Goal: Task Accomplishment & Management: Complete application form

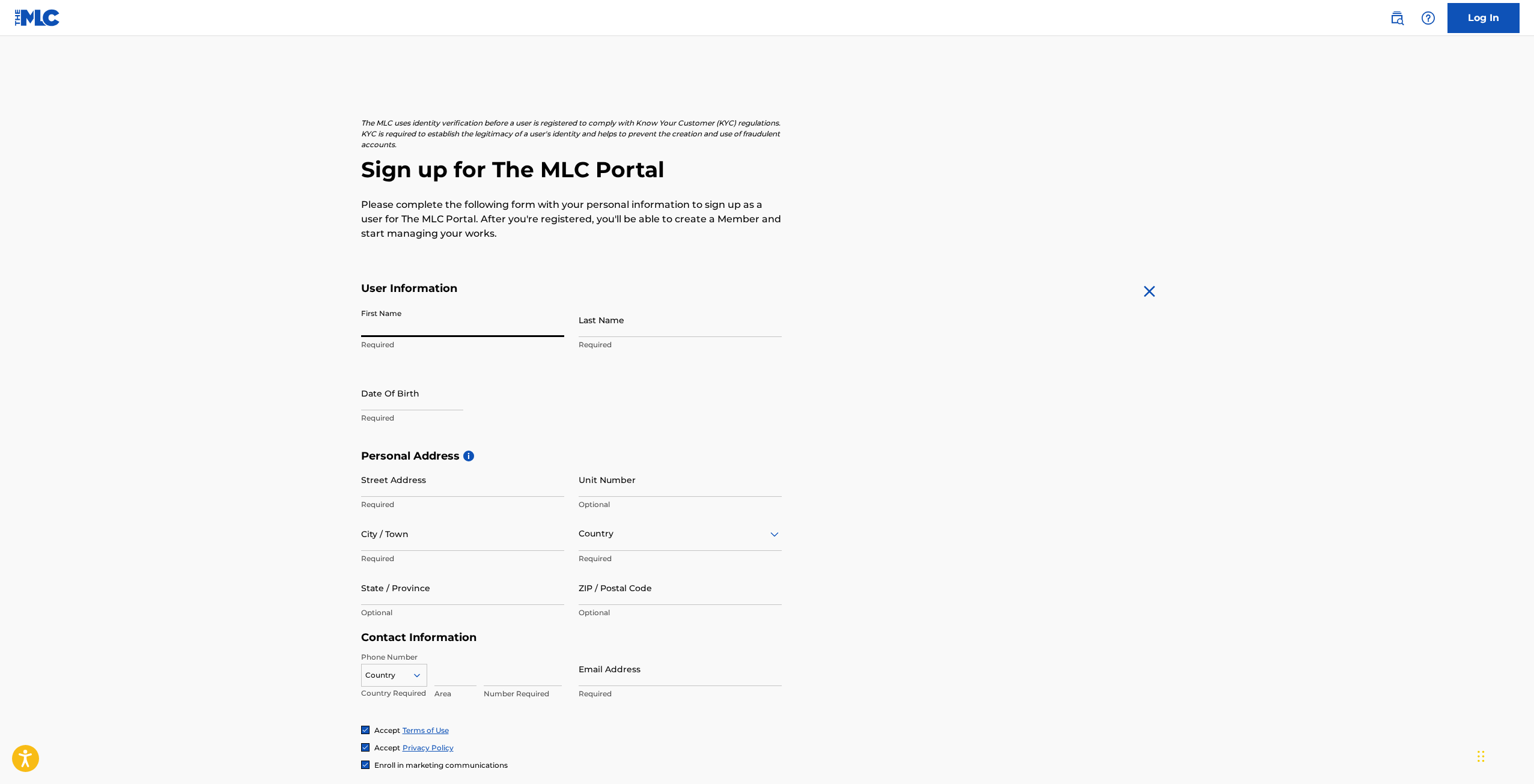
type input "[PERSON_NAME]"
type input "1717 Hickory Court"
type input "Harlingen"
type input "United States"
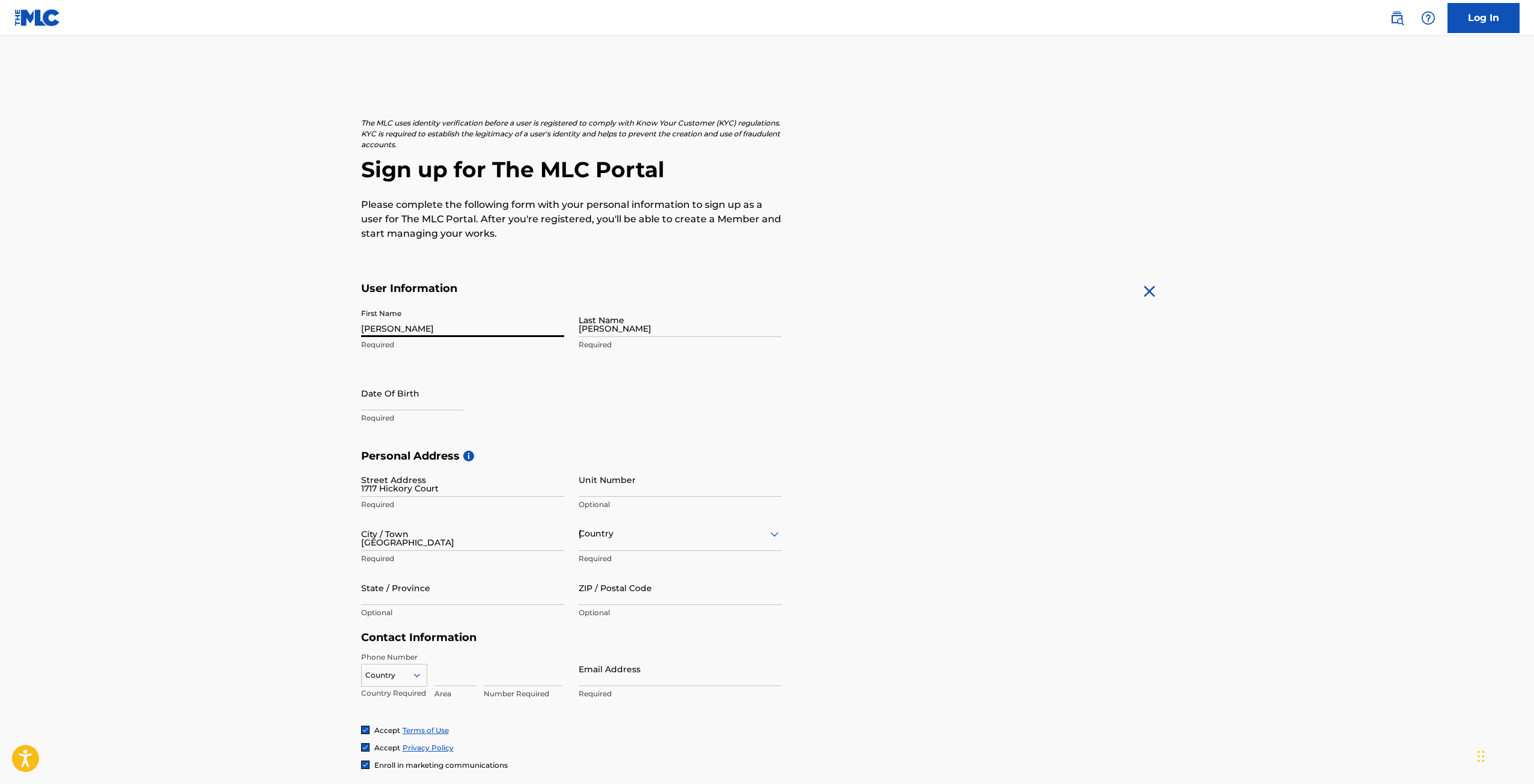
type input "Texas"
type input "78550"
type input "956"
type input "6676717"
type input "hiphopamani@gmail.com"
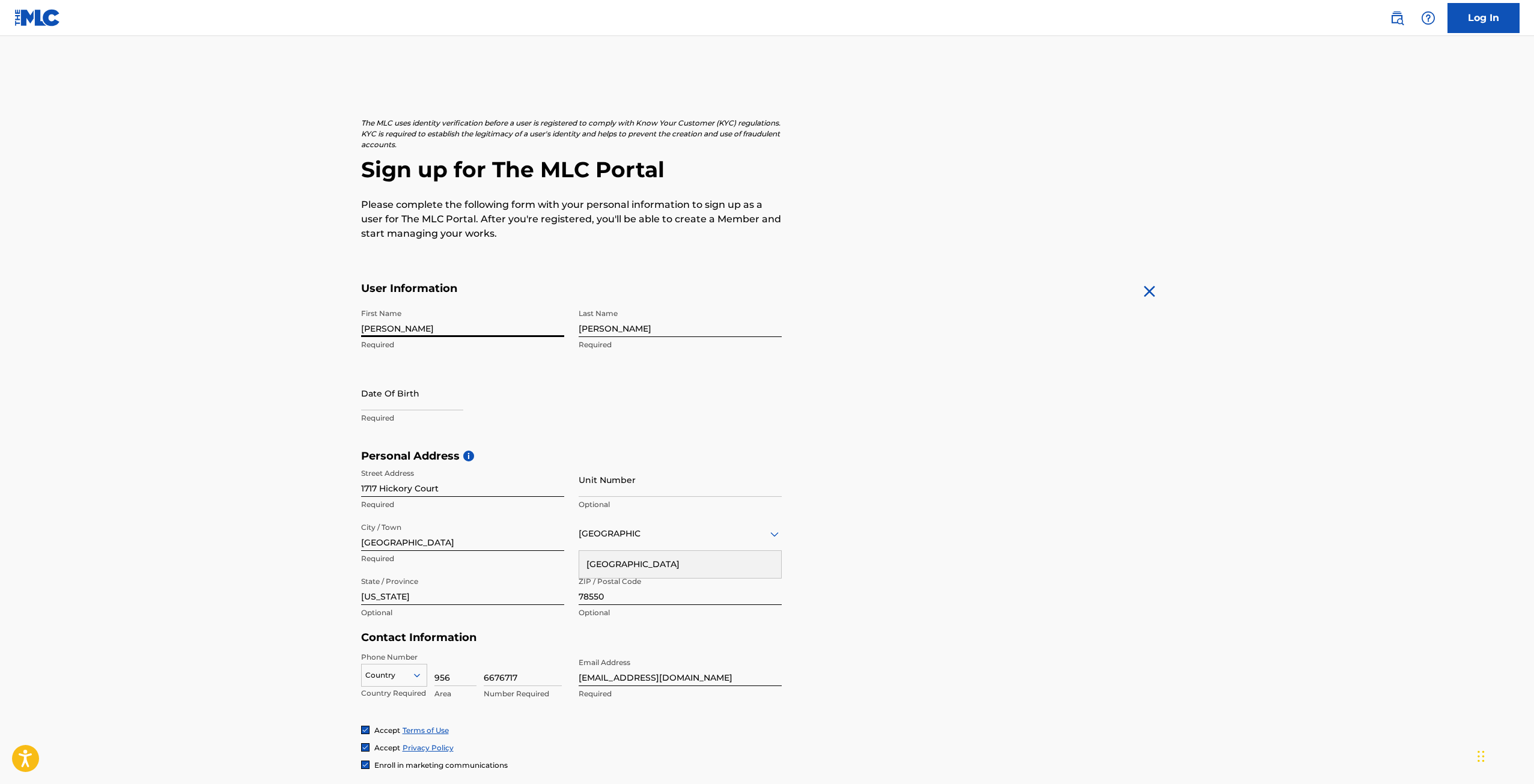
click at [419, 406] on input "text" at bounding box center [412, 393] width 102 height 34
select select "8"
select select "2025"
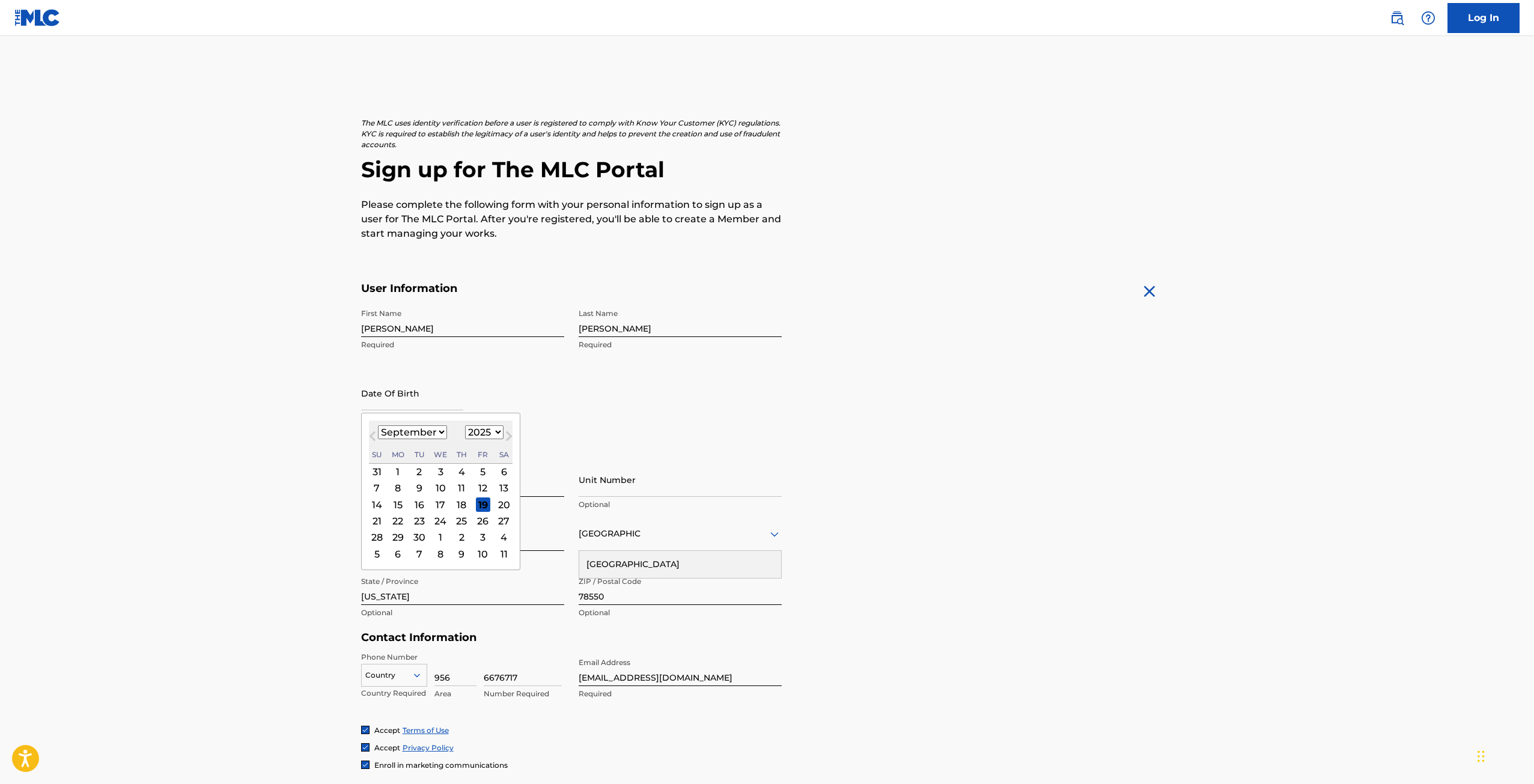
click at [435, 429] on select "January February March April May June July August September October November De…" at bounding box center [412, 432] width 69 height 14
select select "7"
click at [378, 425] on select "January February March April May June July August September October November De…" at bounding box center [412, 432] width 69 height 14
click at [482, 433] on select "1899 1900 1901 1902 1903 1904 1905 1906 1907 1908 1909 1910 1911 1912 1913 1914…" at bounding box center [484, 432] width 38 height 14
select select "2003"
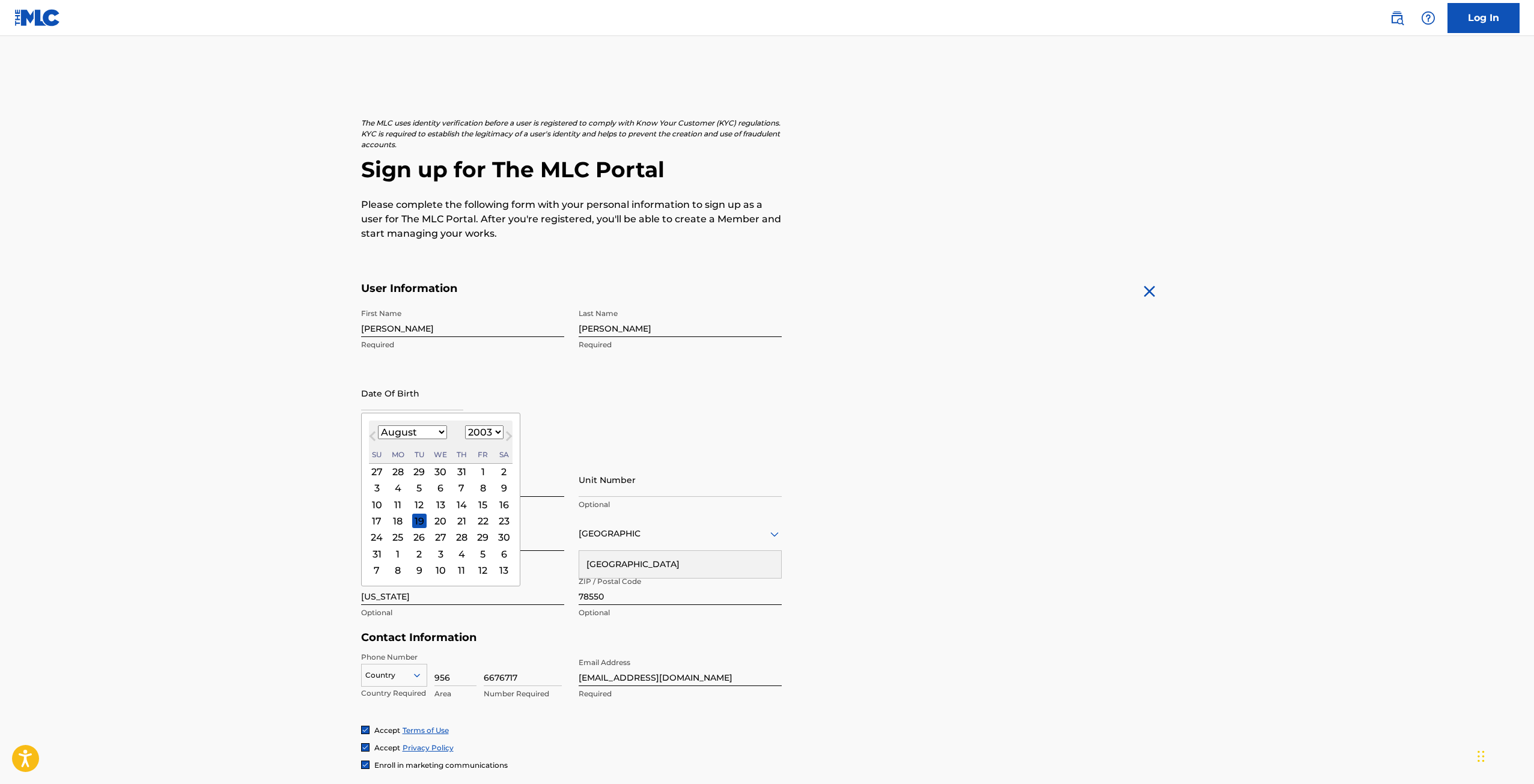
click at [465, 425] on select "1899 1900 1901 1902 1903 1904 1905 1906 1907 1908 1909 1910 1911 1912 1913 1914…" at bounding box center [484, 432] width 38 height 14
click at [399, 540] on div "25" at bounding box center [397, 537] width 14 height 14
click at [889, 554] on div "Personal Address i Street Address 1717 Hickory Court Required Unit Number Optio…" at bounding box center [767, 540] width 812 height 182
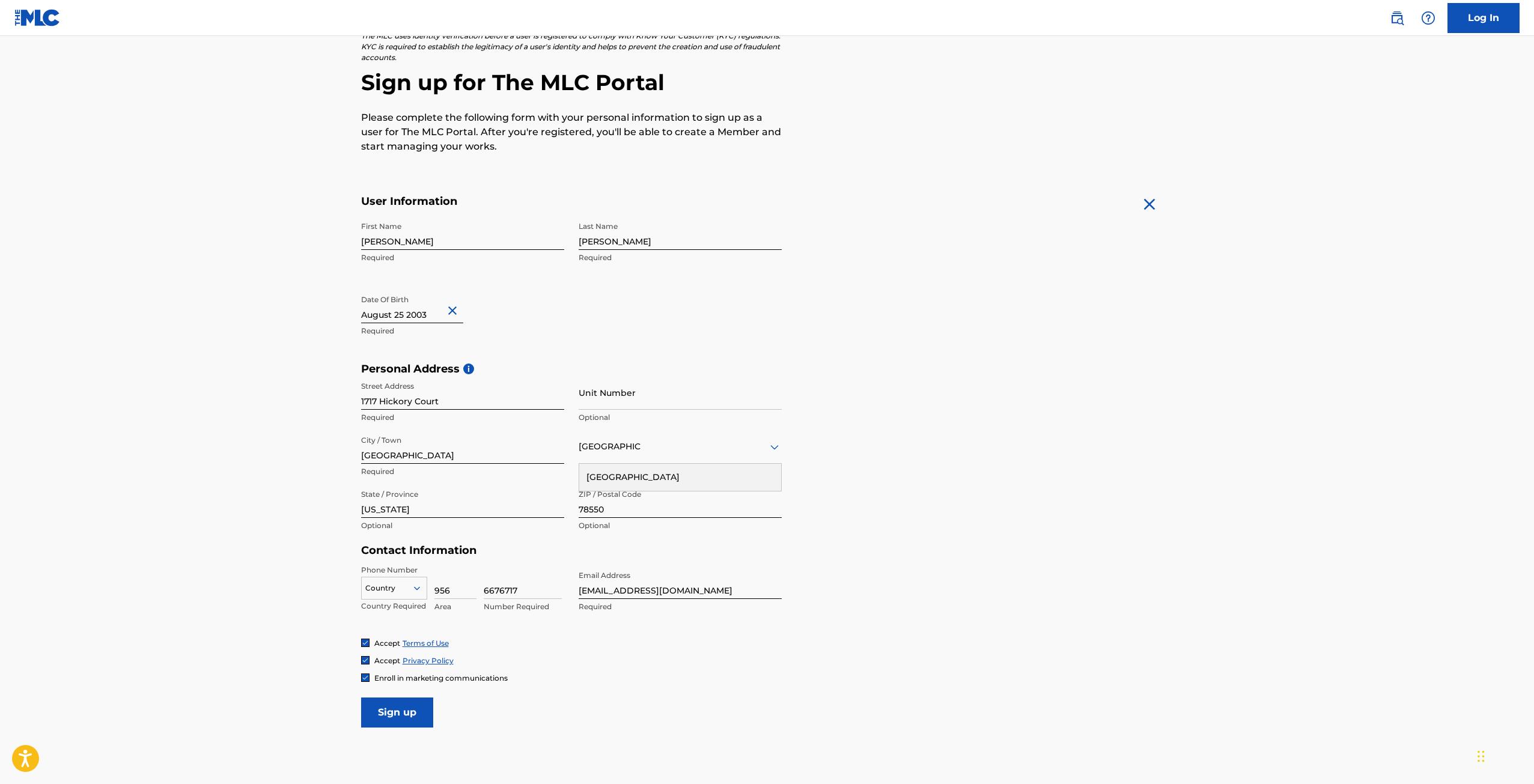
scroll to position [120, 0]
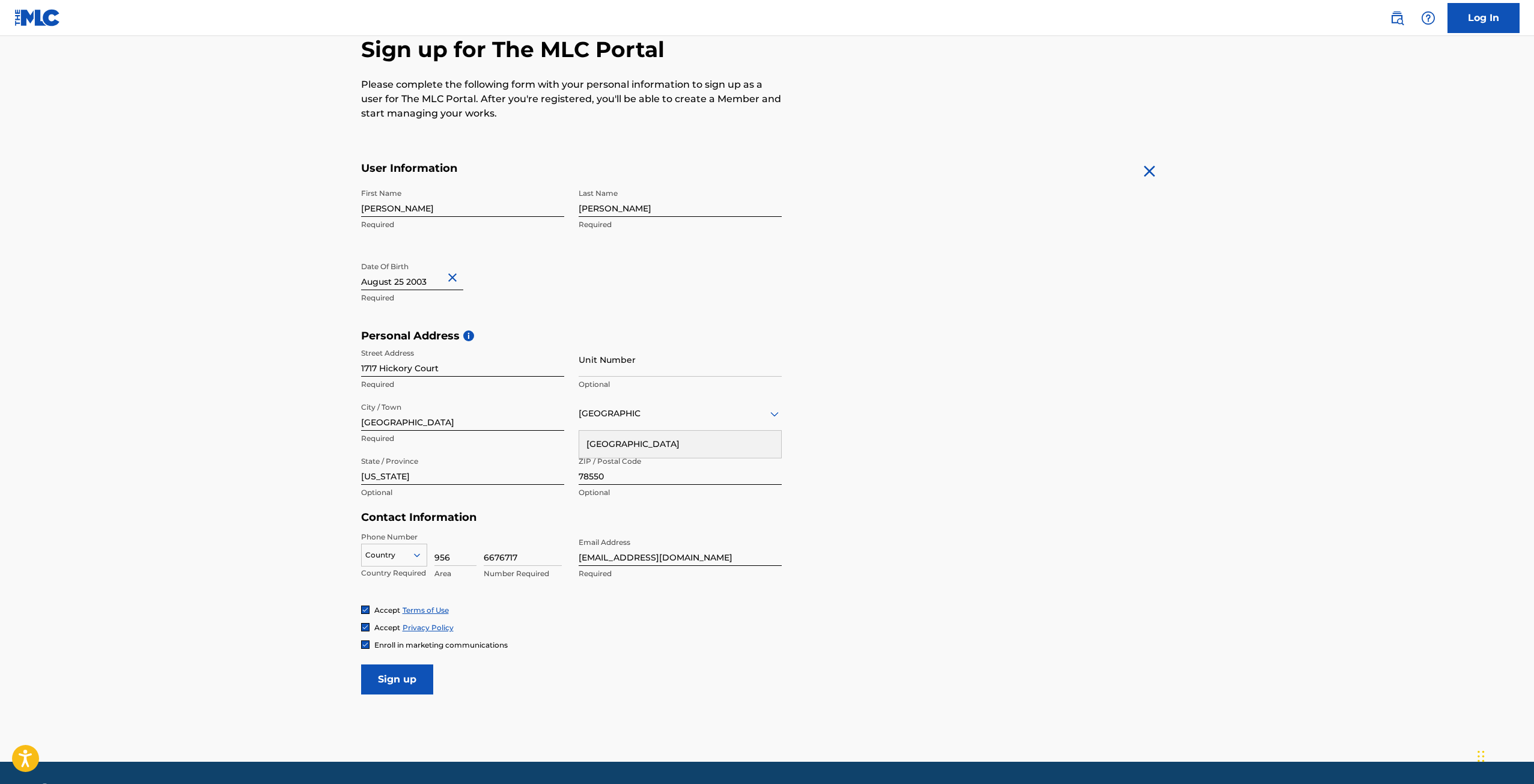
click at [366, 647] on img at bounding box center [365, 644] width 7 height 7
drag, startPoint x: 697, startPoint y: 556, endPoint x: 501, endPoint y: 554, distance: 196.0
click at [501, 554] on div "Phone Number Country Country Required 956 Area 6676717 Number Required Email Ad…" at bounding box center [571, 568] width 421 height 73
type input "info@amanihiphop.com"
click at [416, 683] on input "Sign up" at bounding box center [396, 679] width 72 height 30
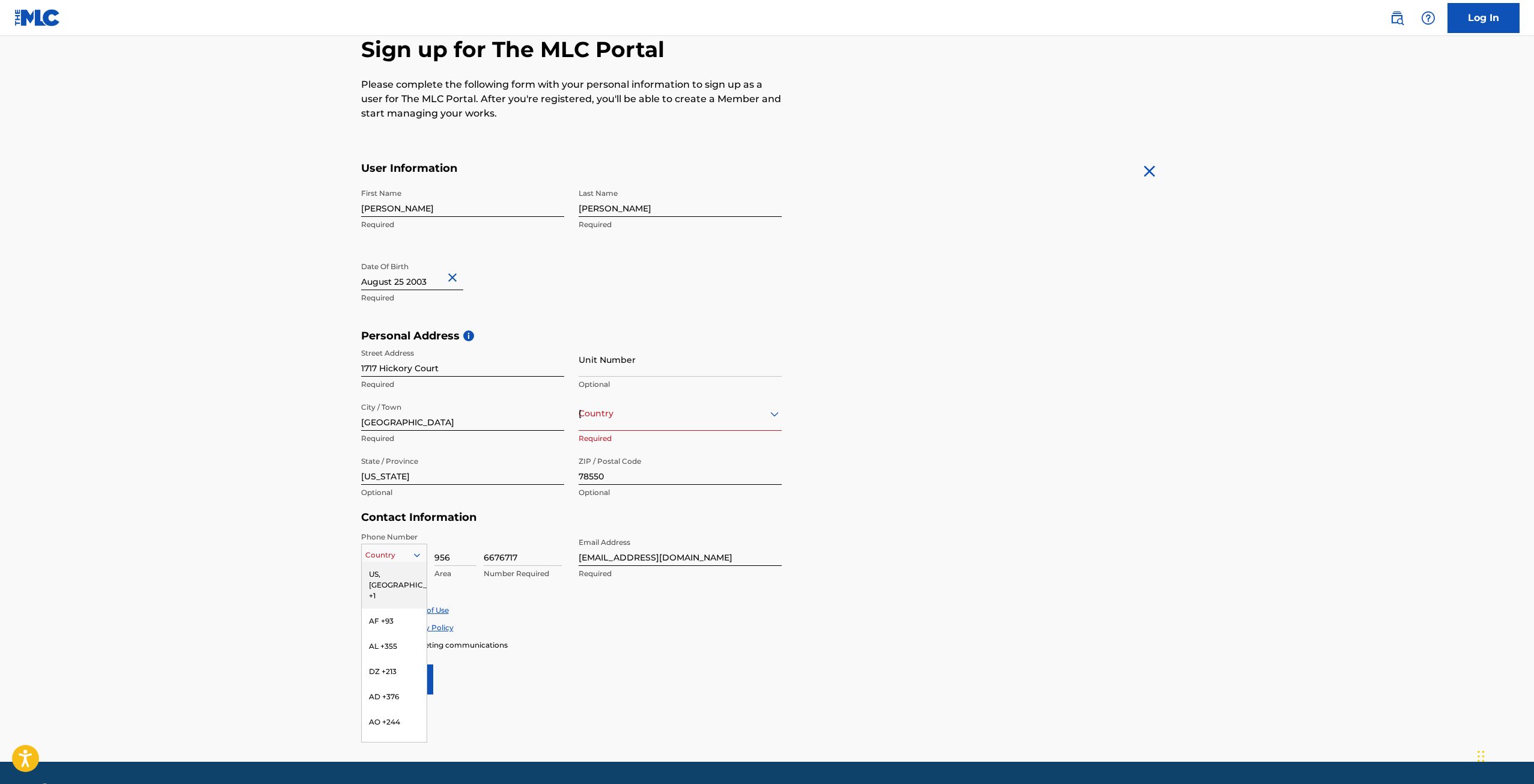
click at [413, 562] on div "216 results available. Use Up and Down to choose options, press Enter to select…" at bounding box center [394, 552] width 66 height 18
click at [400, 580] on div "US, CA +1" at bounding box center [394, 585] width 65 height 47
click at [423, 686] on input "Sign up" at bounding box center [396, 679] width 72 height 30
click at [619, 412] on div "United States" at bounding box center [680, 413] width 203 height 15
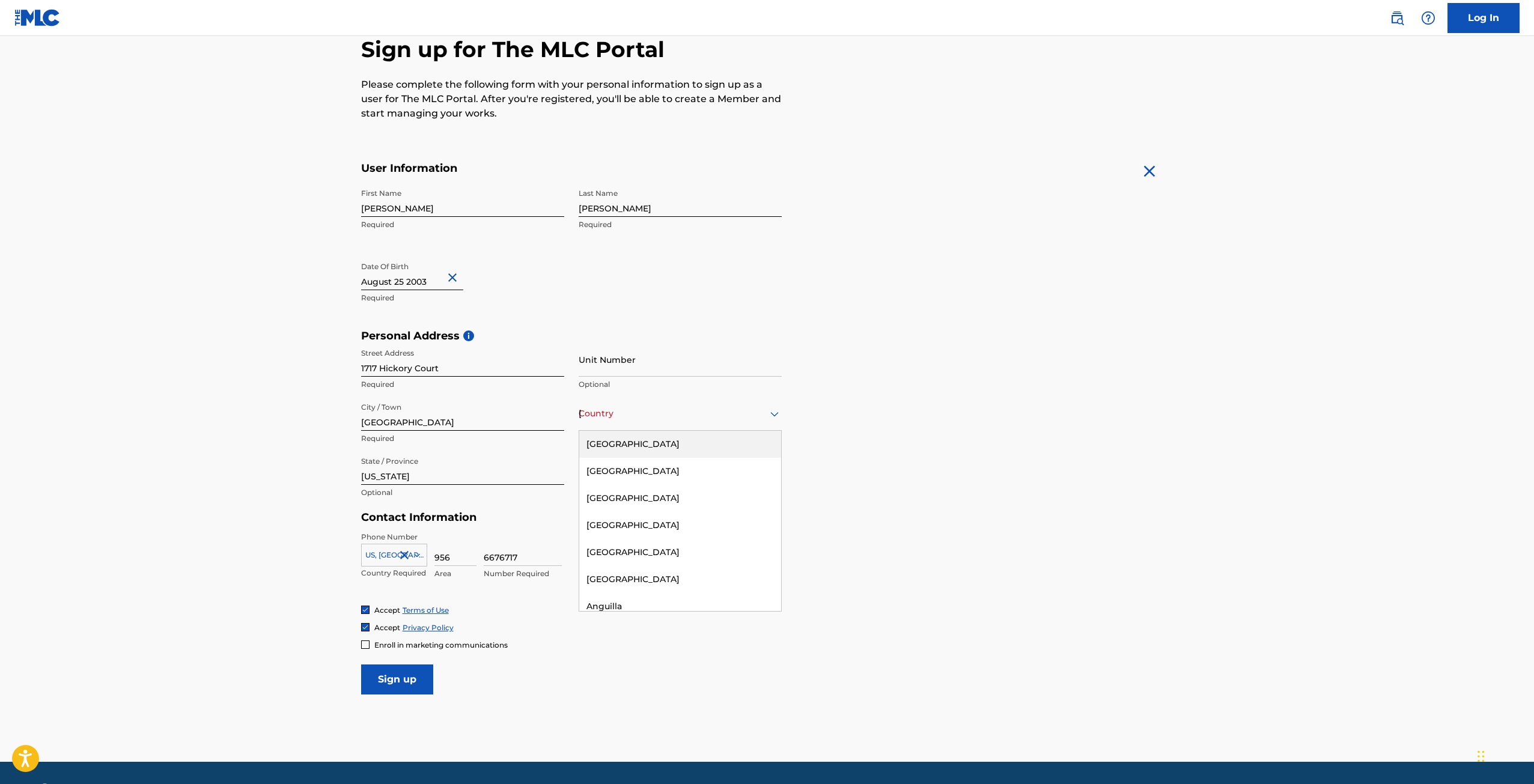
click at [673, 442] on div "United States" at bounding box center [680, 444] width 202 height 27
click at [394, 689] on input "Sign up" at bounding box center [396, 679] width 72 height 30
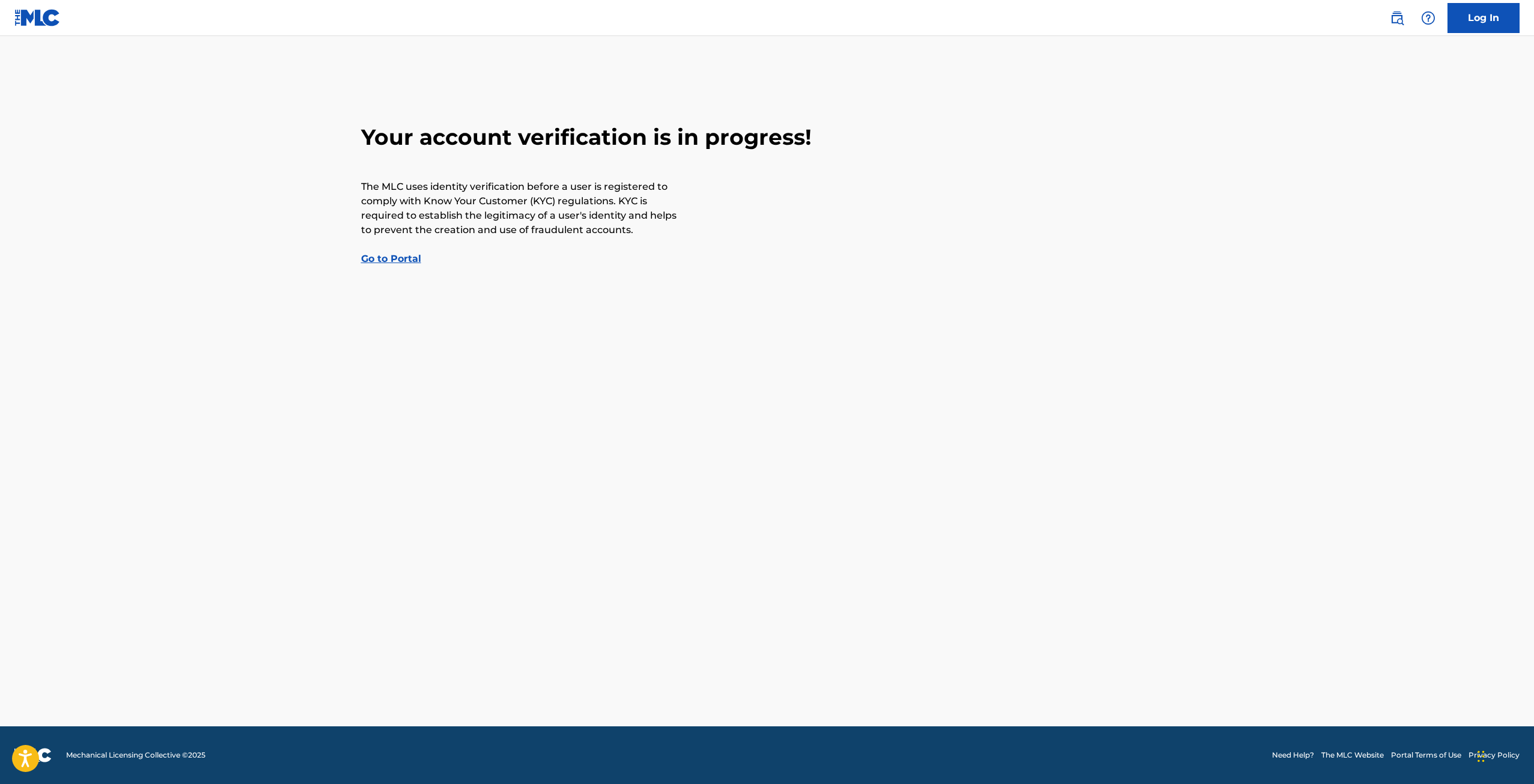
click at [380, 257] on link "Go to Portal" at bounding box center [390, 258] width 60 height 11
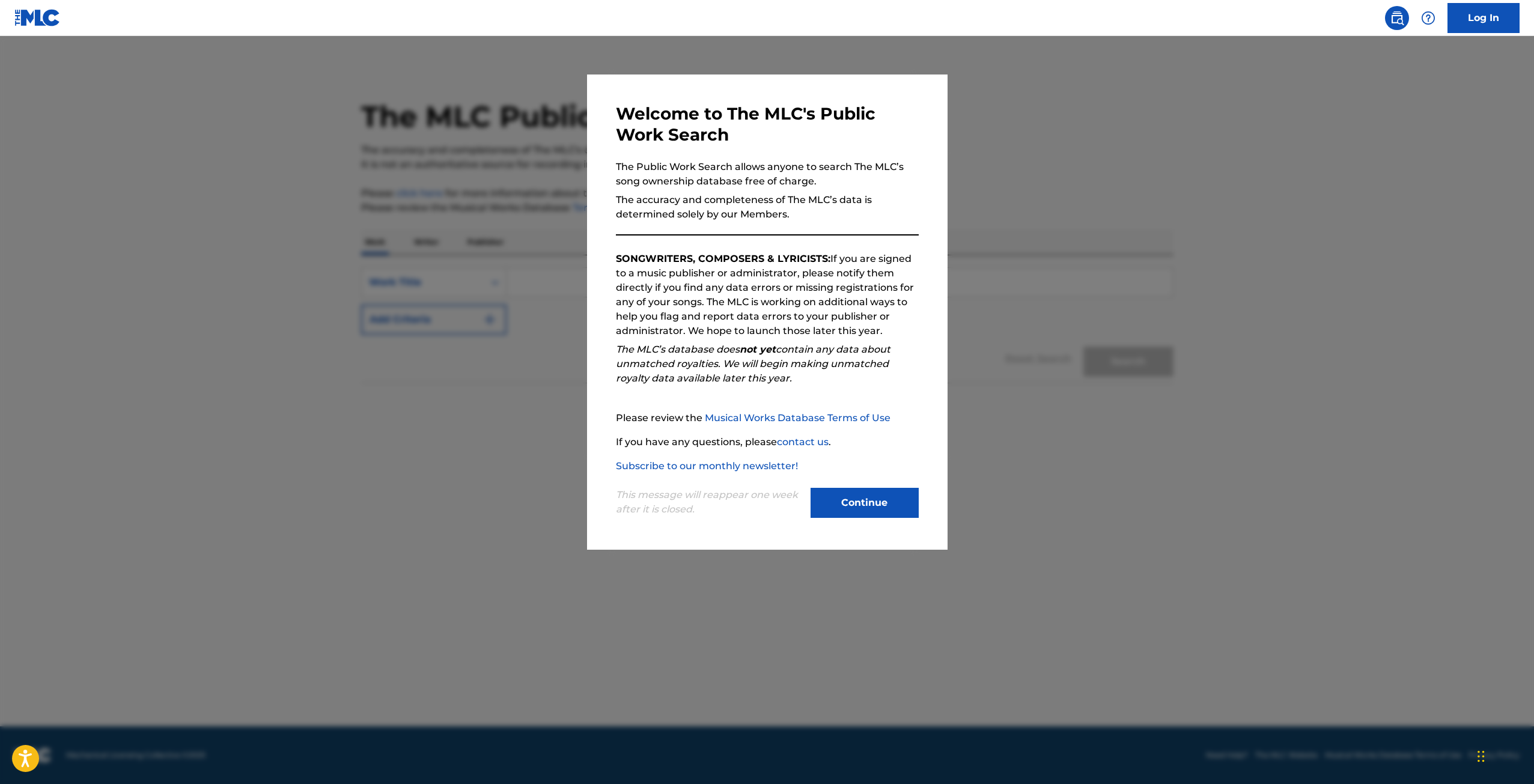
click at [881, 497] on button "Continue" at bounding box center [864, 503] width 108 height 30
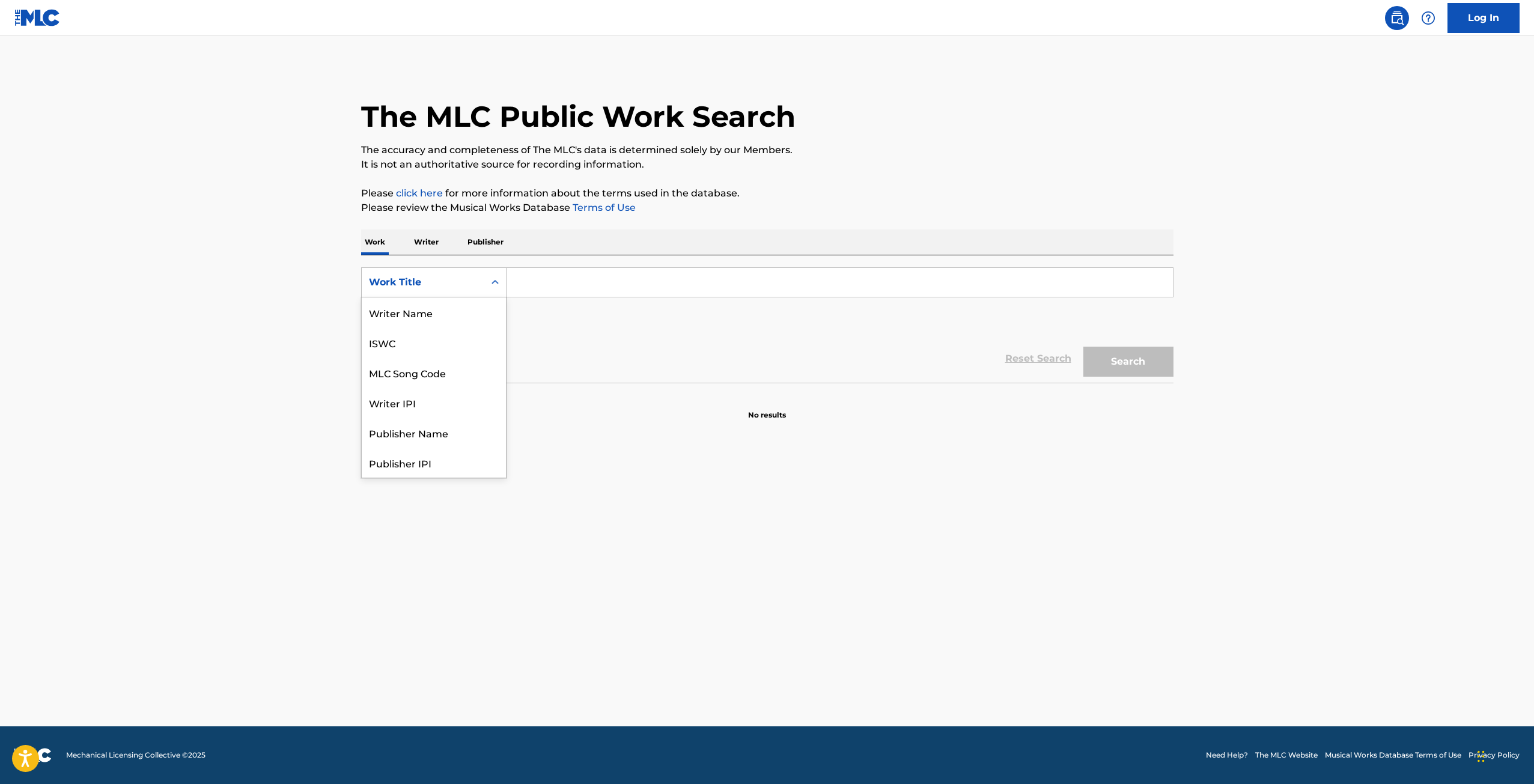
click at [466, 284] on div "Work Title" at bounding box center [423, 281] width 108 height 14
click at [638, 491] on main "The MLC Public Work Search The accuracy and completeness of The MLC's data is d…" at bounding box center [767, 381] width 1534 height 690
click at [438, 247] on p "Writer" at bounding box center [426, 243] width 32 height 26
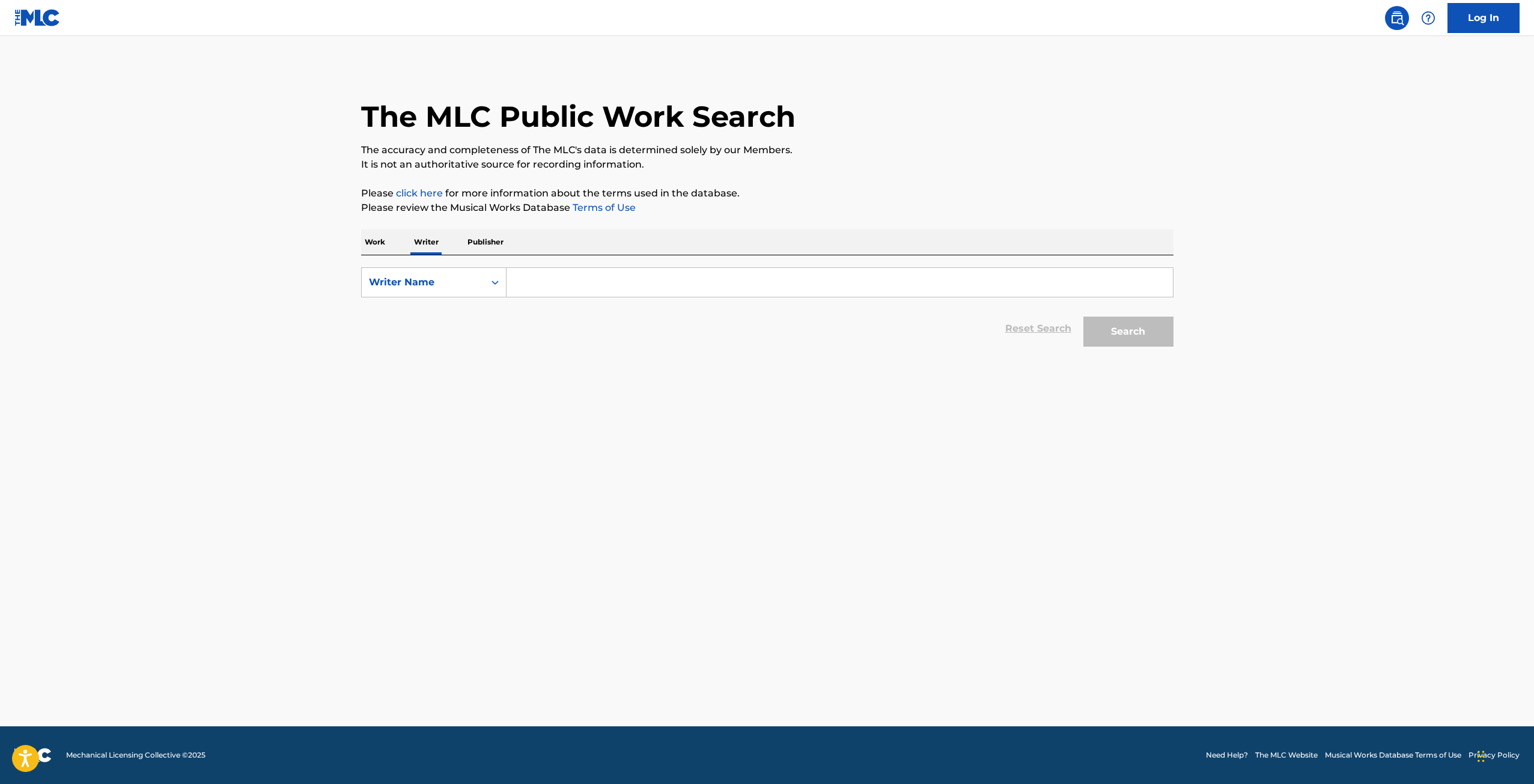
click at [569, 285] on input "Search Form" at bounding box center [840, 282] width 667 height 29
type input "[PERSON_NAME]"
click at [1083, 316] on button "Search" at bounding box center [1128, 331] width 90 height 30
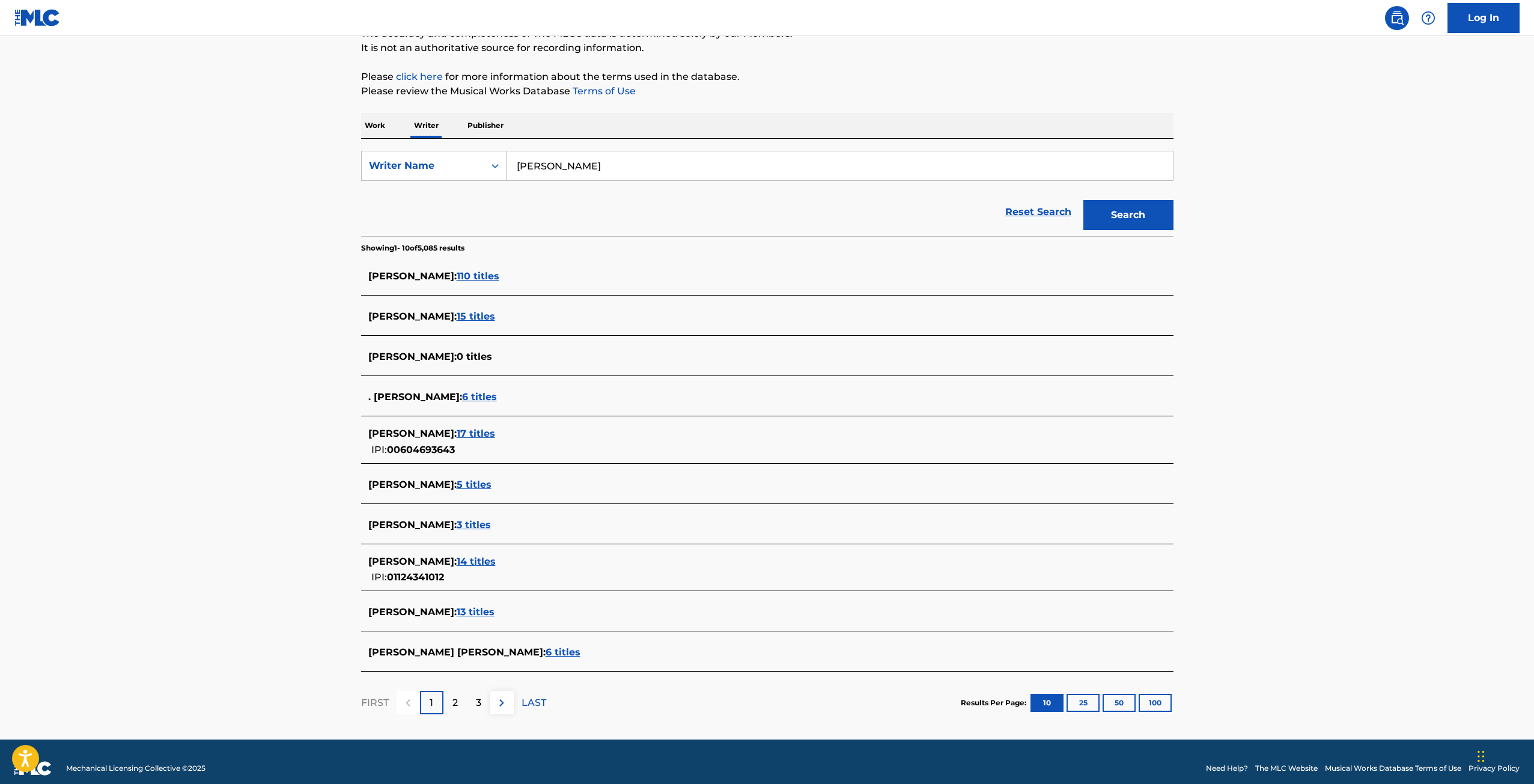
scroll to position [120, 0]
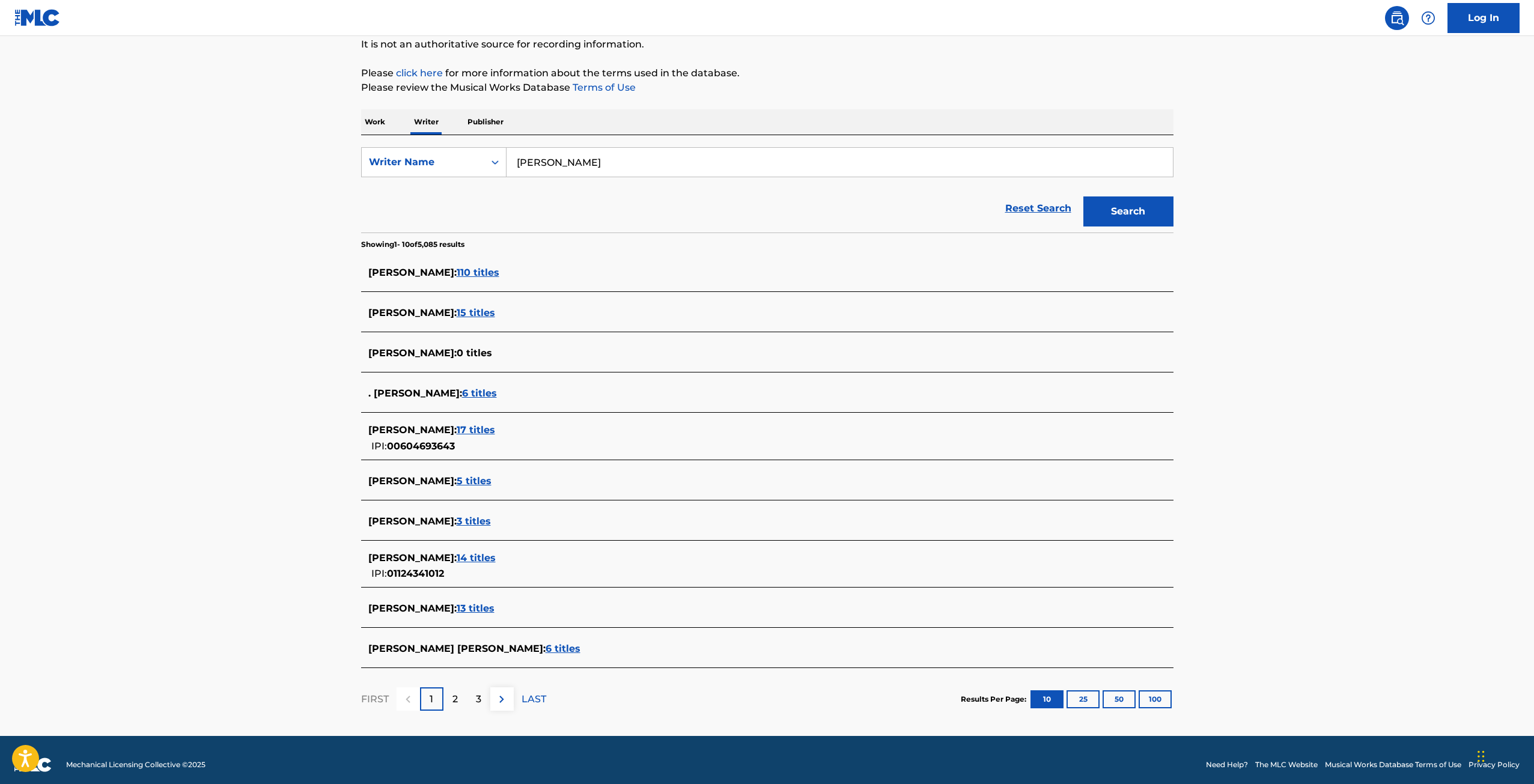
drag, startPoint x: 474, startPoint y: 521, endPoint x: 400, endPoint y: 642, distance: 141.8
click at [400, 642] on div "[PERSON_NAME] [PERSON_NAME] : 6 titles" at bounding box center [751, 648] width 767 height 14
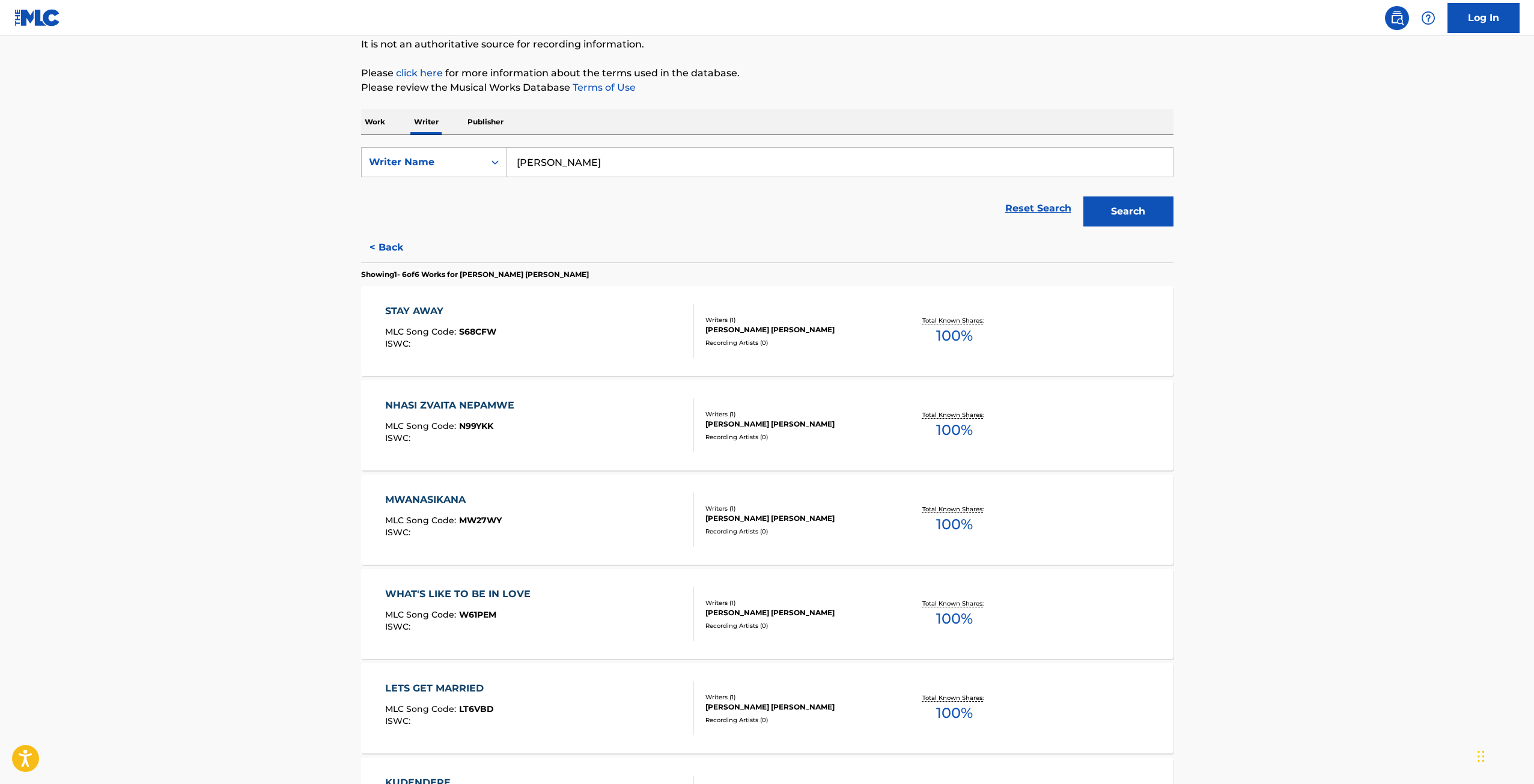
click at [383, 249] on button "< Back" at bounding box center [396, 247] width 72 height 30
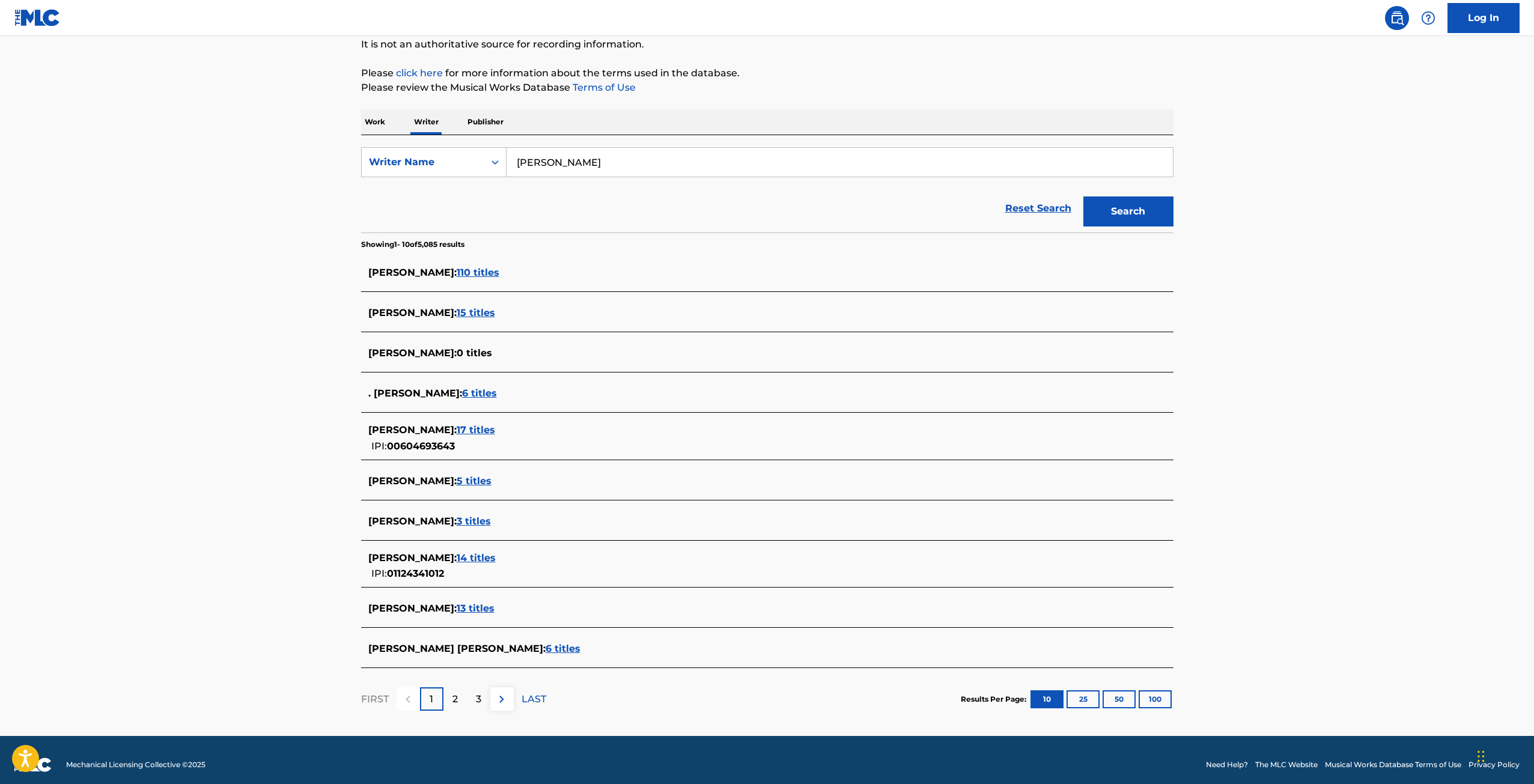
click at [1149, 700] on button "100" at bounding box center [1154, 699] width 33 height 18
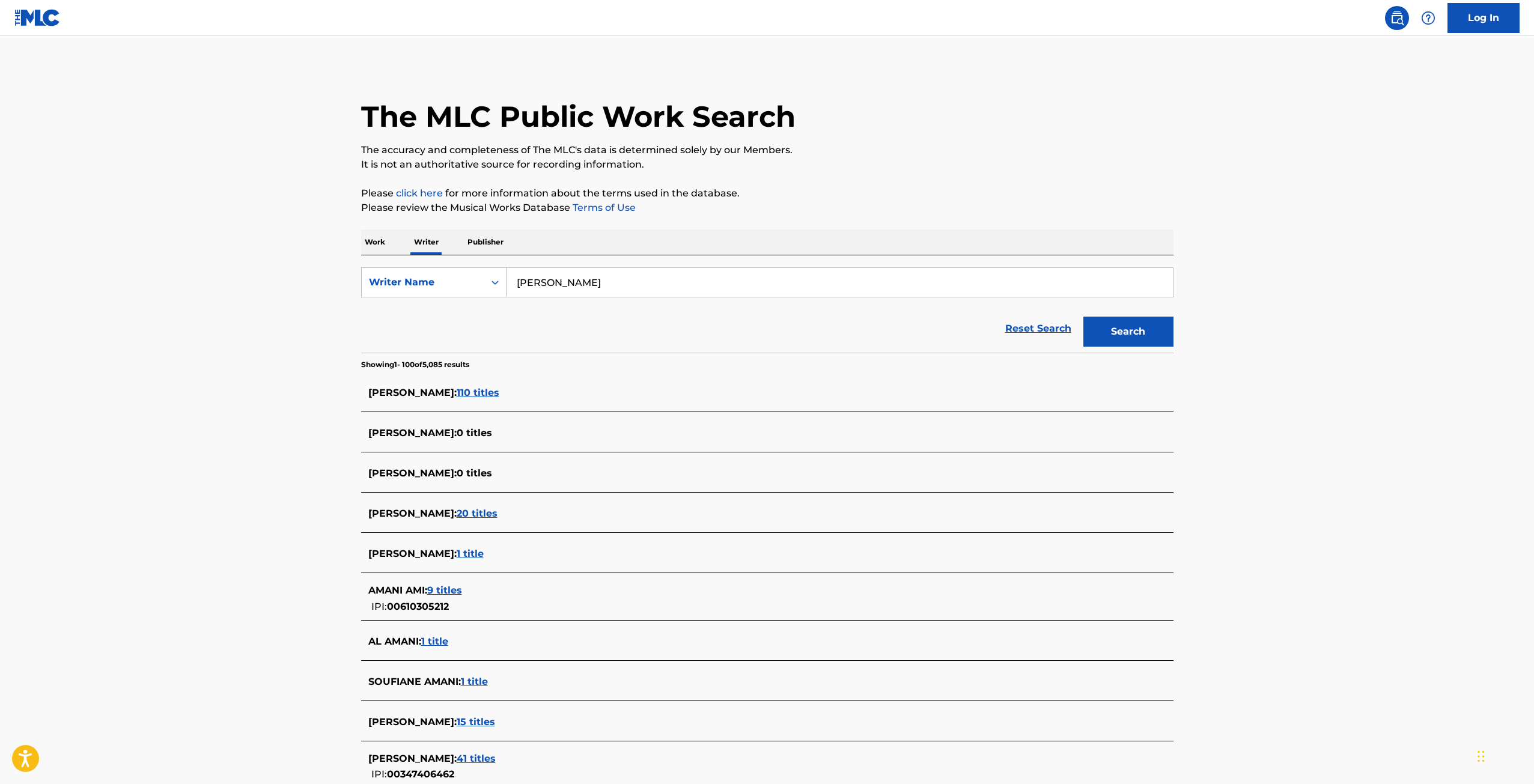
click at [486, 244] on p "Publisher" at bounding box center [485, 243] width 43 height 26
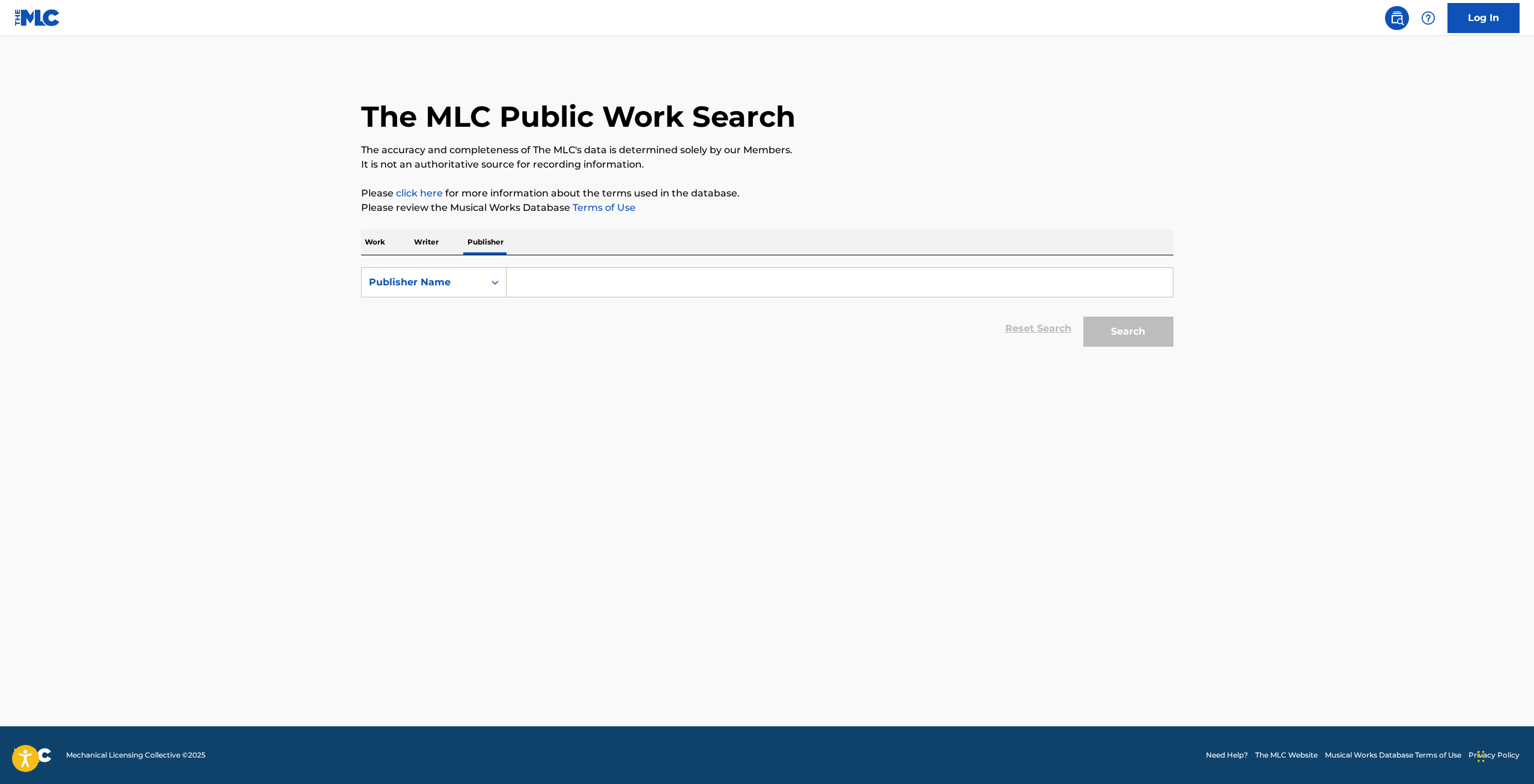
click at [529, 279] on input "Search Form" at bounding box center [840, 282] width 667 height 29
type input "Amani Hiphop LLC"
click at [1083, 316] on button "Search" at bounding box center [1128, 331] width 90 height 30
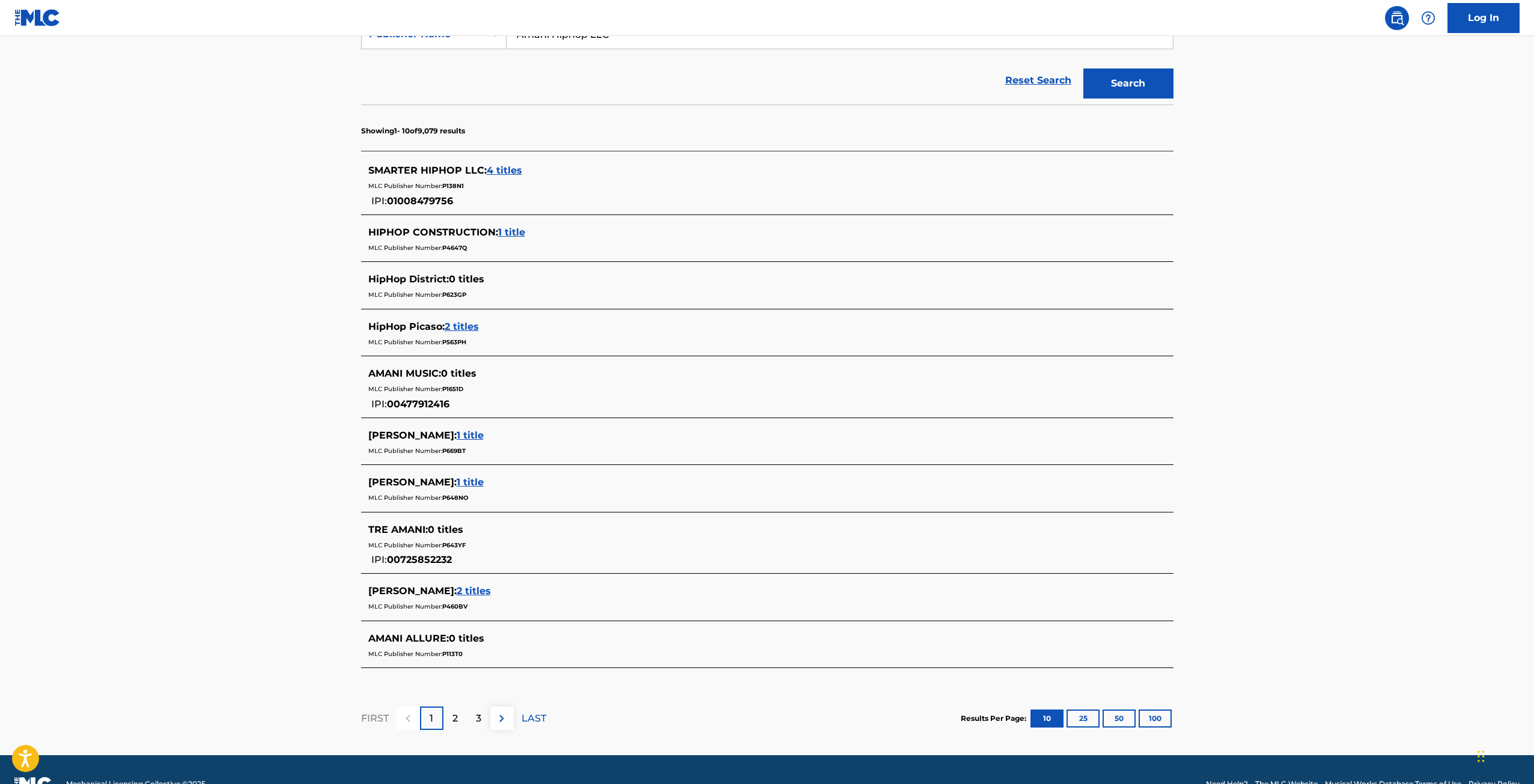
scroll to position [277, 0]
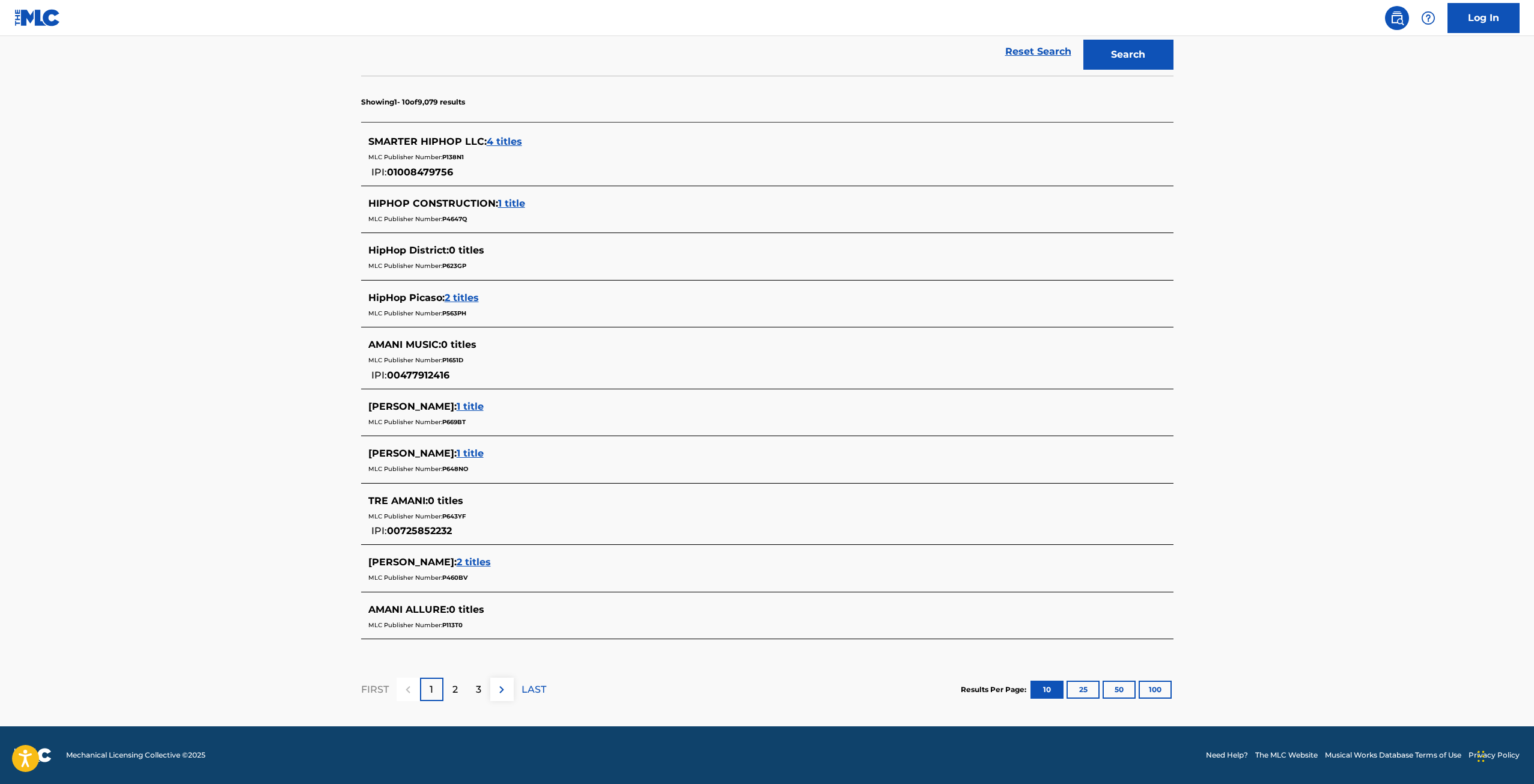
click at [1086, 694] on button "25" at bounding box center [1082, 689] width 33 height 18
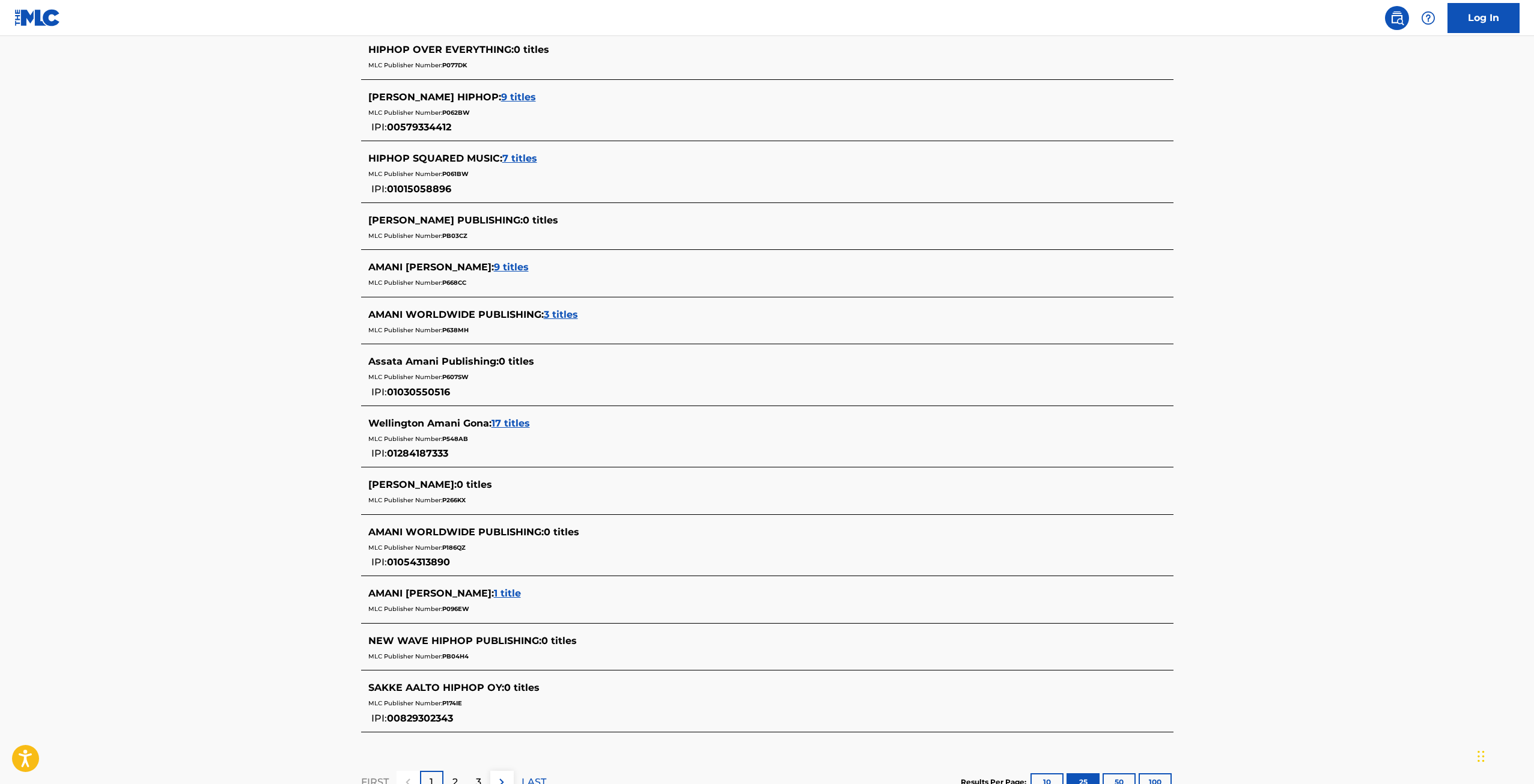
scroll to position [1071, 0]
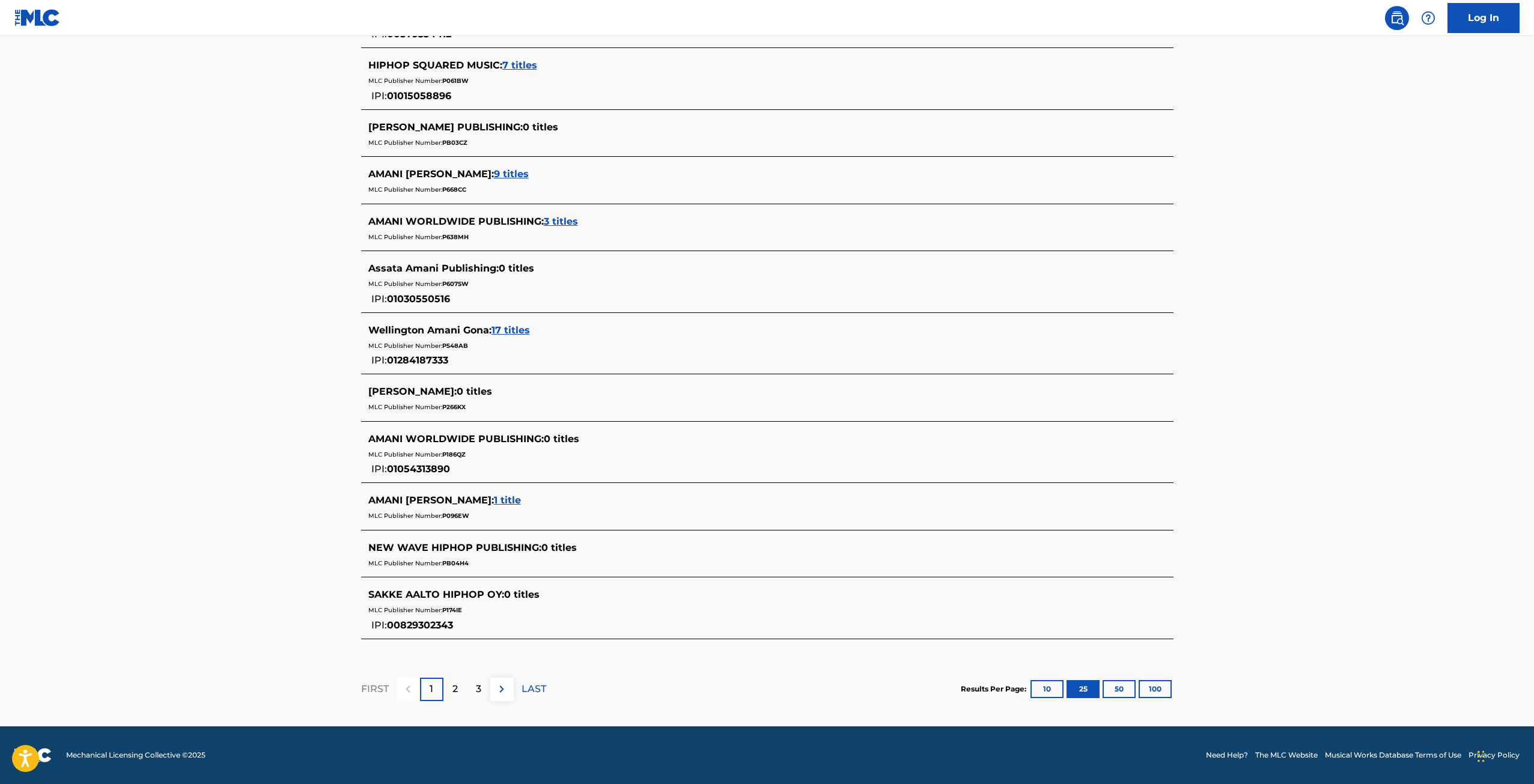
click at [480, 687] on p "3" at bounding box center [478, 689] width 5 height 14
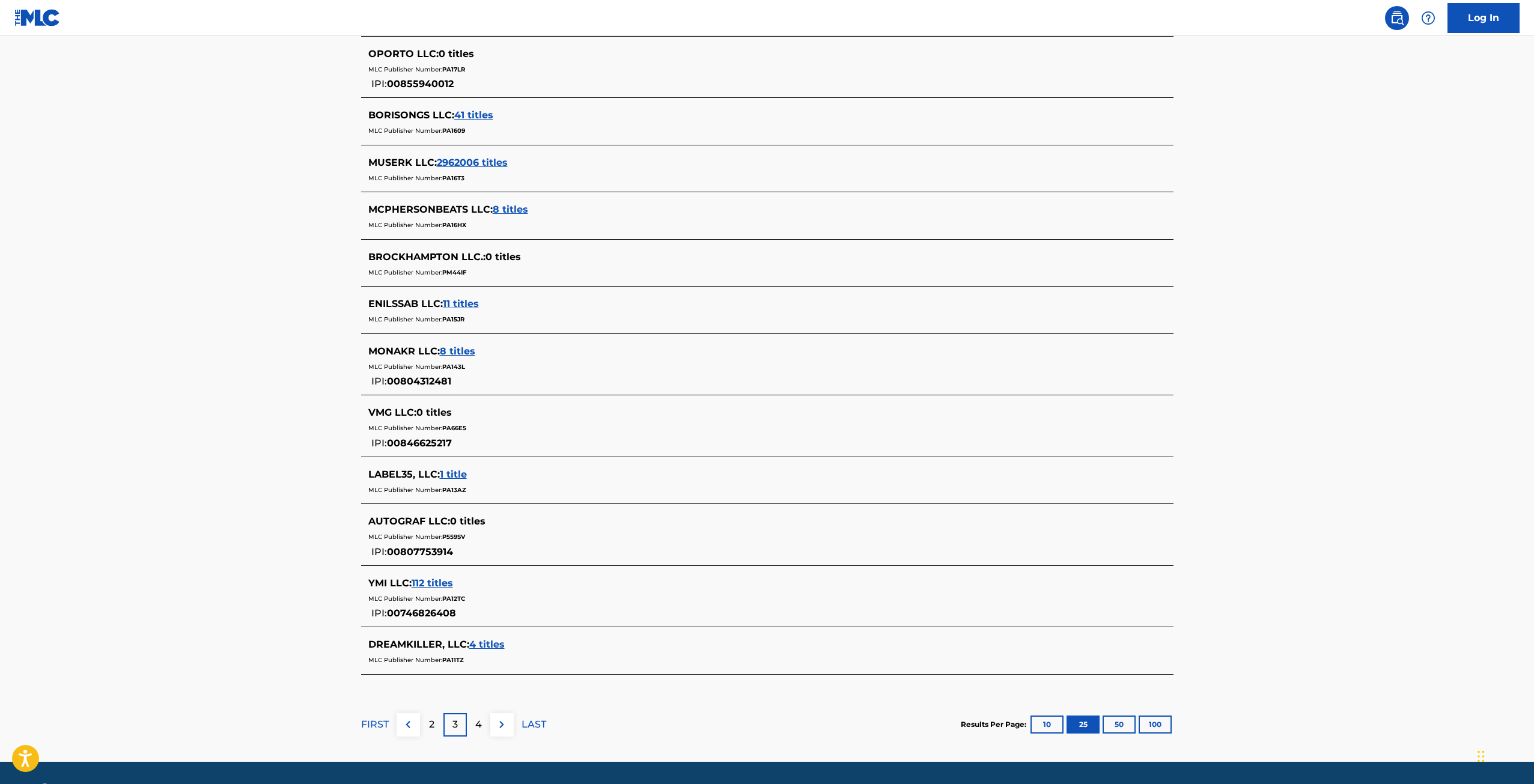
scroll to position [1042, 0]
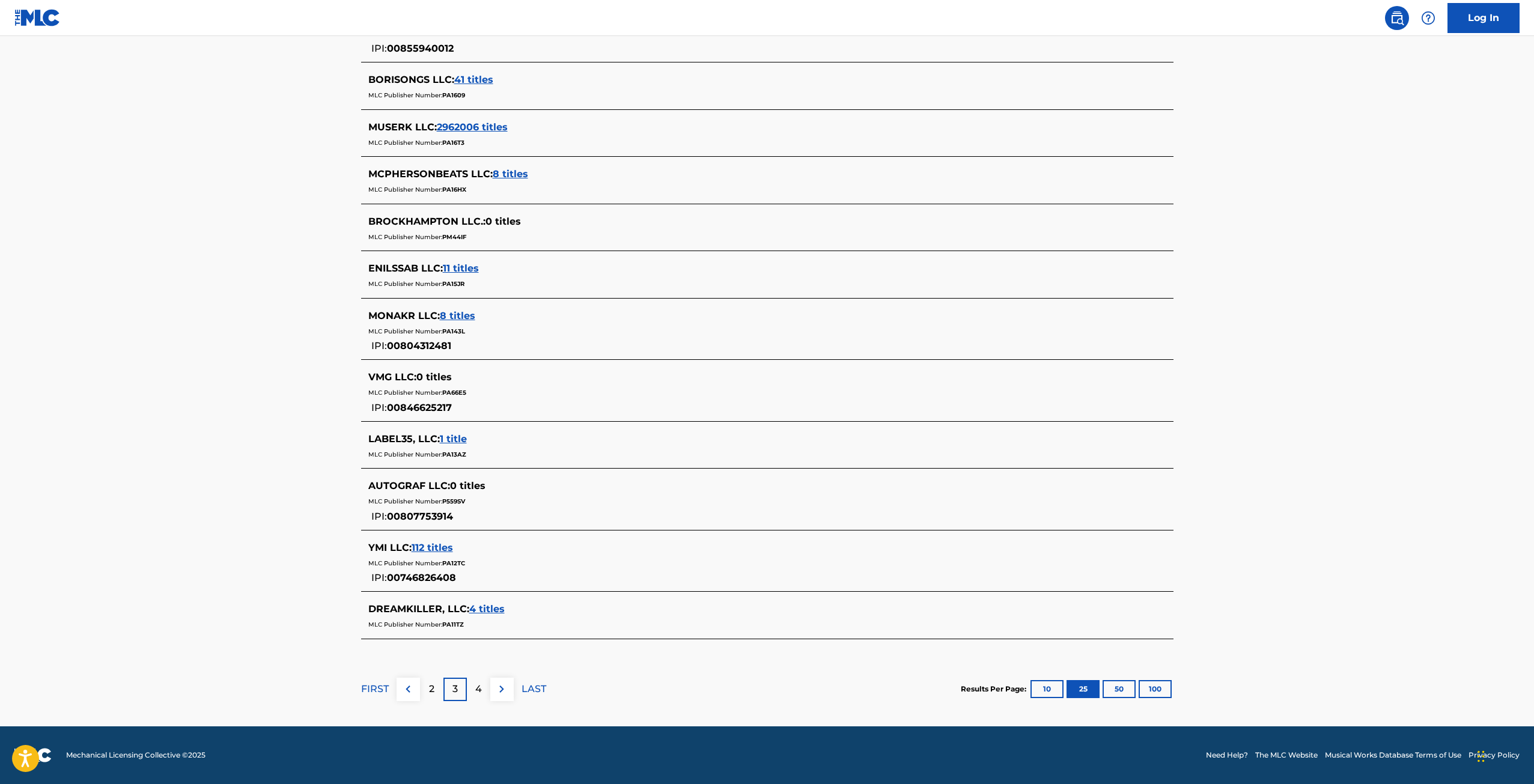
click at [1169, 691] on button "100" at bounding box center [1154, 689] width 33 height 18
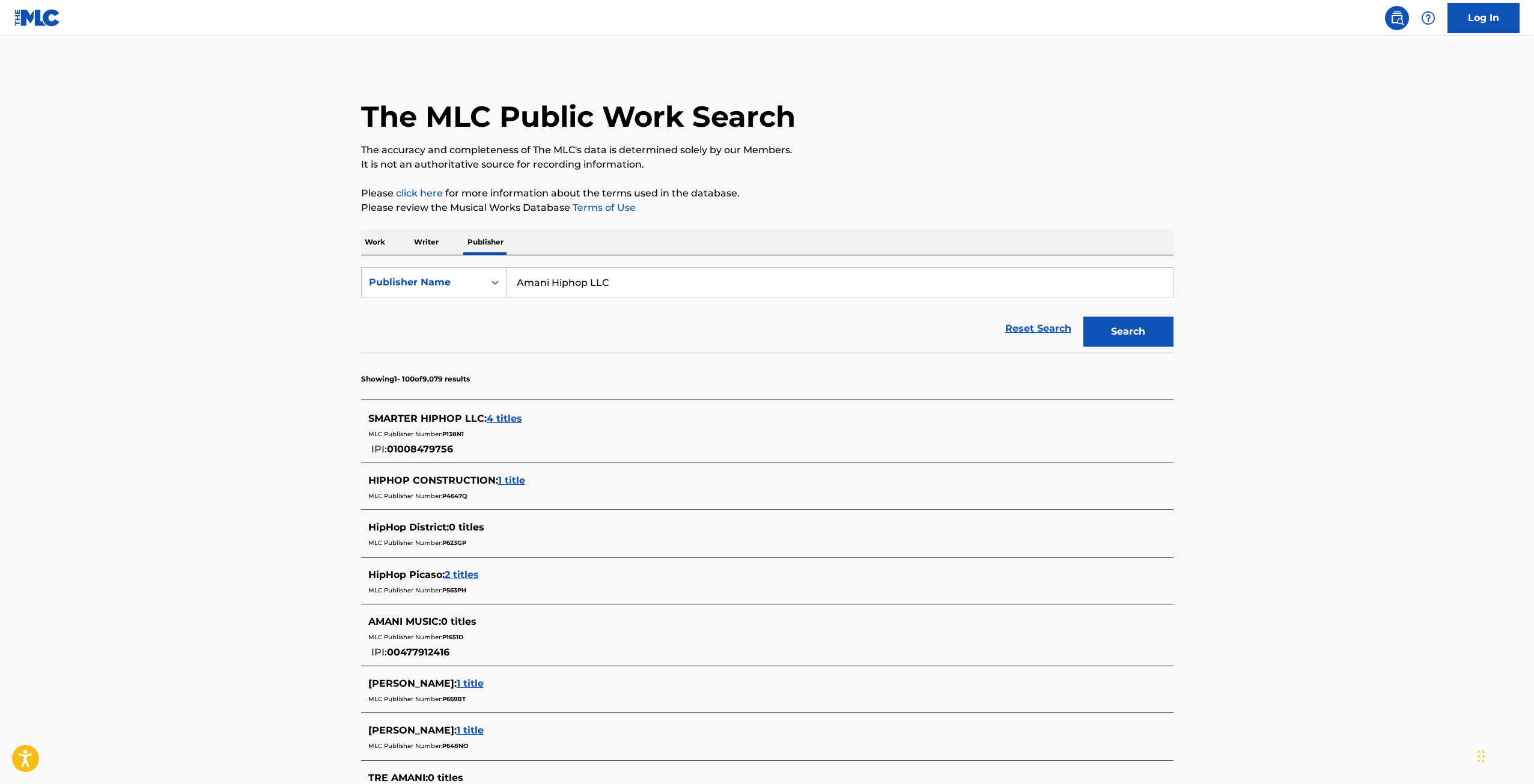
click at [411, 245] on p "Writer" at bounding box center [426, 243] width 32 height 26
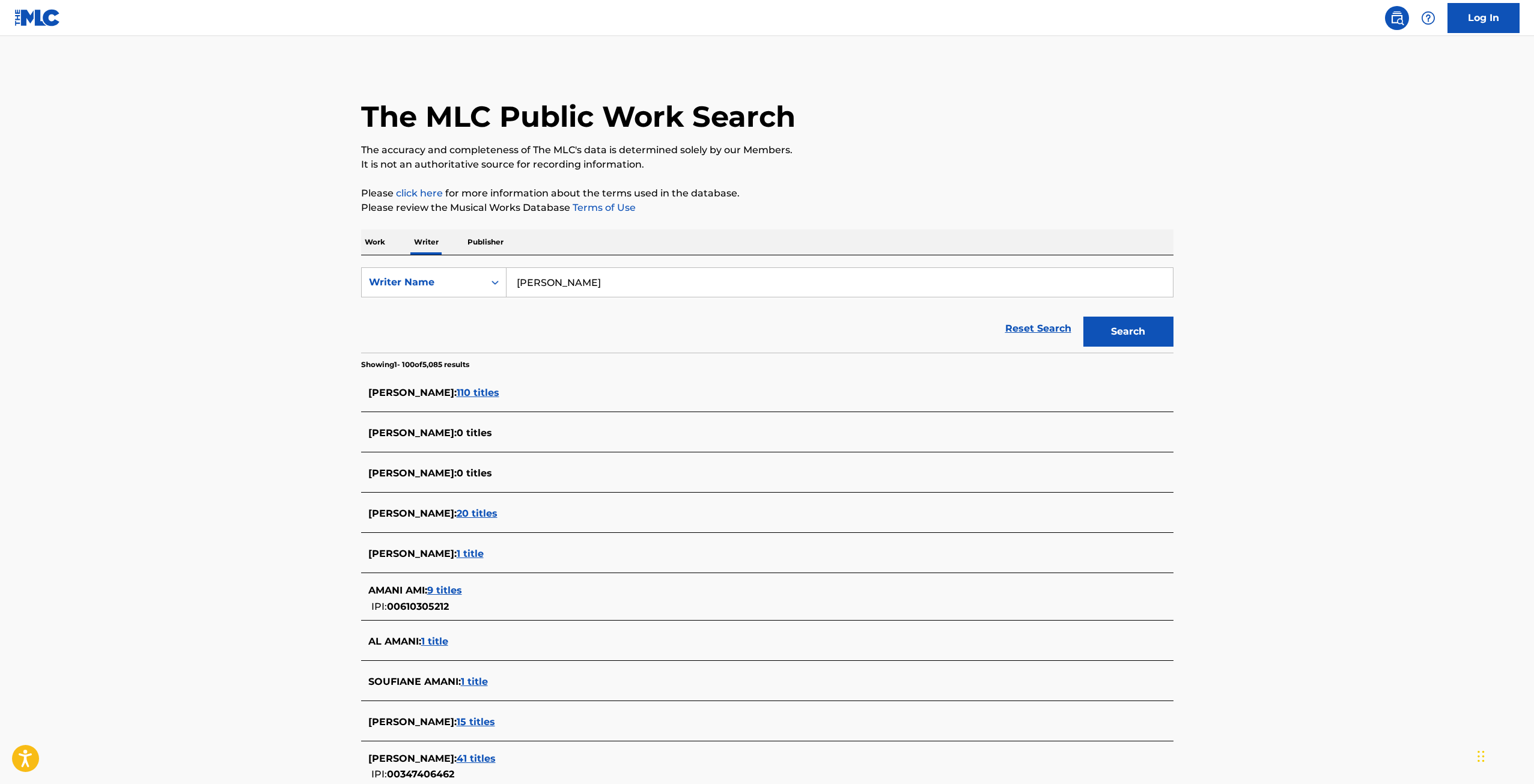
drag, startPoint x: 435, startPoint y: 388, endPoint x: 347, endPoint y: 406, distance: 89.8
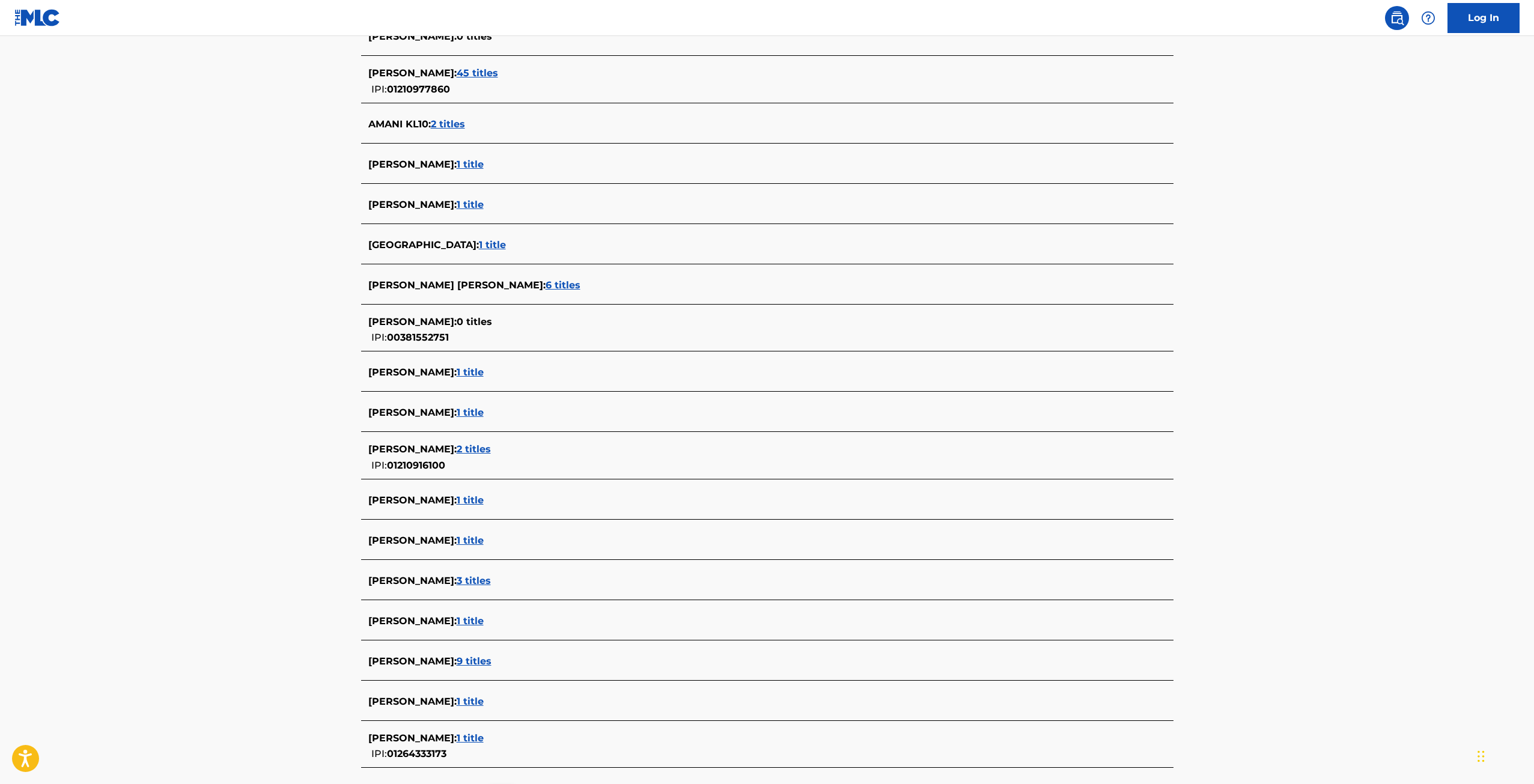
scroll to position [3931, 0]
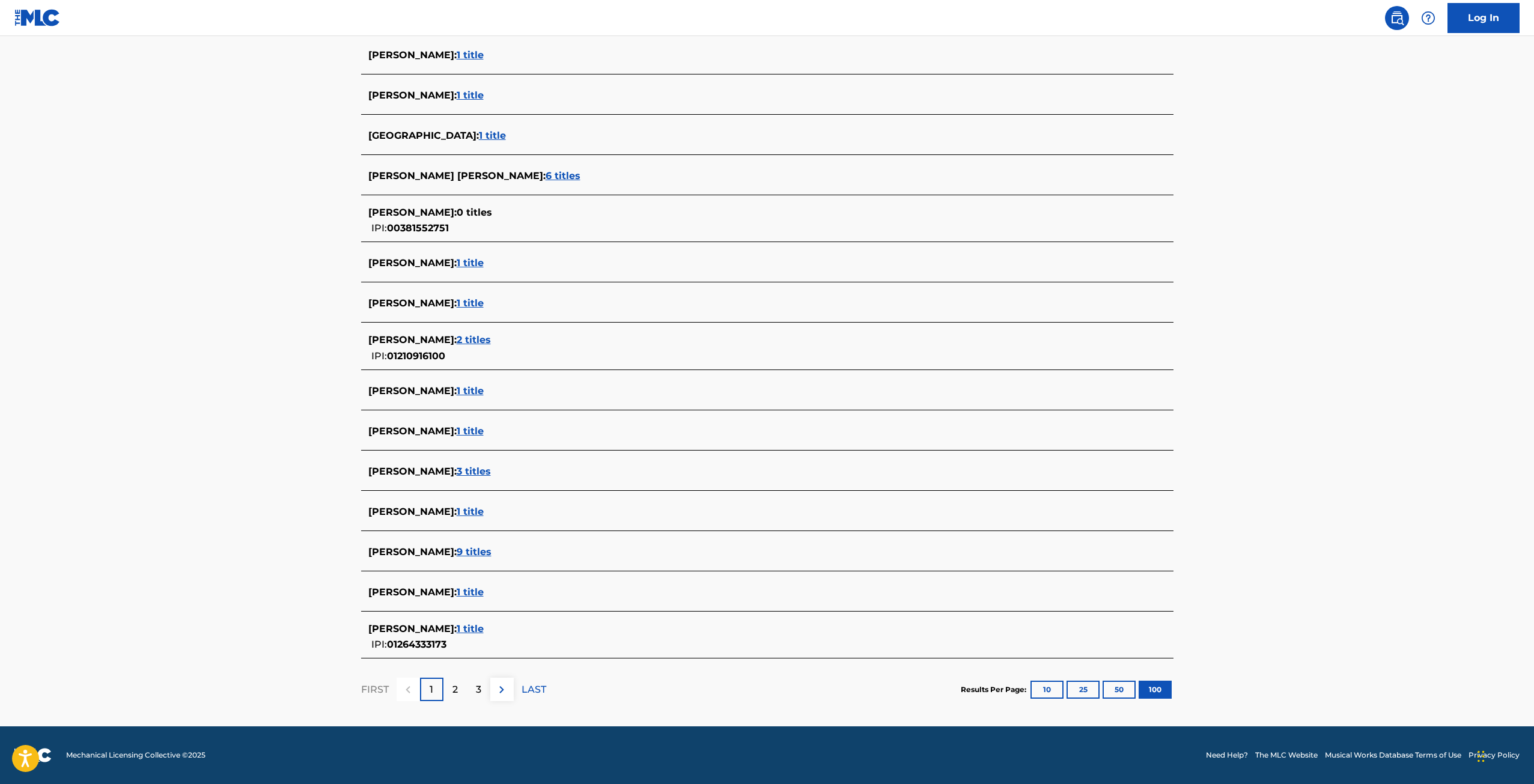
click at [529, 696] on p "LAST" at bounding box center [534, 689] width 25 height 14
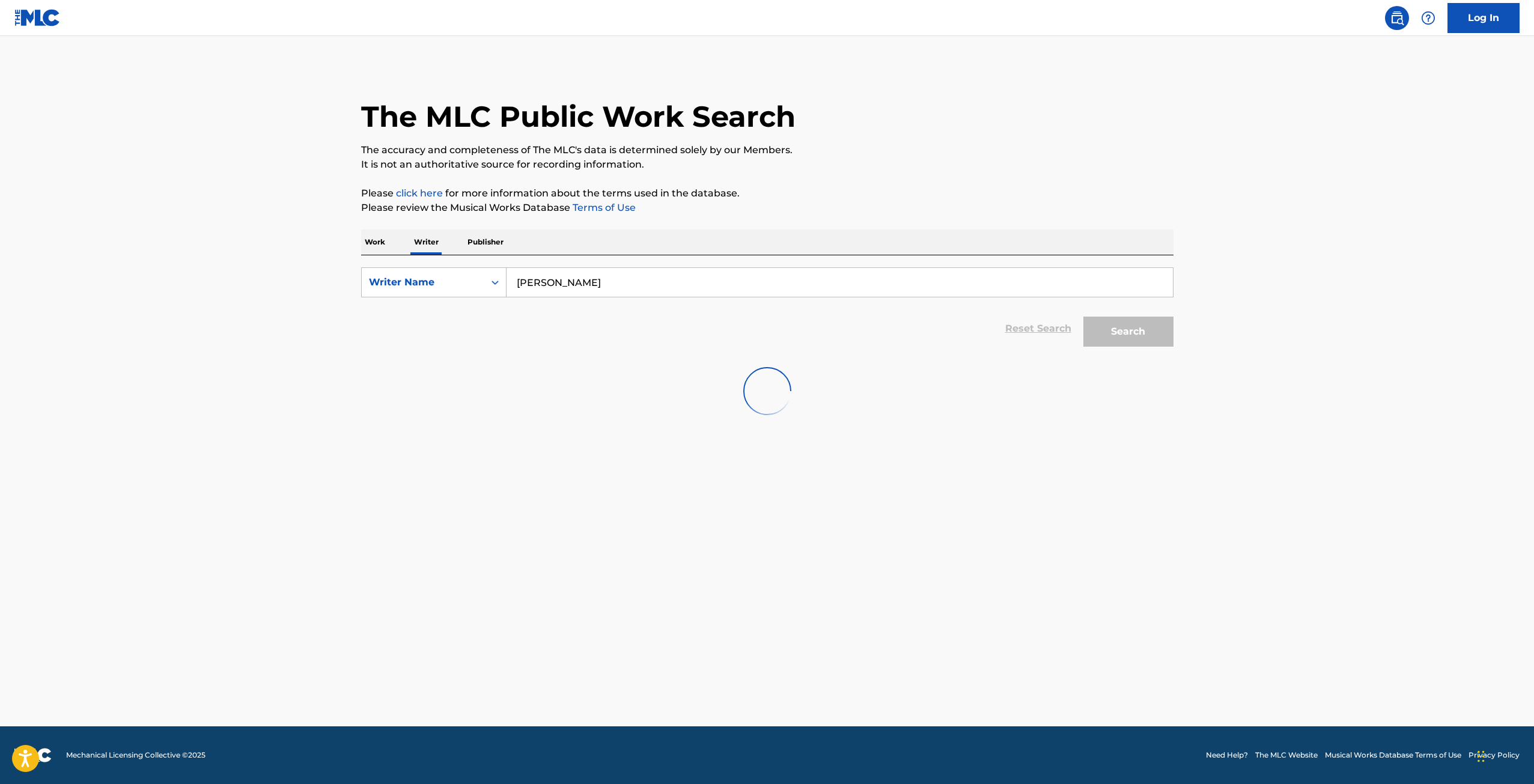
scroll to position [0, 0]
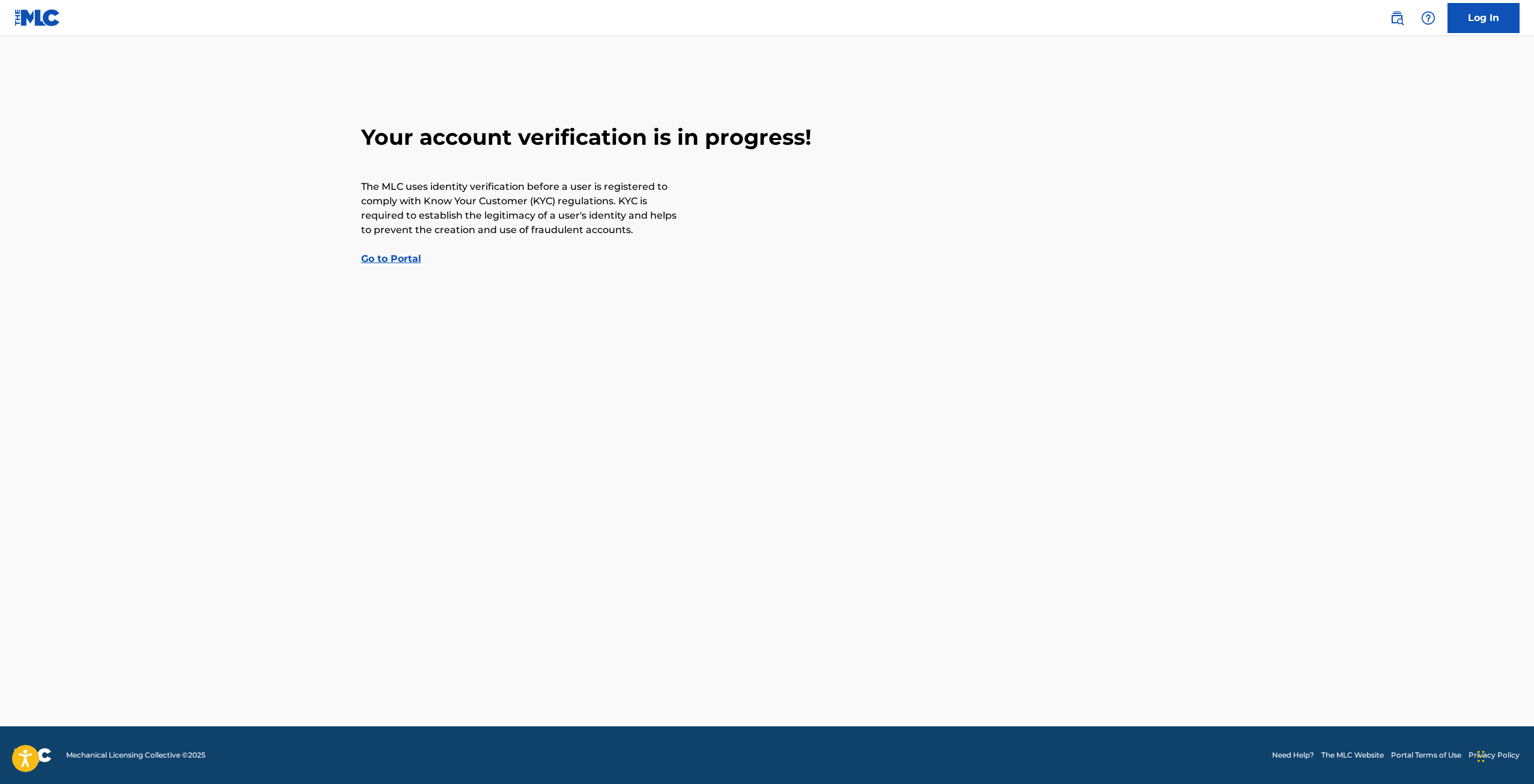
click at [400, 261] on link "Go to Portal" at bounding box center [390, 258] width 60 height 11
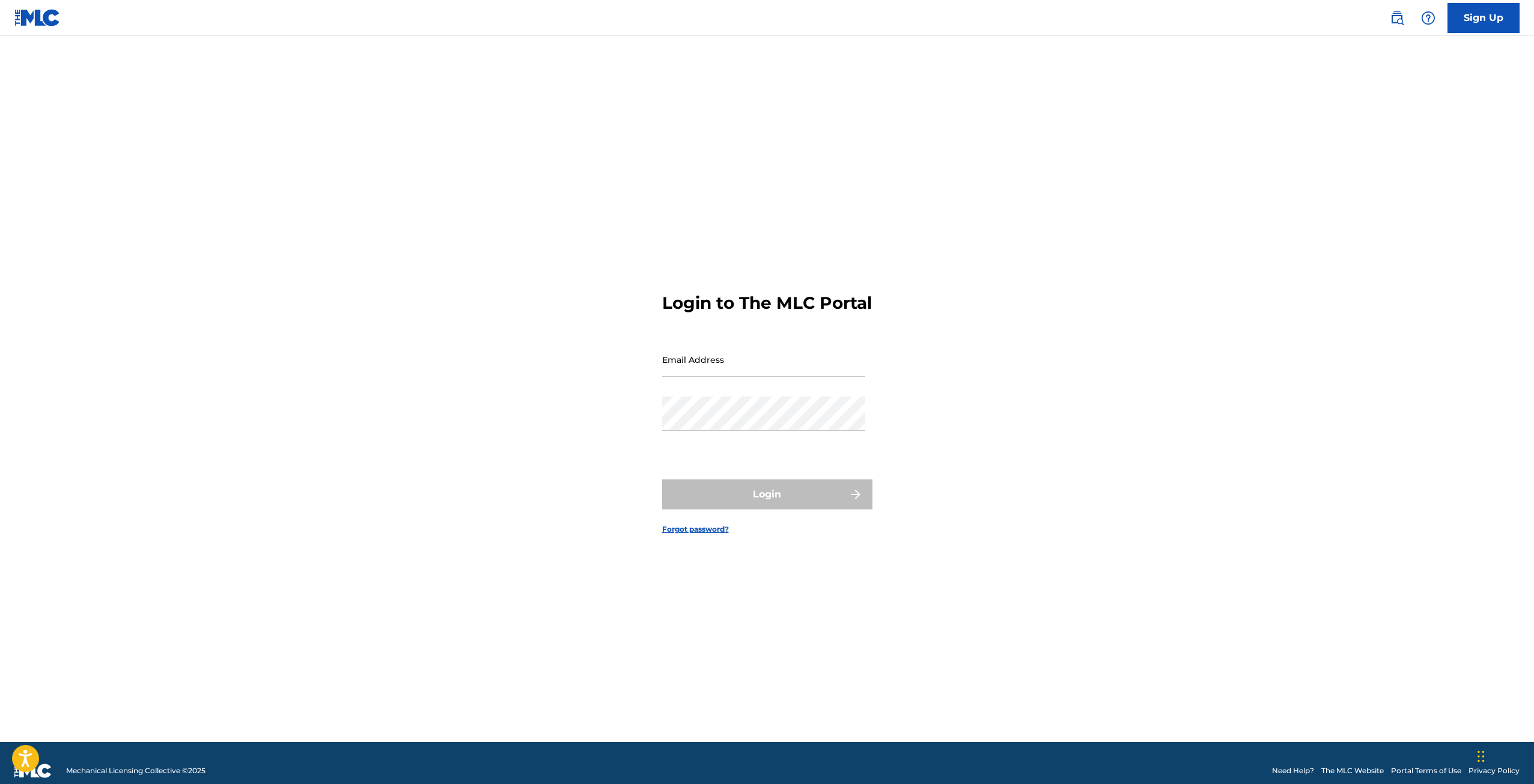
click at [773, 366] on input "Email Address" at bounding box center [763, 359] width 203 height 34
type input "info"
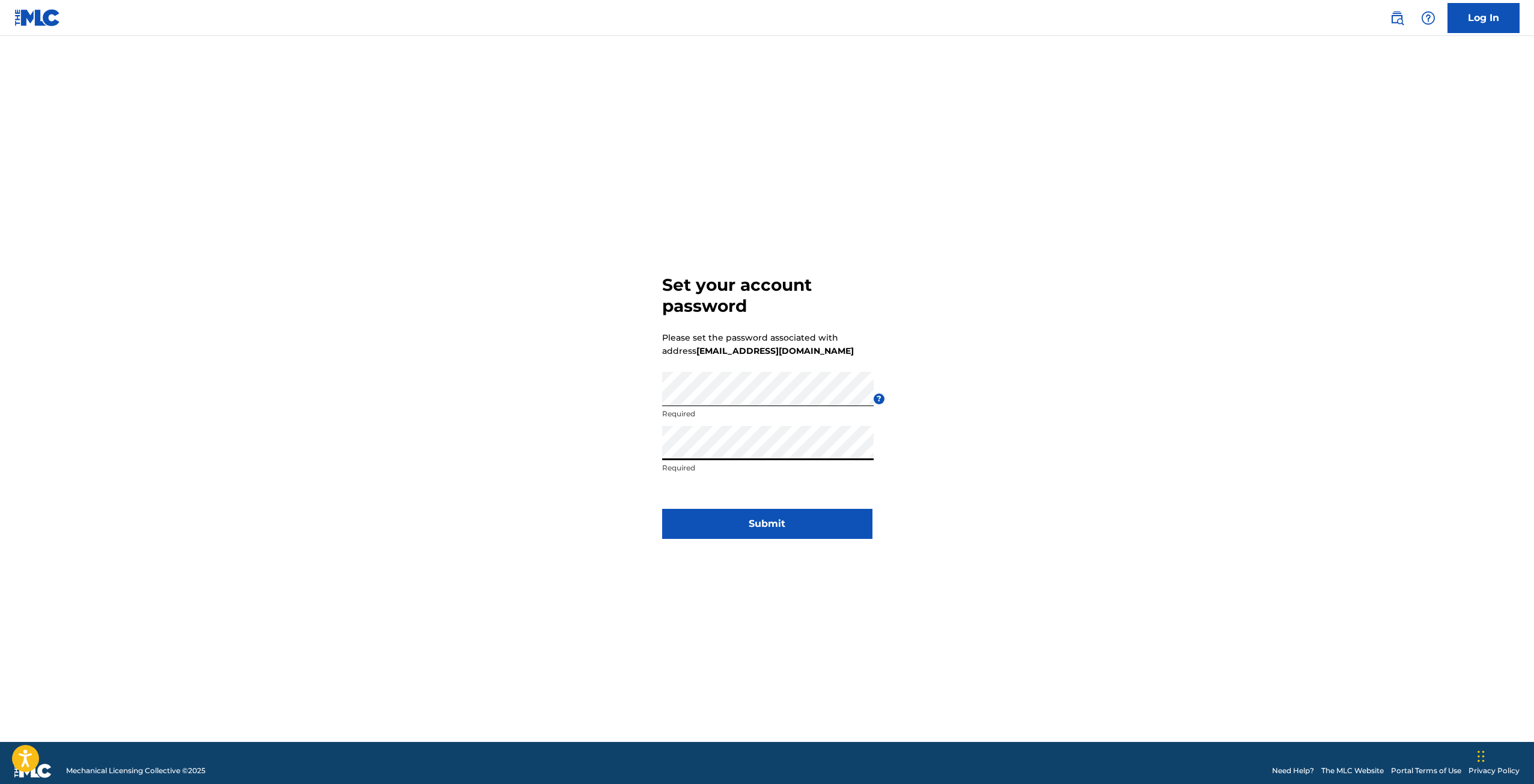
click button "Submit" at bounding box center [767, 523] width 210 height 30
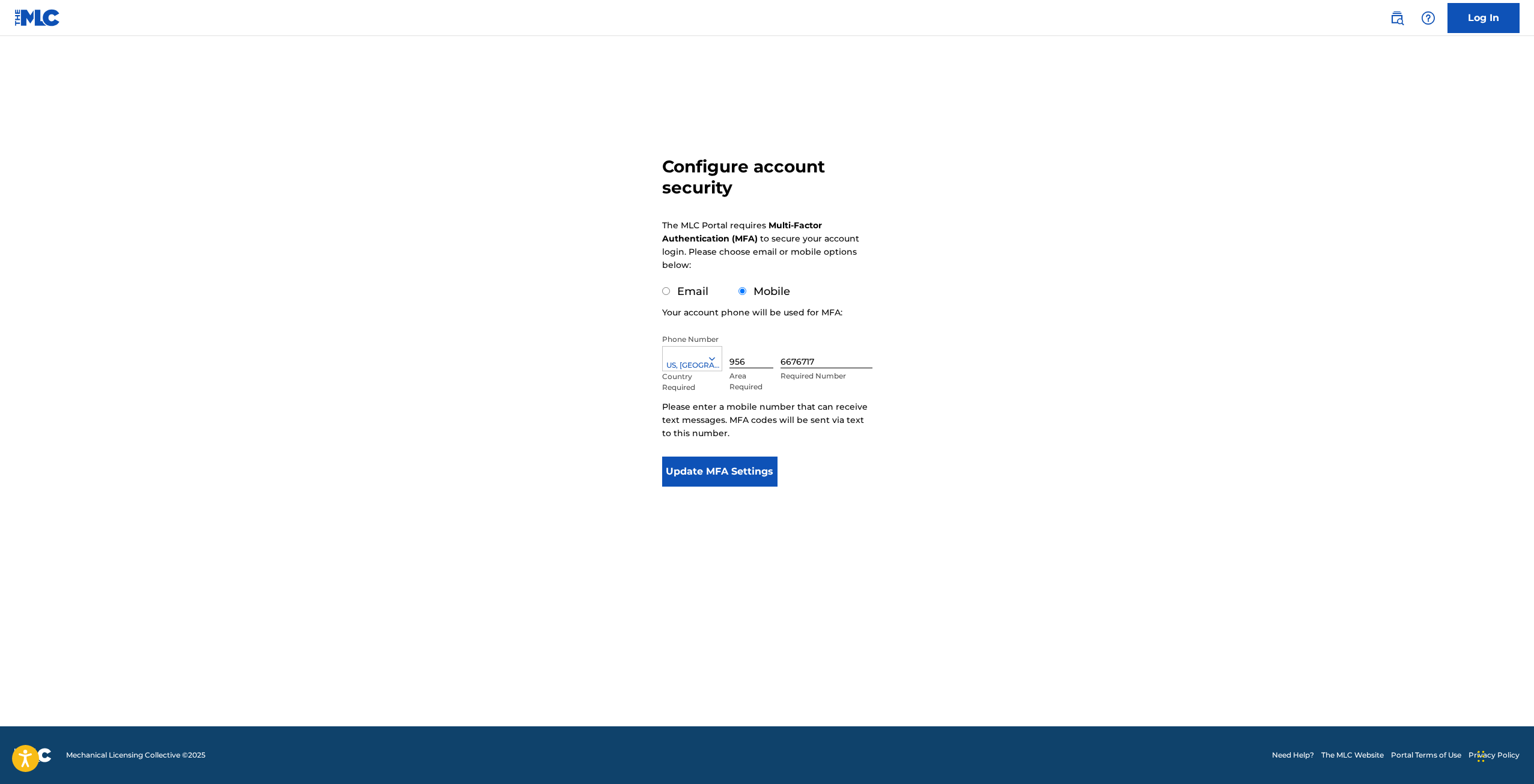
click at [746, 471] on button "Update MFA Settings" at bounding box center [720, 472] width 116 height 30
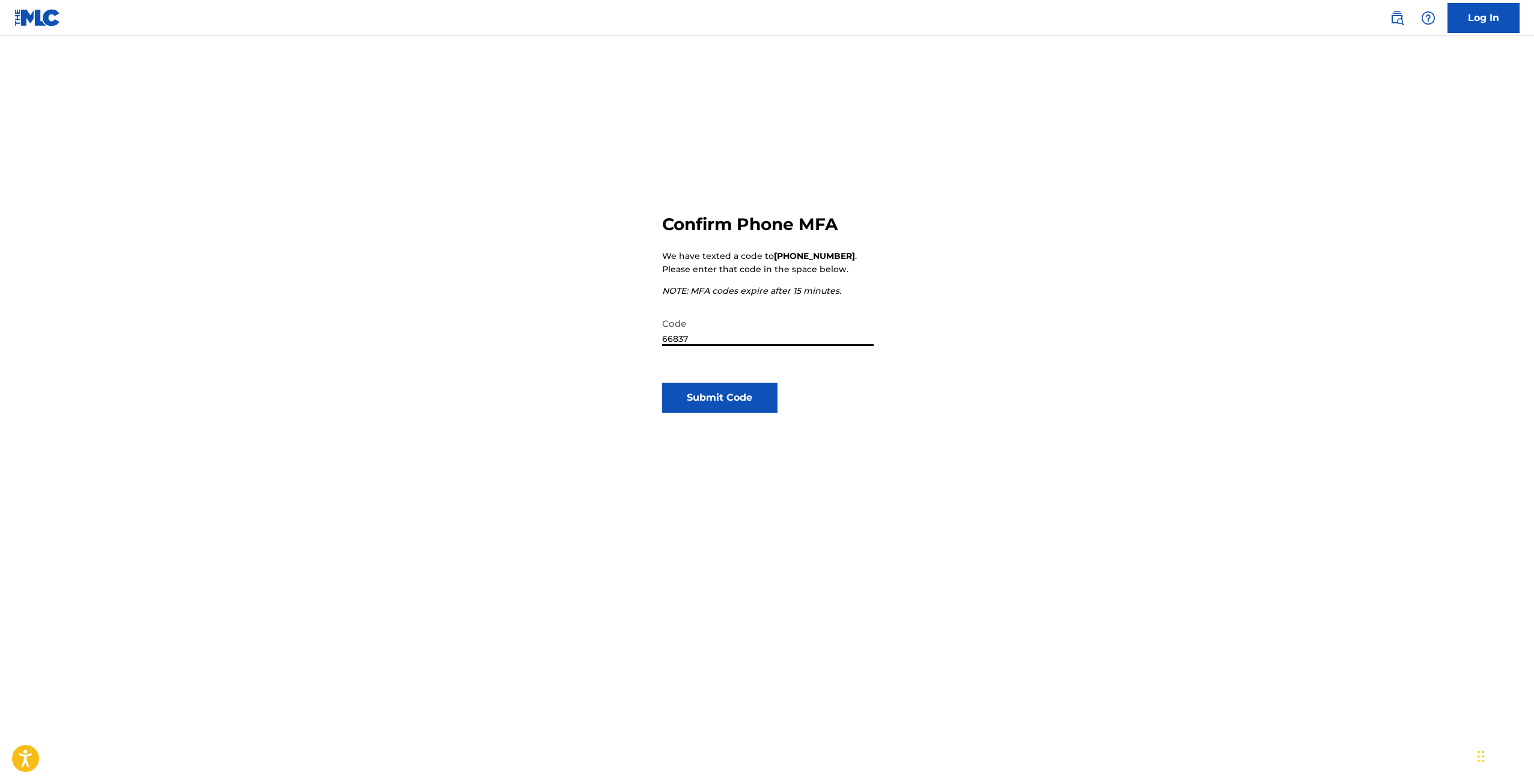
type input "668375"
click button "Submit Code" at bounding box center [720, 398] width 116 height 30
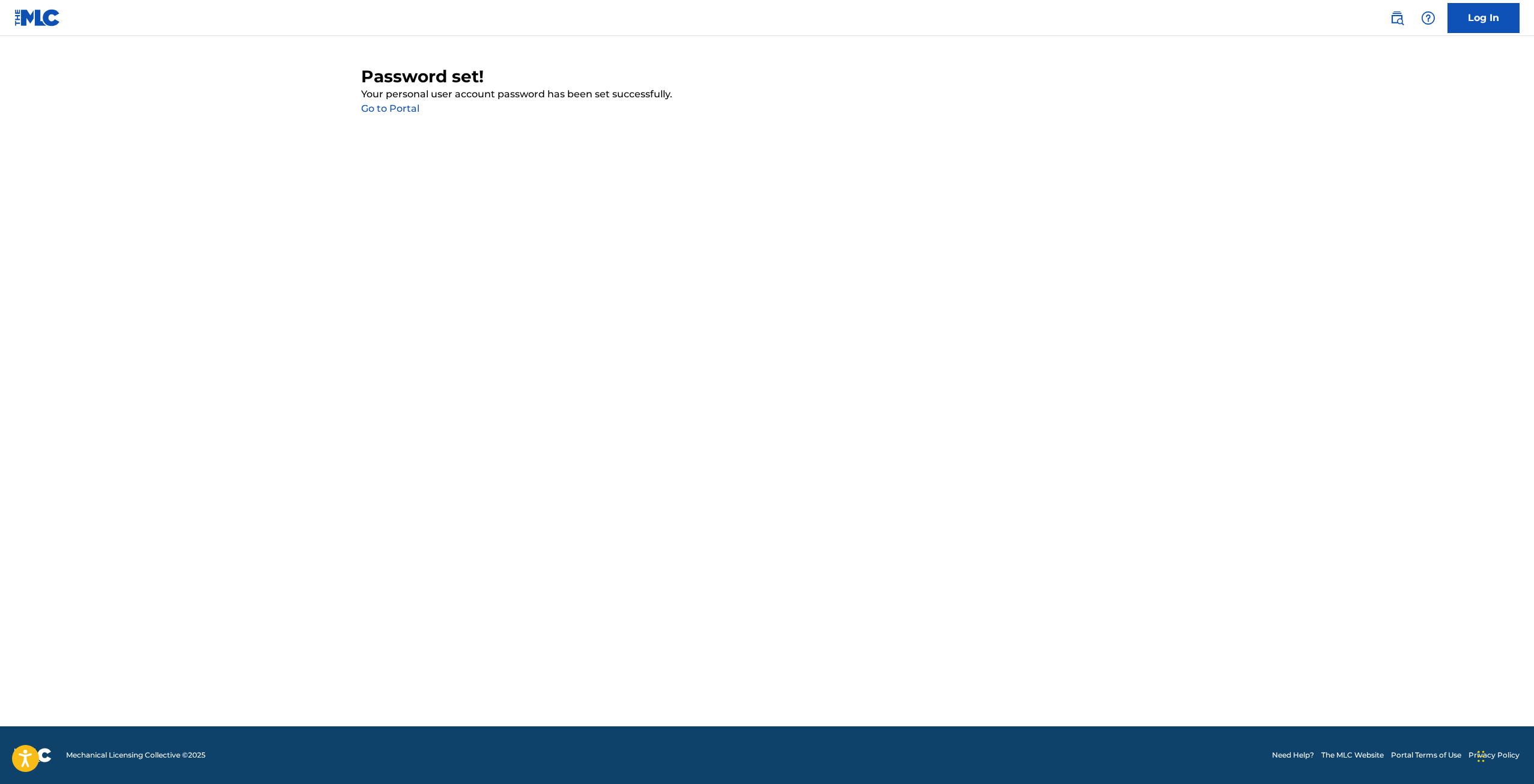
click at [390, 105] on link "Go to Portal" at bounding box center [390, 108] width 58 height 11
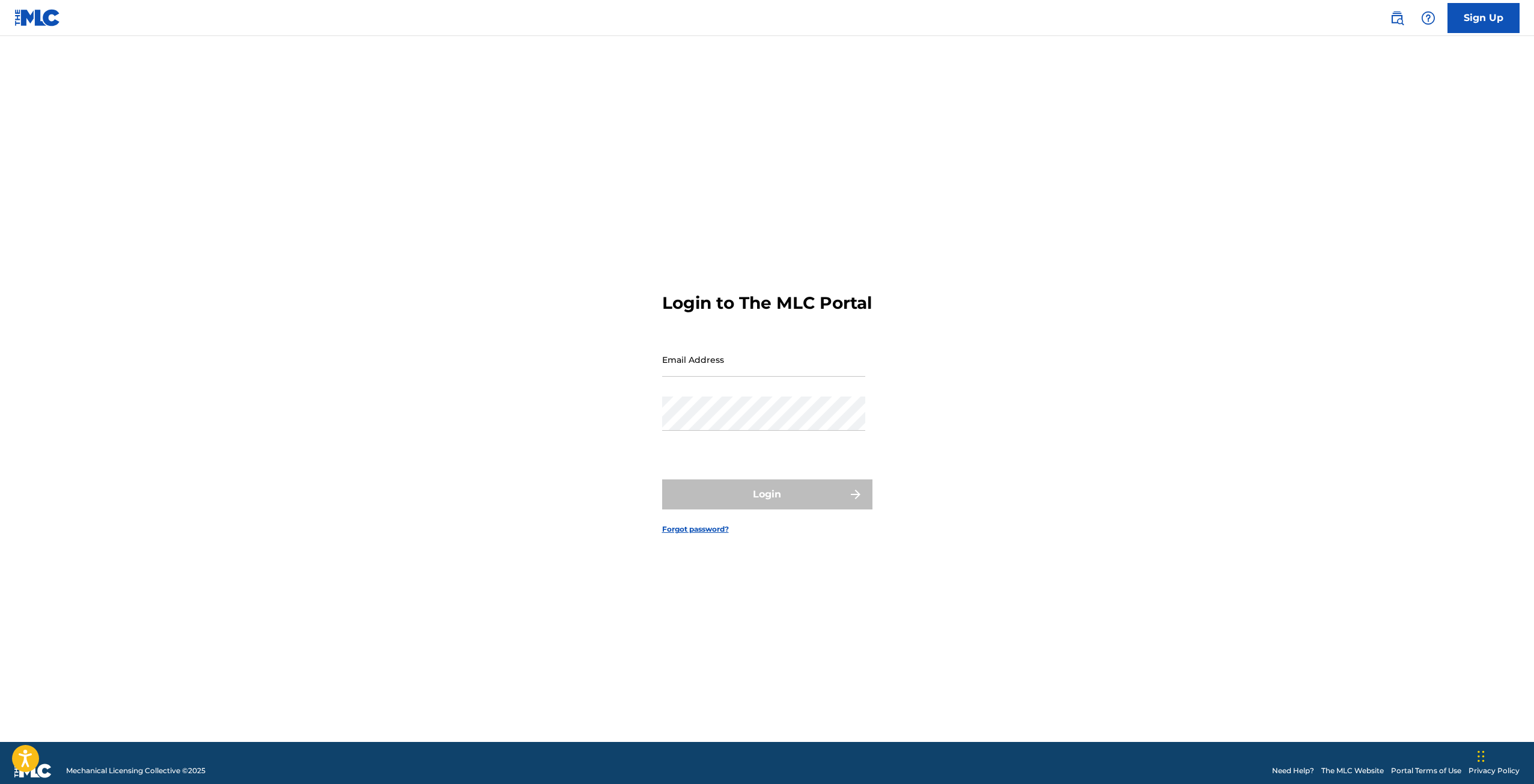
click at [698, 370] on input "Email Address" at bounding box center [763, 359] width 203 height 34
type input "[EMAIL_ADDRESS][DOMAIN_NAME]"
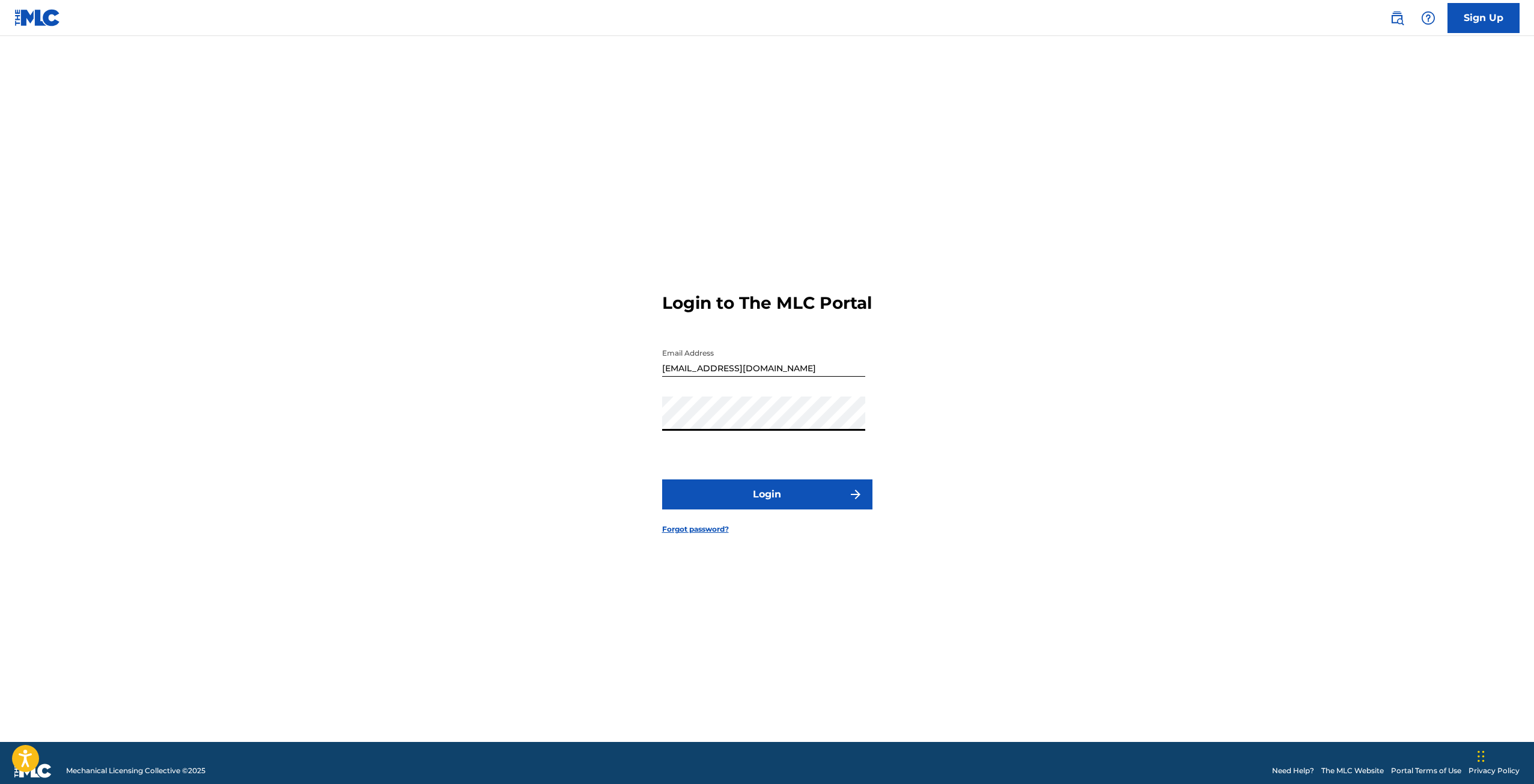
click at [662, 479] on button "Login" at bounding box center [767, 494] width 210 height 30
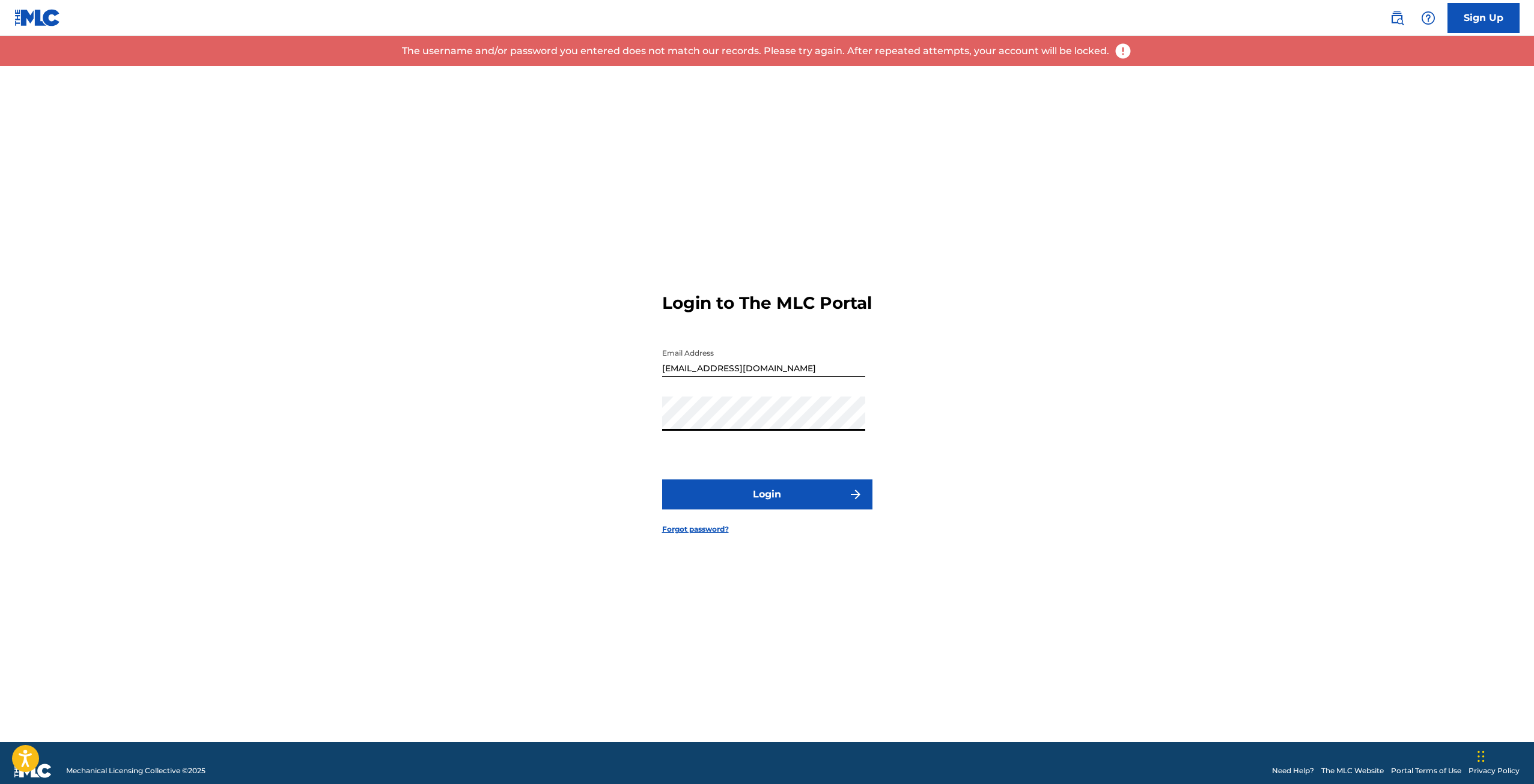
click at [597, 447] on div "Login to The MLC Portal Email Address info@amanihiphop.com Password Login Forgo…" at bounding box center [767, 404] width 841 height 676
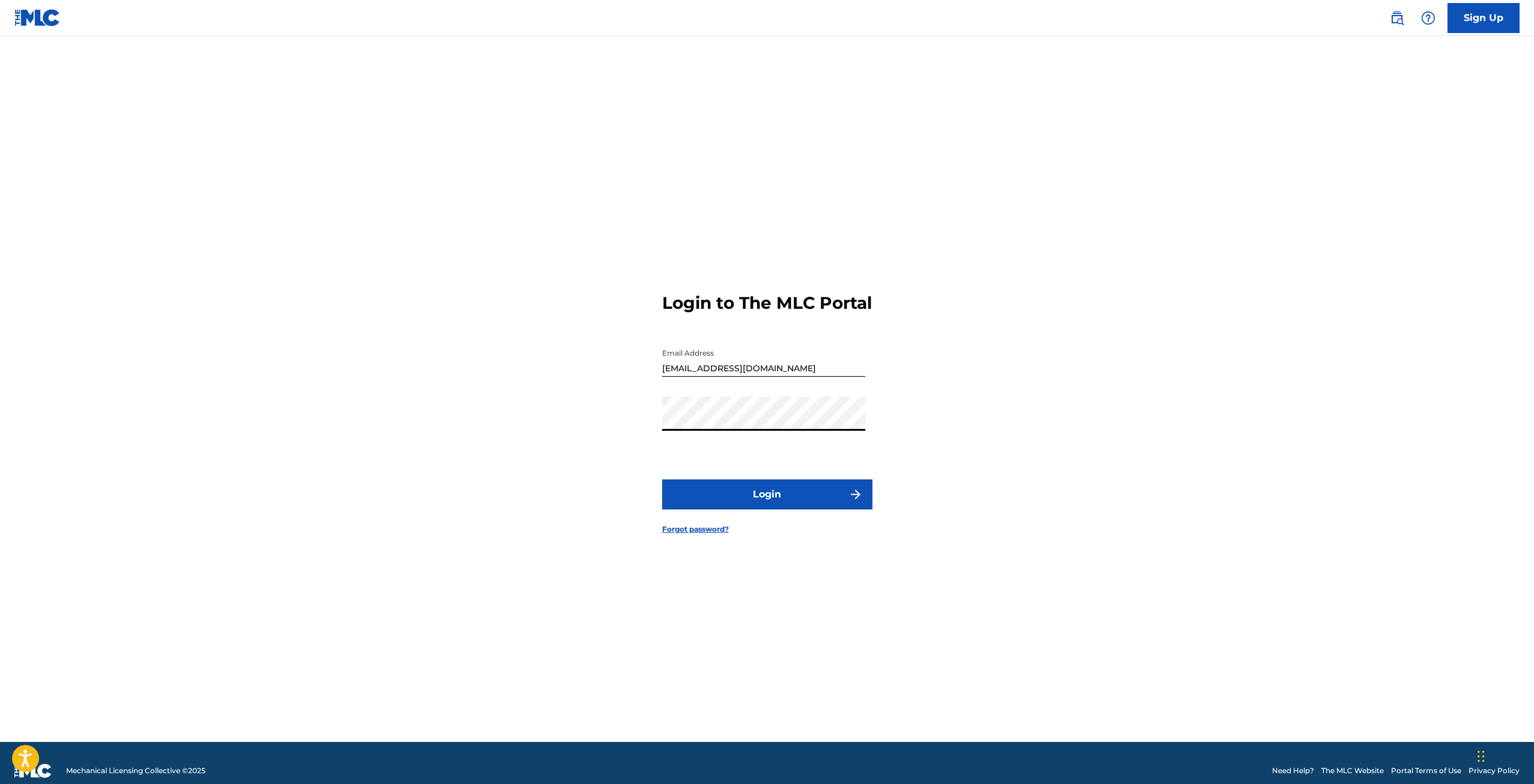
click at [662, 479] on button "Login" at bounding box center [767, 494] width 210 height 30
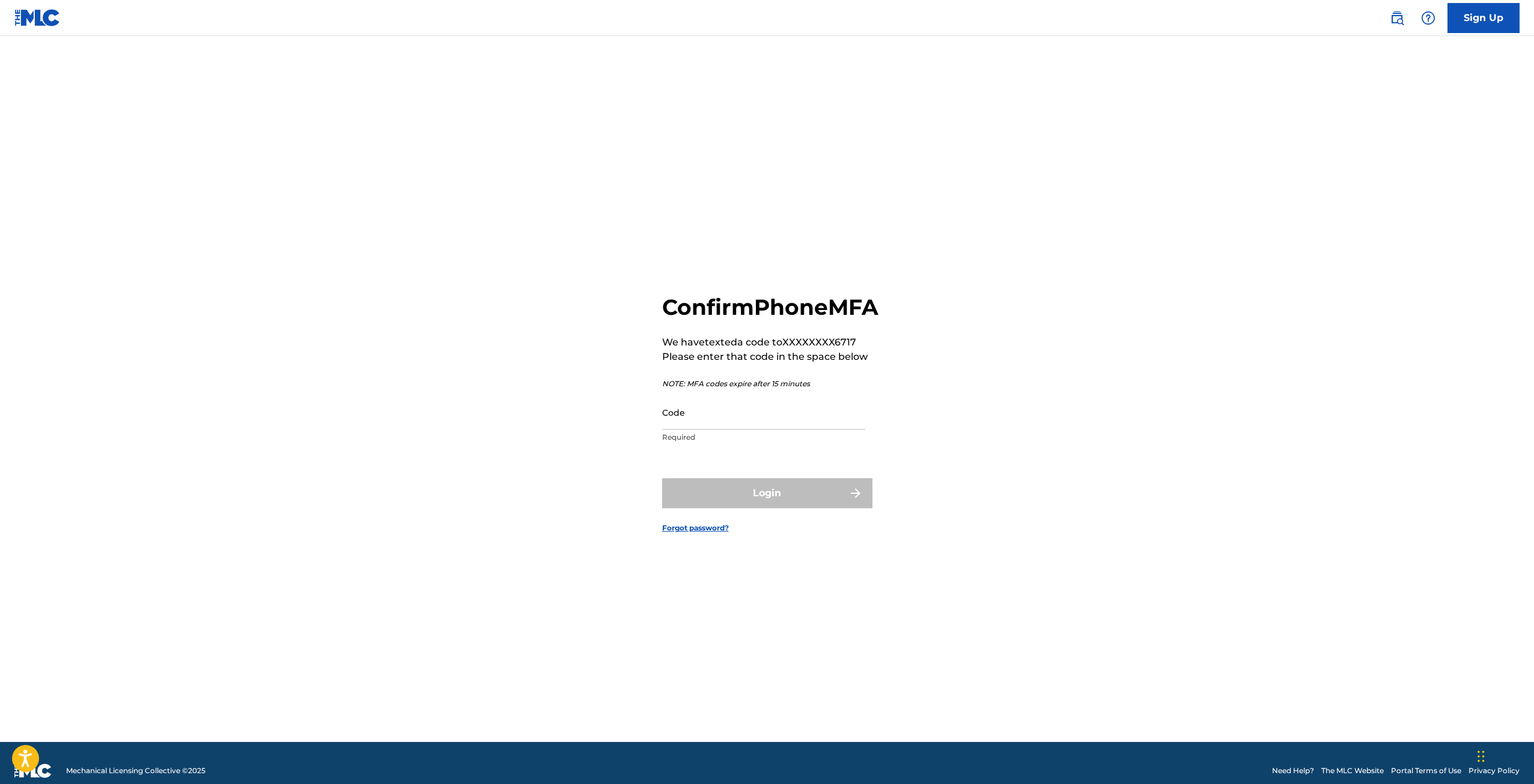
click at [765, 443] on p "Required" at bounding box center [763, 437] width 203 height 11
click at [767, 429] on input "Code" at bounding box center [763, 412] width 203 height 34
type input "101582"
click at [662, 478] on button "Login" at bounding box center [767, 493] width 210 height 30
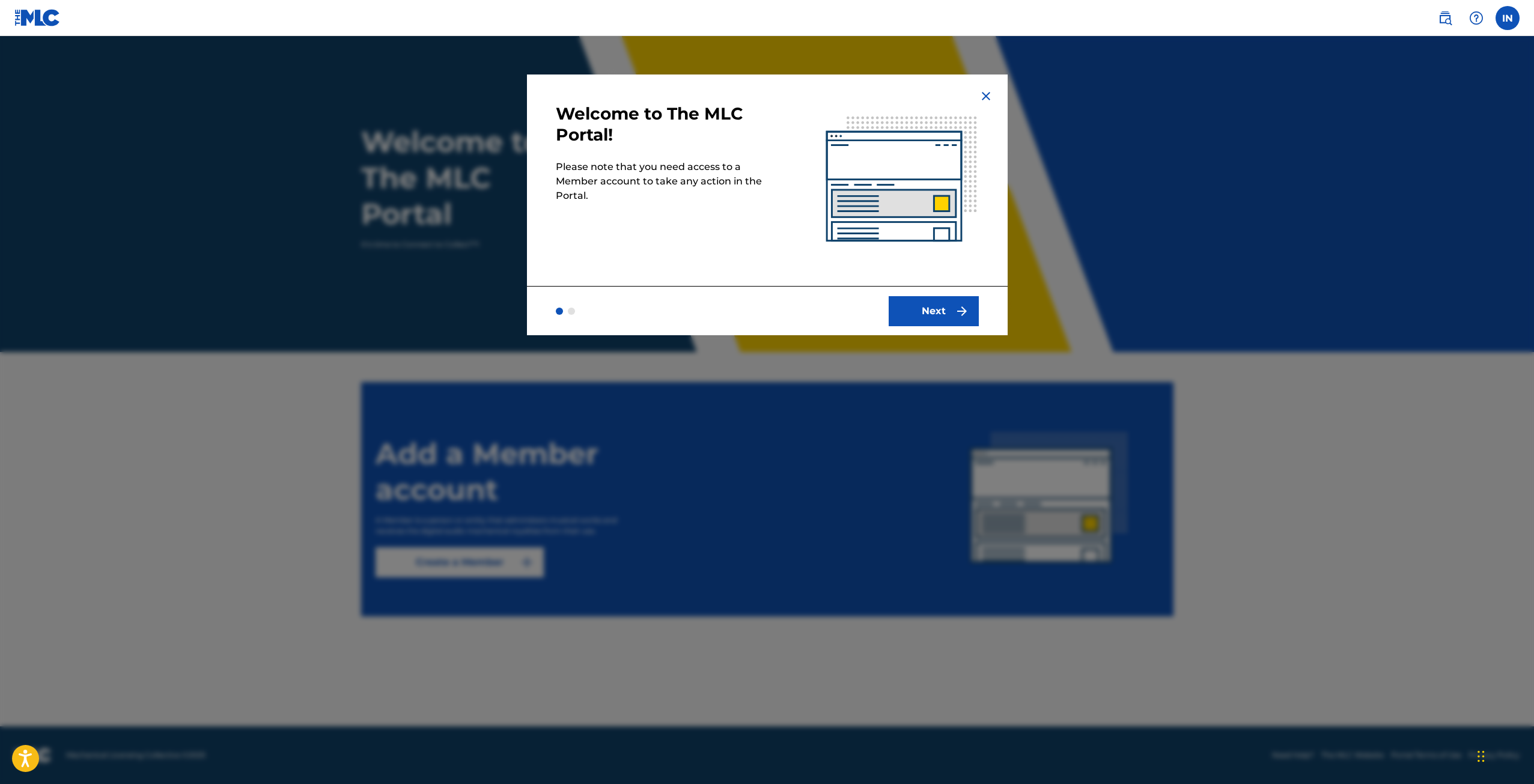
click at [943, 300] on button "Next" at bounding box center [933, 311] width 90 height 30
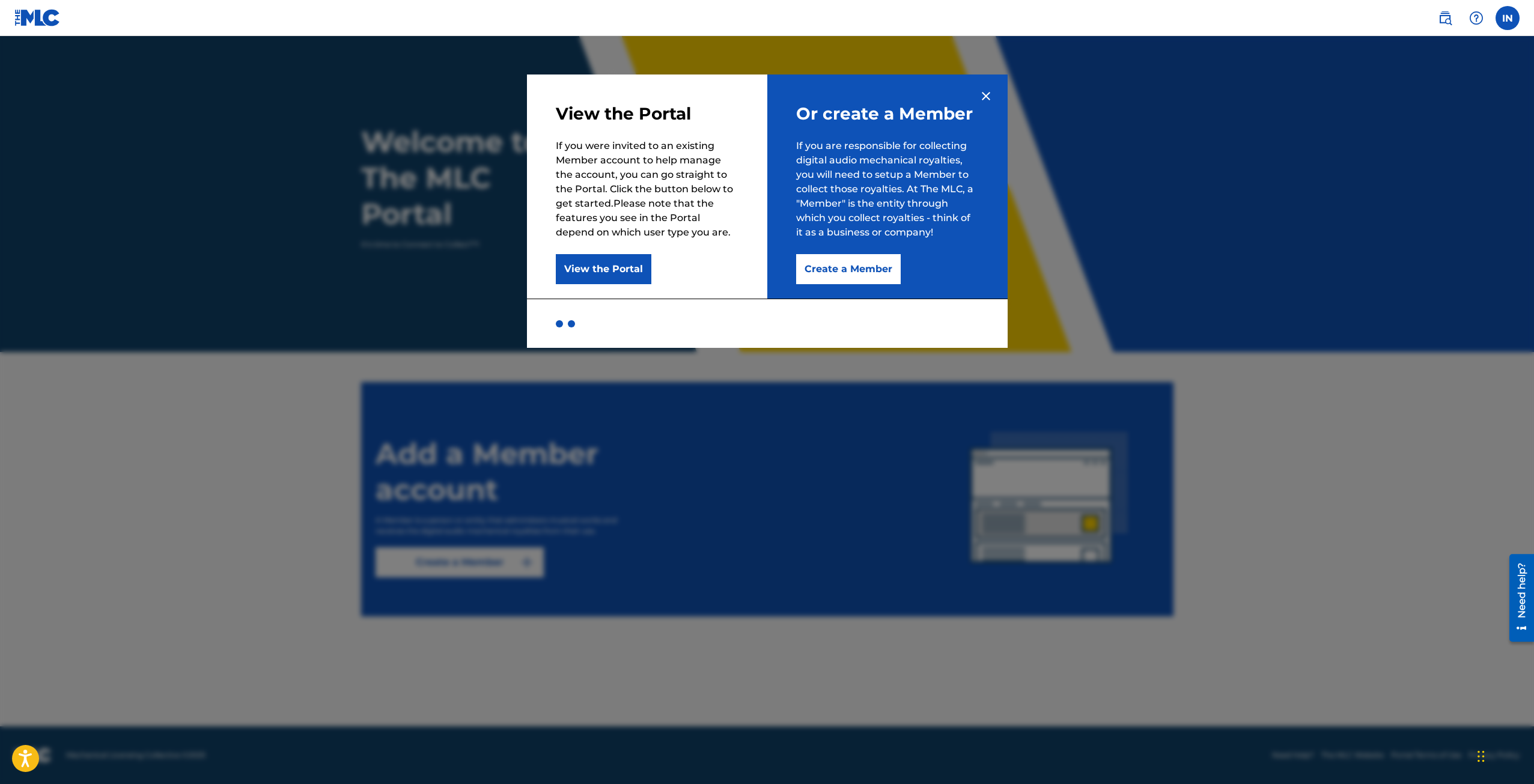
click at [624, 274] on button "View the Portal" at bounding box center [603, 269] width 95 height 30
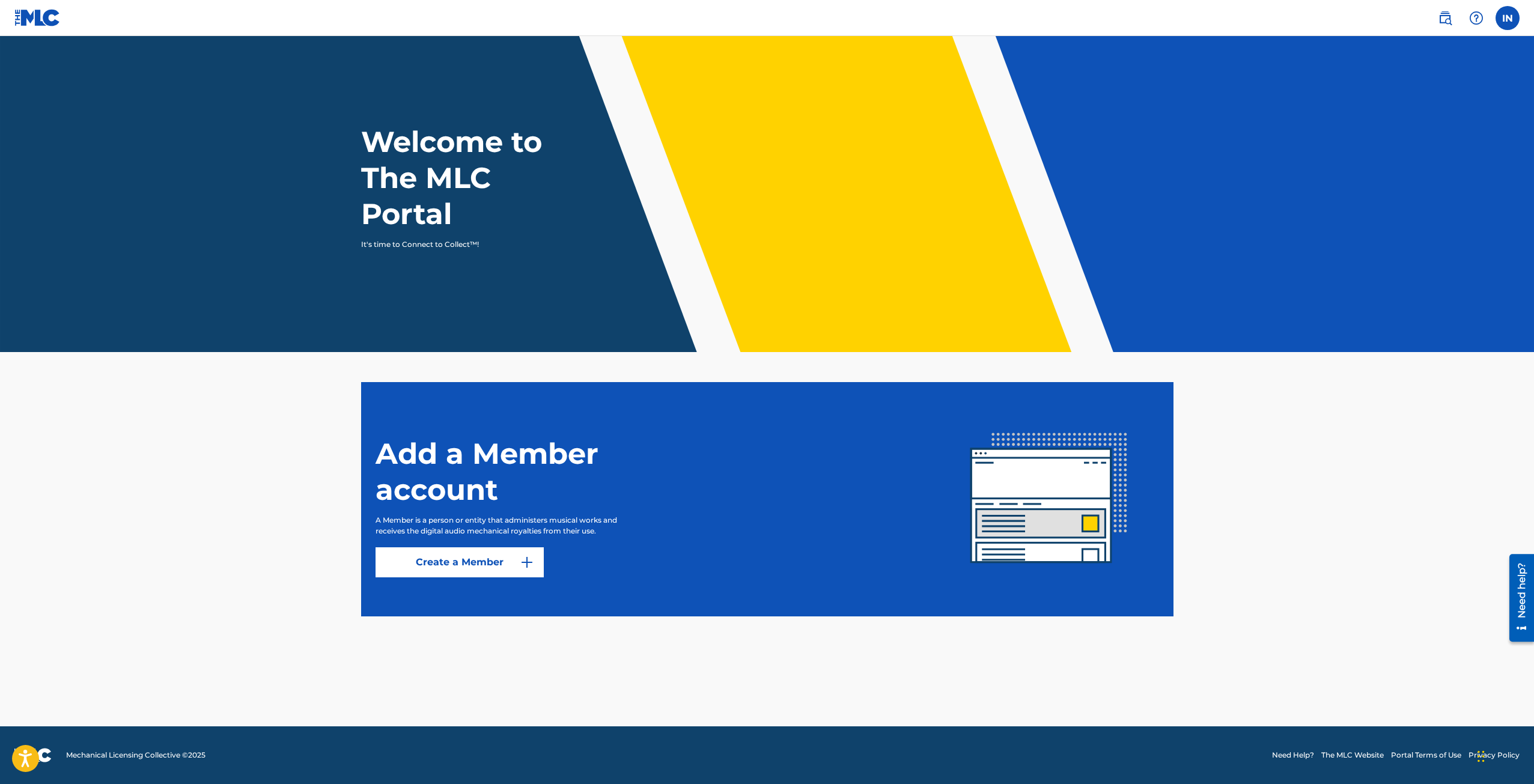
click at [473, 560] on link "Create a Member" at bounding box center [460, 562] width 168 height 30
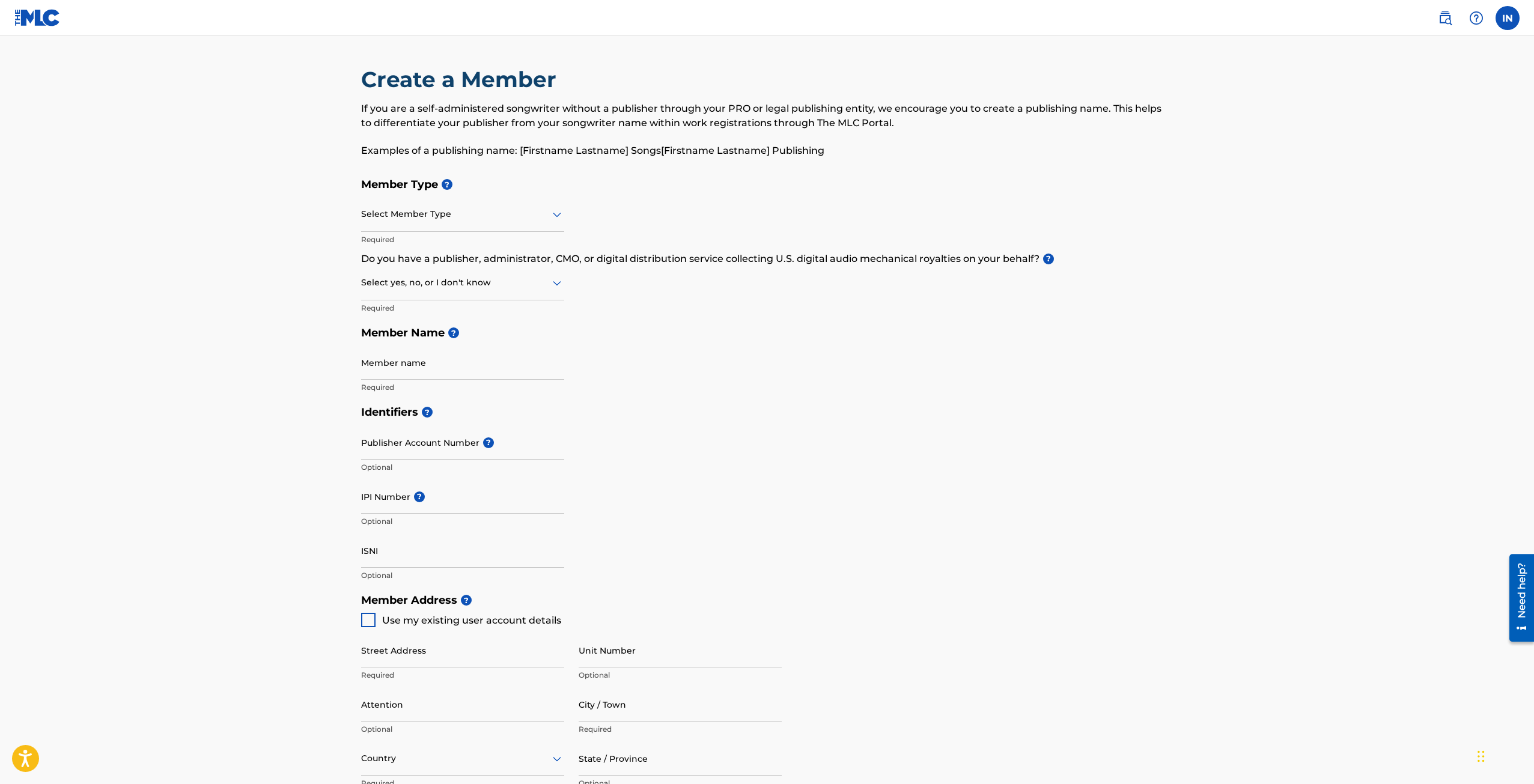
click at [517, 226] on div "Select Member Type" at bounding box center [462, 214] width 203 height 34
click at [472, 247] on div "Self-Administered Songwriter" at bounding box center [462, 245] width 202 height 27
click at [464, 284] on div at bounding box center [462, 282] width 203 height 15
click at [479, 319] on div "Yes" at bounding box center [462, 314] width 202 height 27
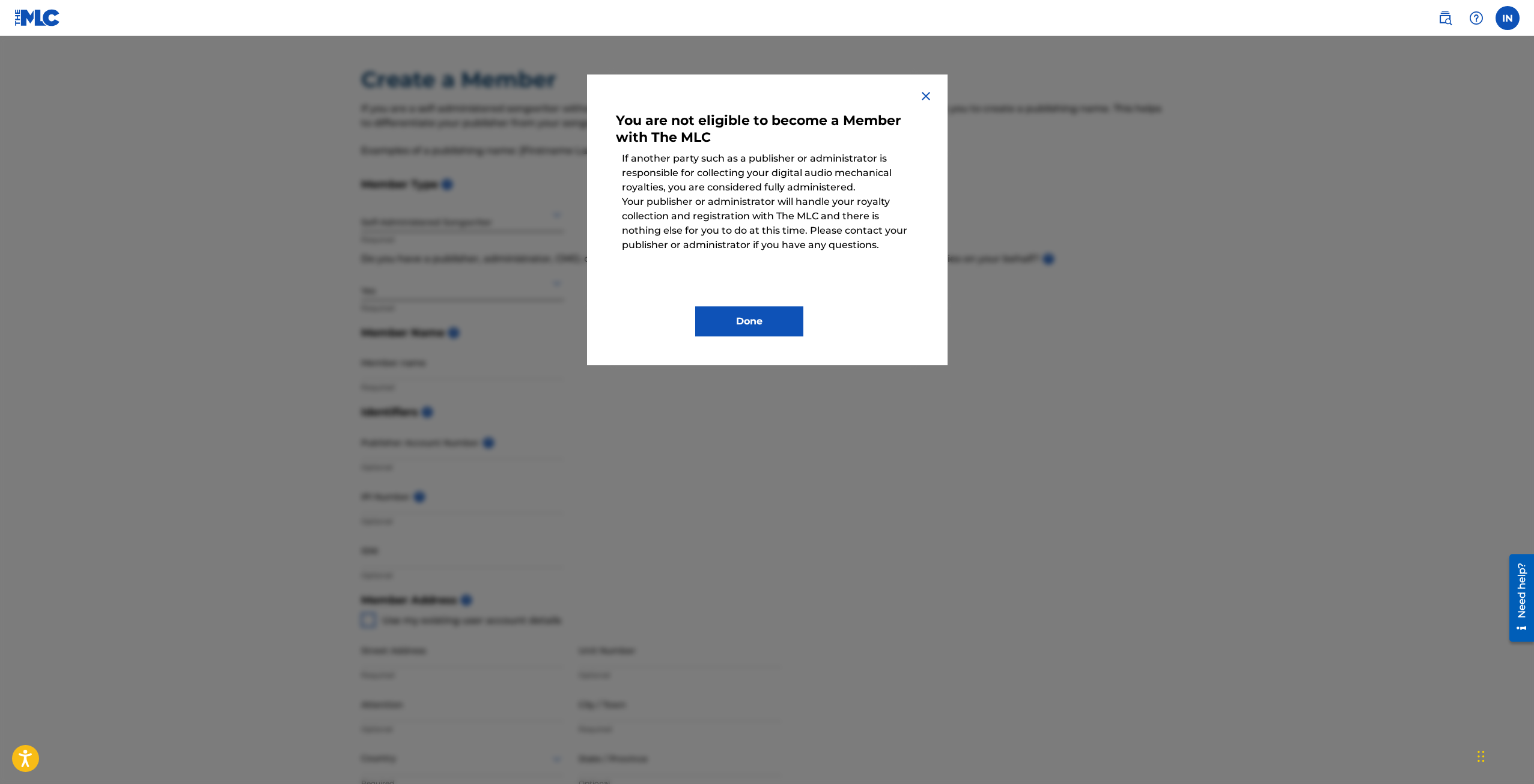
click at [927, 93] on img at bounding box center [925, 95] width 14 height 14
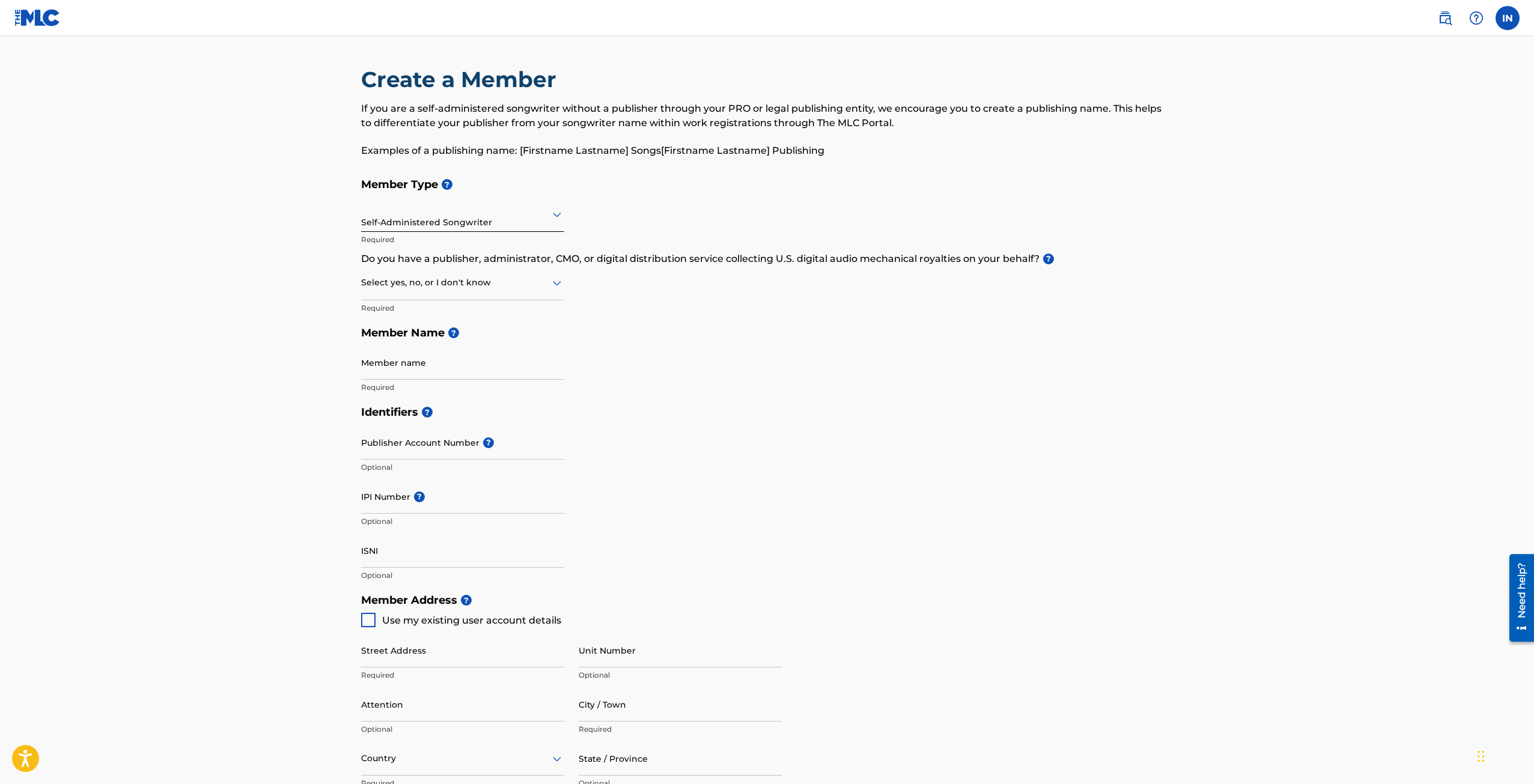
click at [496, 294] on div "Select yes, no, or I don't know" at bounding box center [462, 283] width 203 height 34
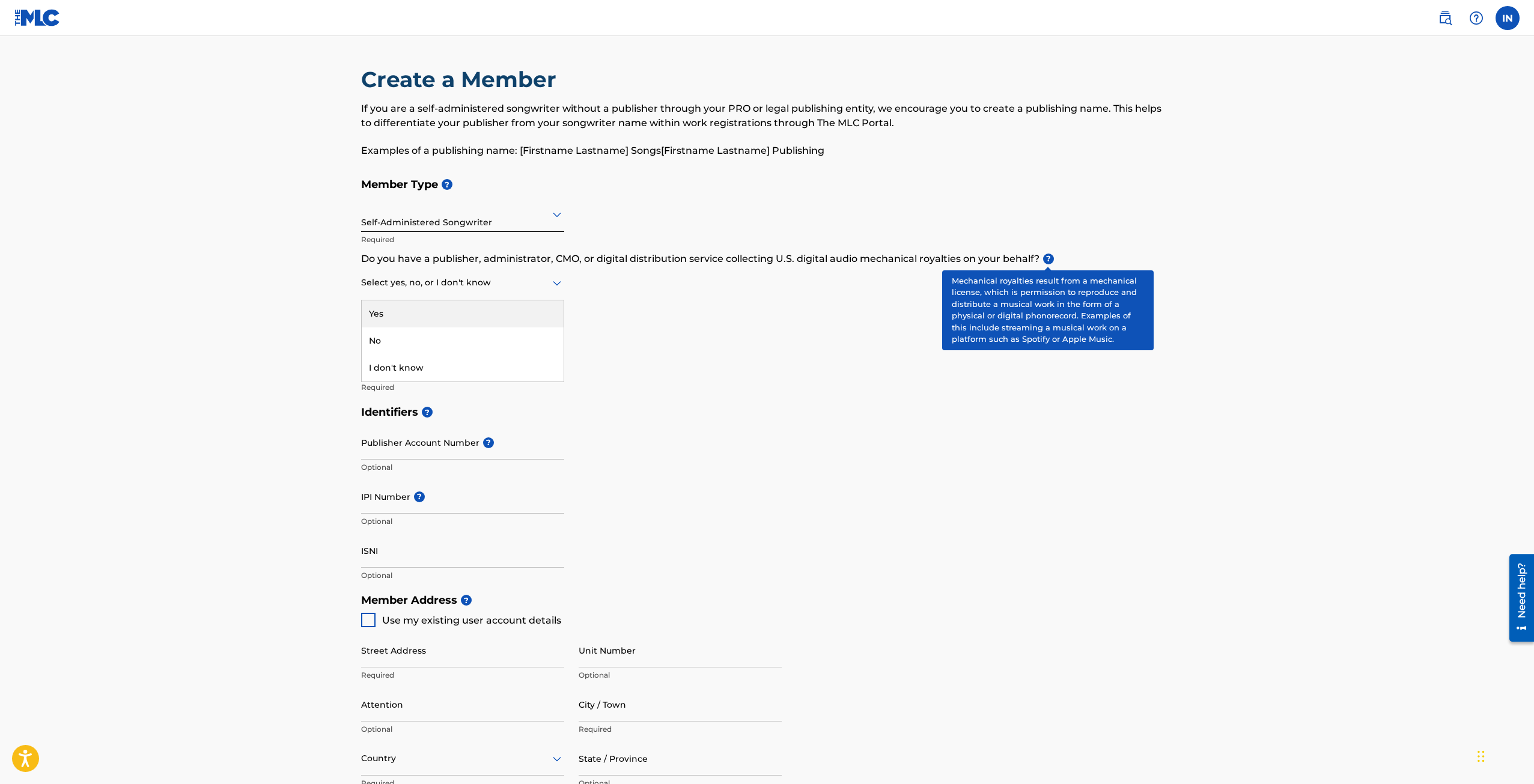
click at [1046, 258] on span "?" at bounding box center [1048, 259] width 11 height 11
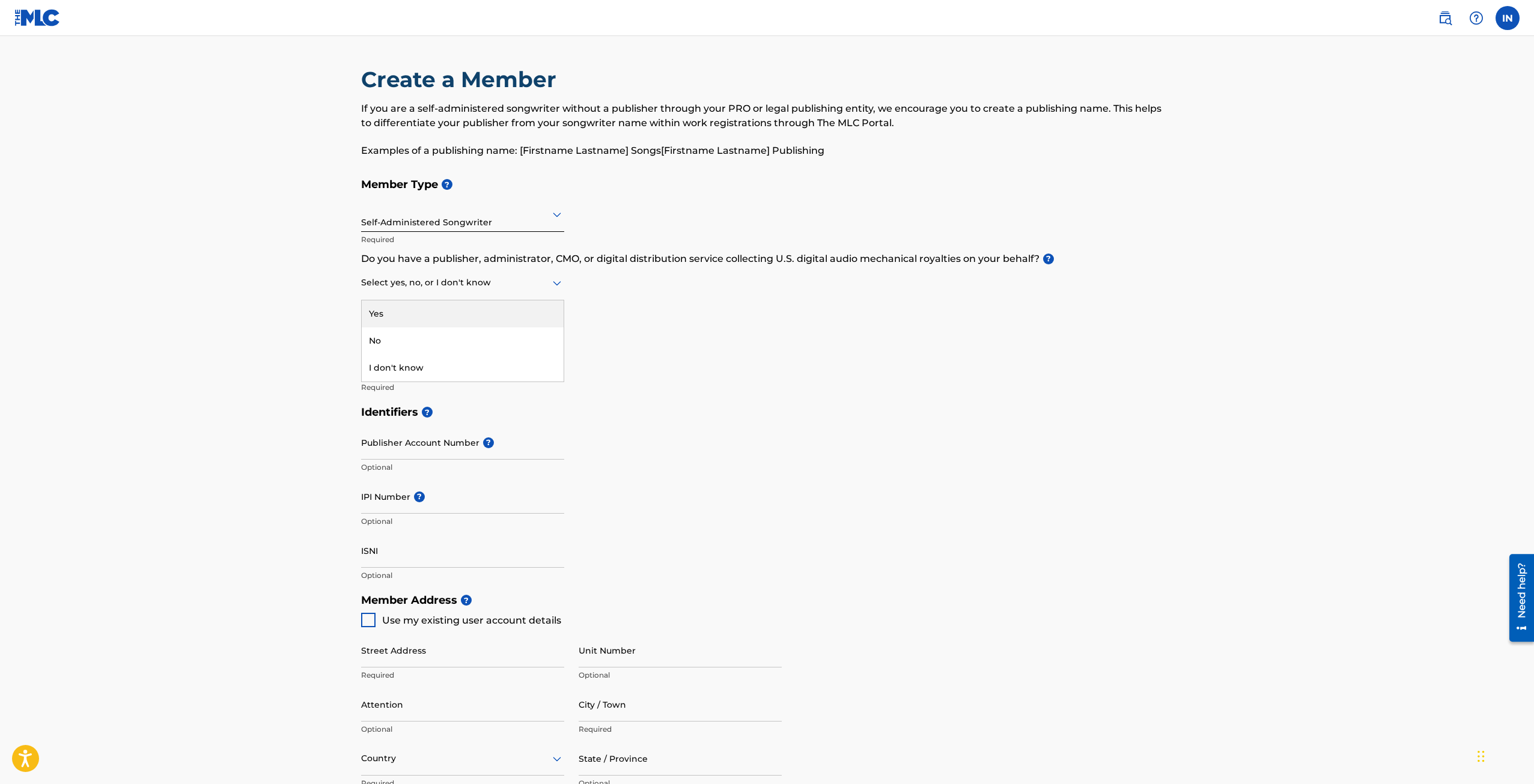
click at [441, 281] on div at bounding box center [462, 282] width 203 height 15
click at [423, 358] on div "I don't know" at bounding box center [462, 368] width 202 height 27
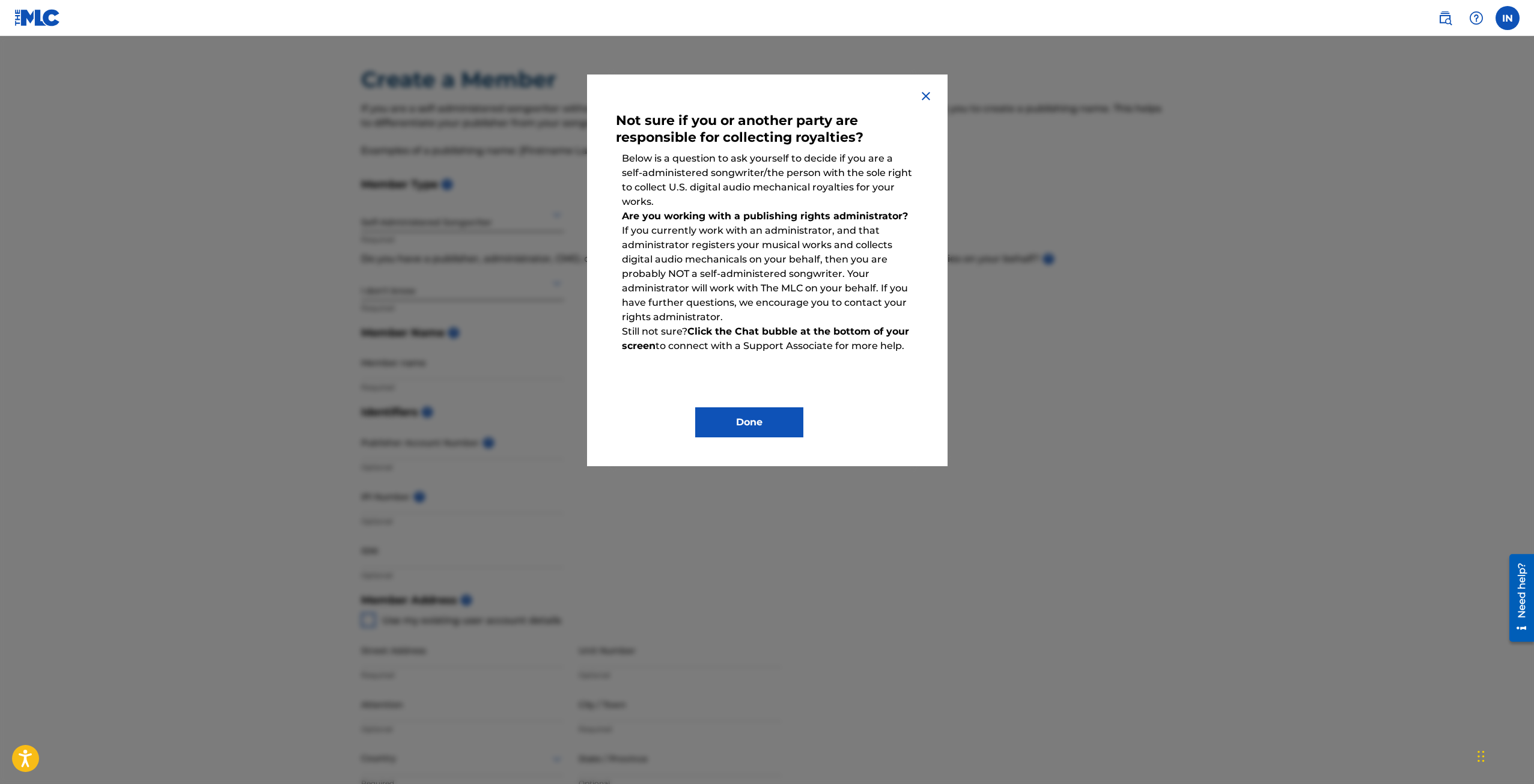
click at [933, 86] on div "Not sure if you or another party are responsible for collecting royalties? Belo…" at bounding box center [767, 270] width 360 height 392
click at [926, 97] on img at bounding box center [925, 95] width 14 height 14
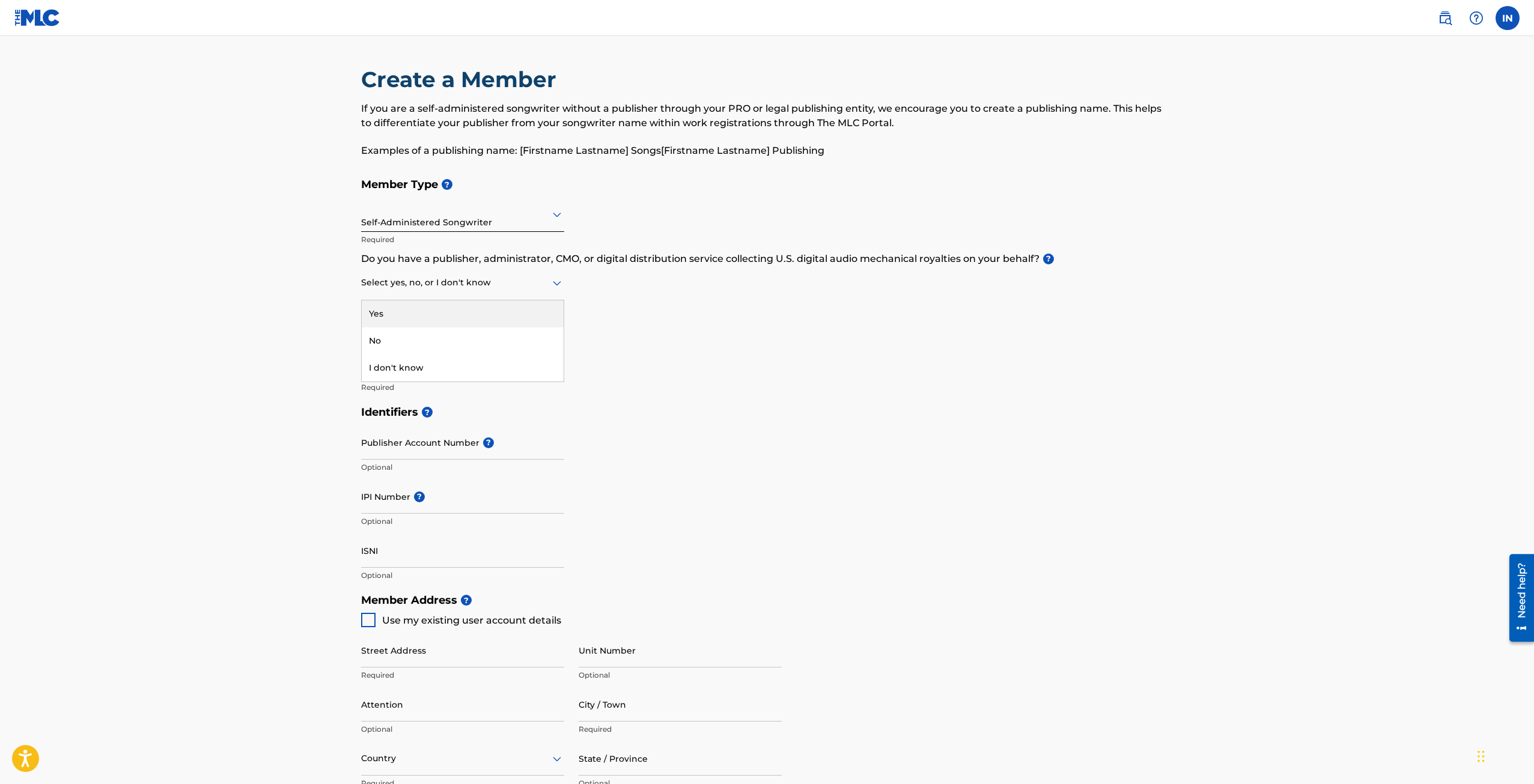
click at [504, 281] on div at bounding box center [462, 282] width 203 height 15
click at [423, 337] on div "No" at bounding box center [462, 341] width 202 height 27
click at [426, 376] on input "Member name" at bounding box center [462, 362] width 203 height 34
type input "Amani"
click at [298, 392] on main "Create a Member If you are a self-administered songwriter without a publisher t…" at bounding box center [767, 576] width 1534 height 1079
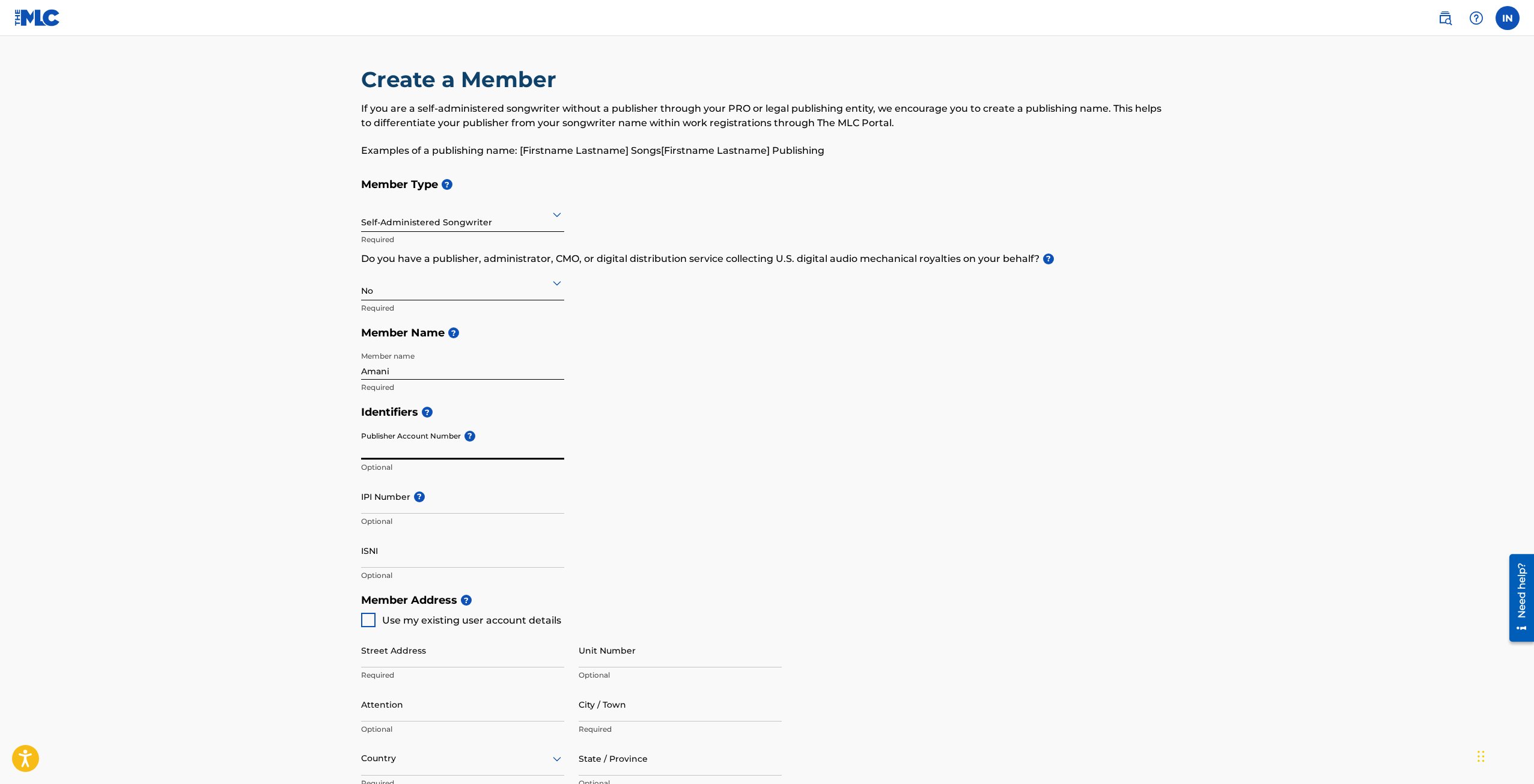
click at [423, 444] on input "Publisher Account Number ?" at bounding box center [462, 442] width 203 height 34
click at [312, 486] on main "Create a Member If you are a self-administered songwriter without a publisher t…" at bounding box center [767, 576] width 1534 height 1079
click at [386, 507] on input "IPI Number ?" at bounding box center [462, 496] width 203 height 34
click at [333, 574] on main "Create a Member If you are a self-administered songwriter without a publisher t…" at bounding box center [767, 576] width 1534 height 1079
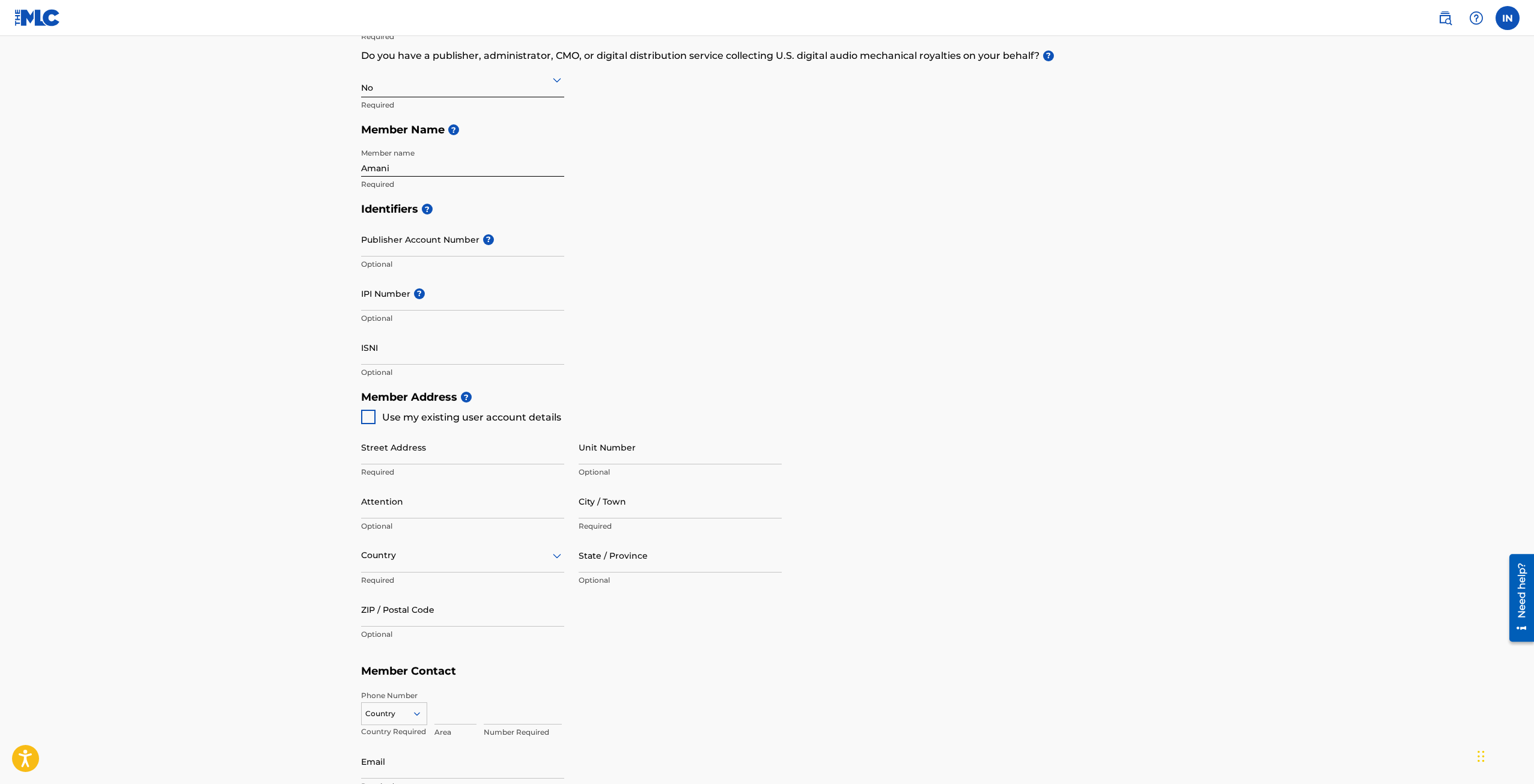
scroll to position [241, 0]
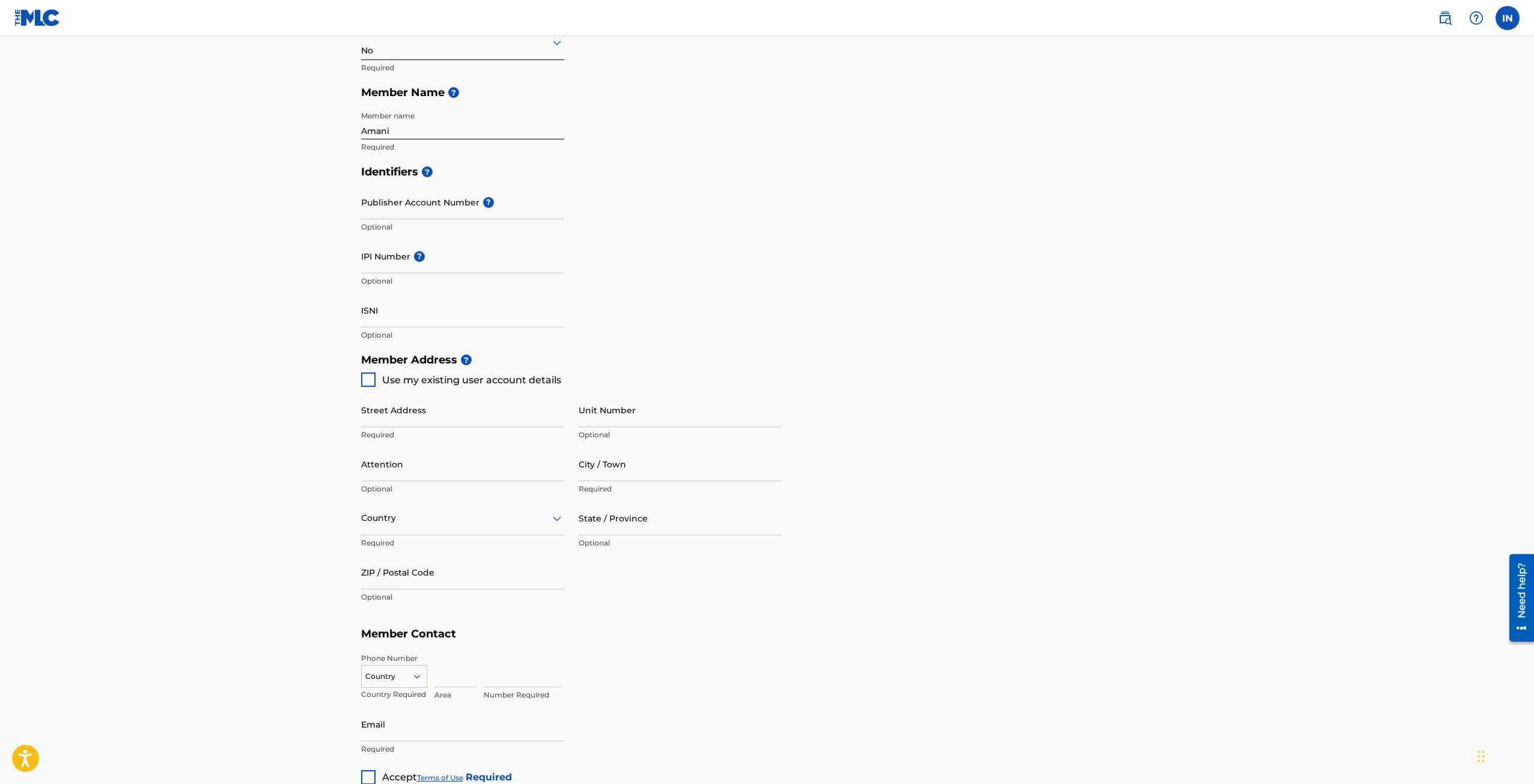
click at [364, 378] on div at bounding box center [368, 379] width 14 height 14
type input "1717 Hickory Court"
type input "Harlingen"
type input "78550"
type input "956"
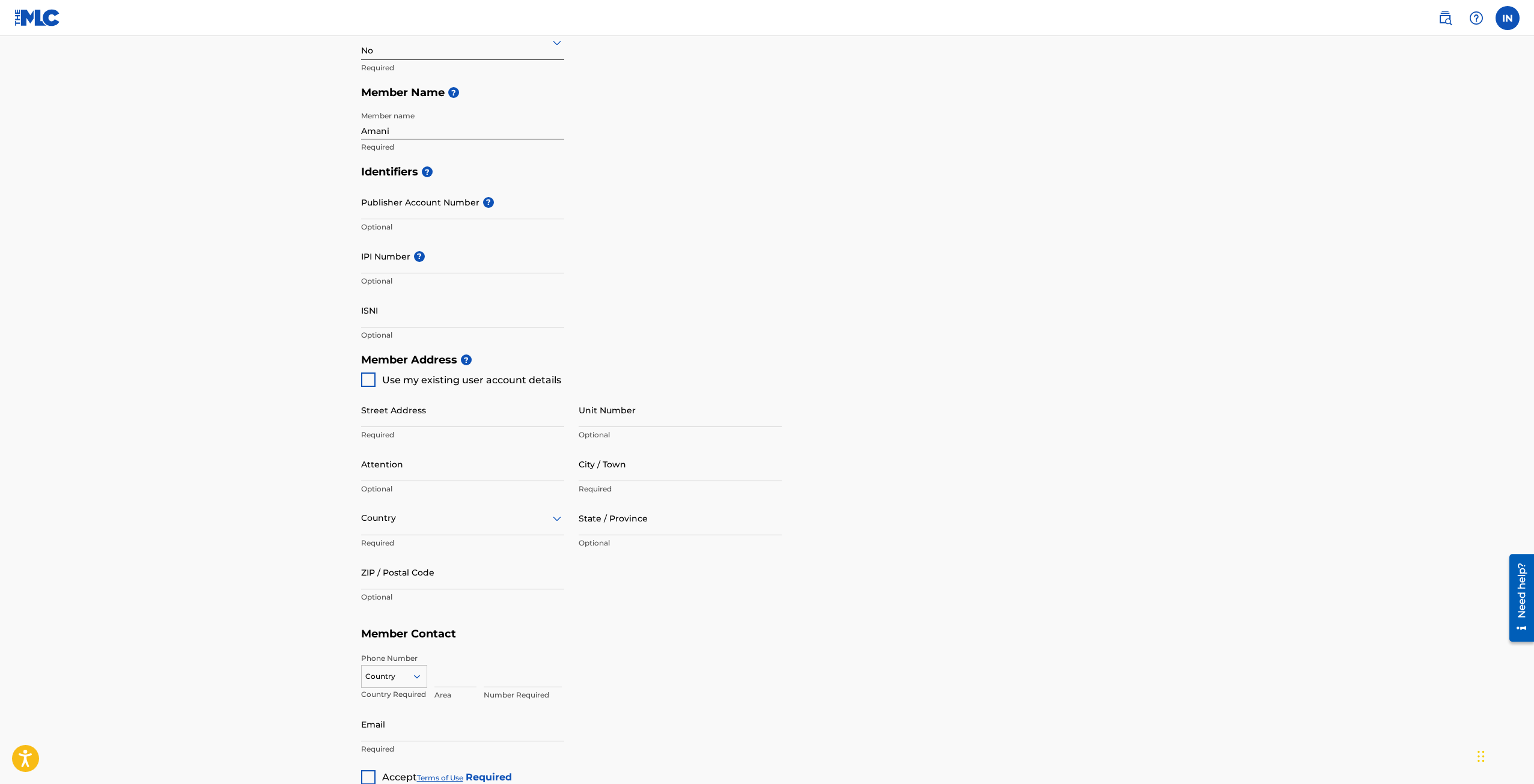
type input "6676717"
type input "info@amanihiphop.com"
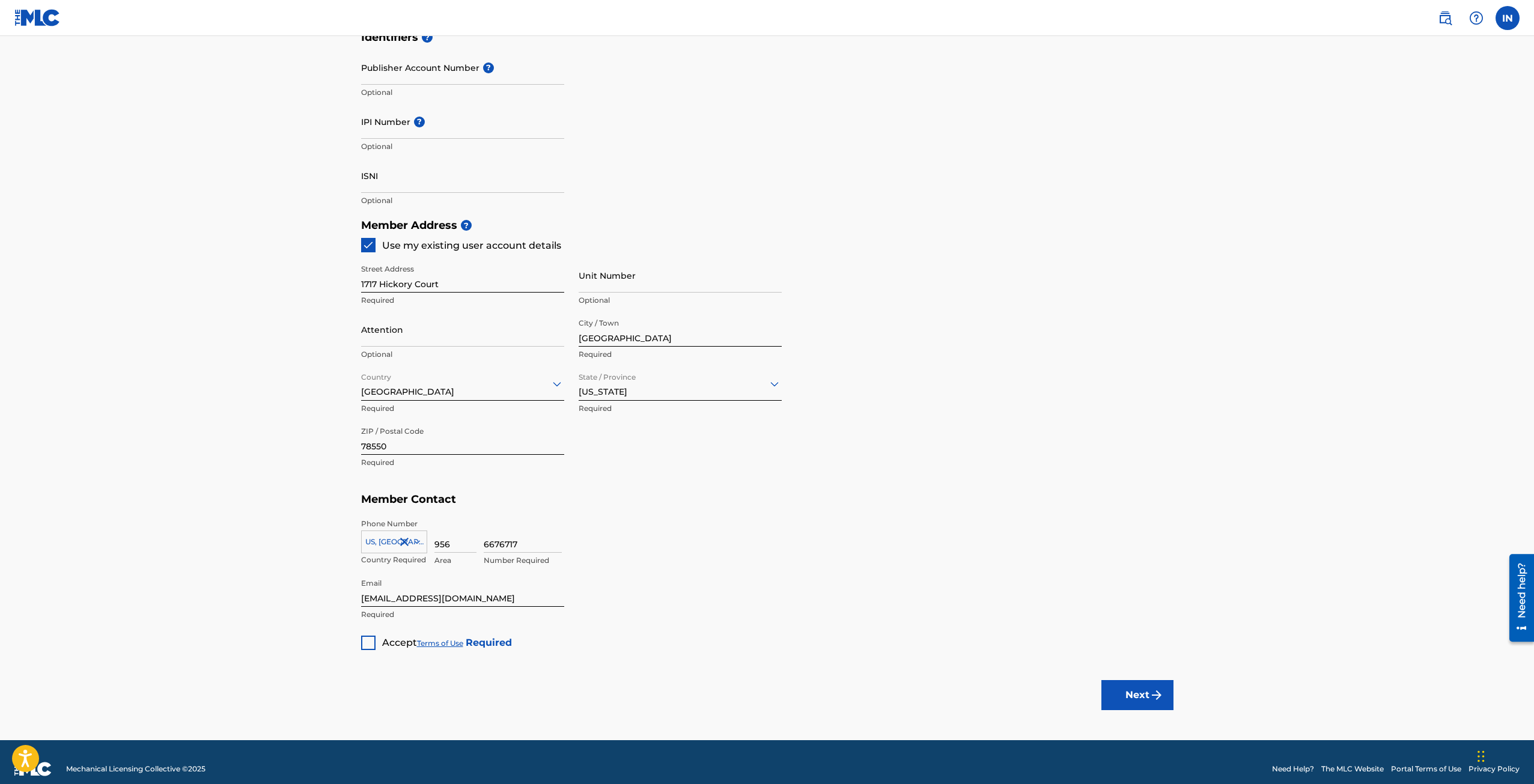
scroll to position [388, 0]
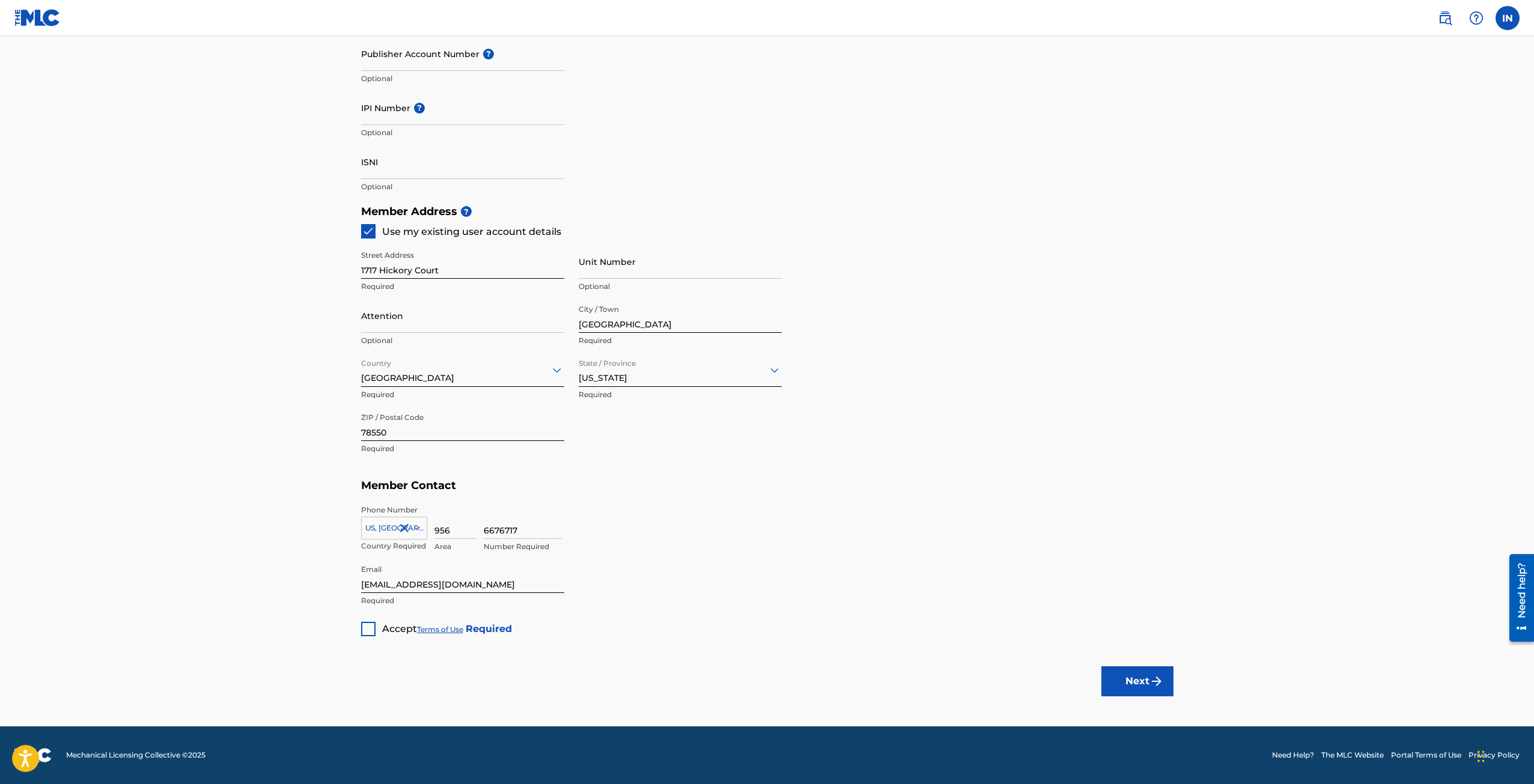
click at [369, 624] on div at bounding box center [368, 628] width 14 height 14
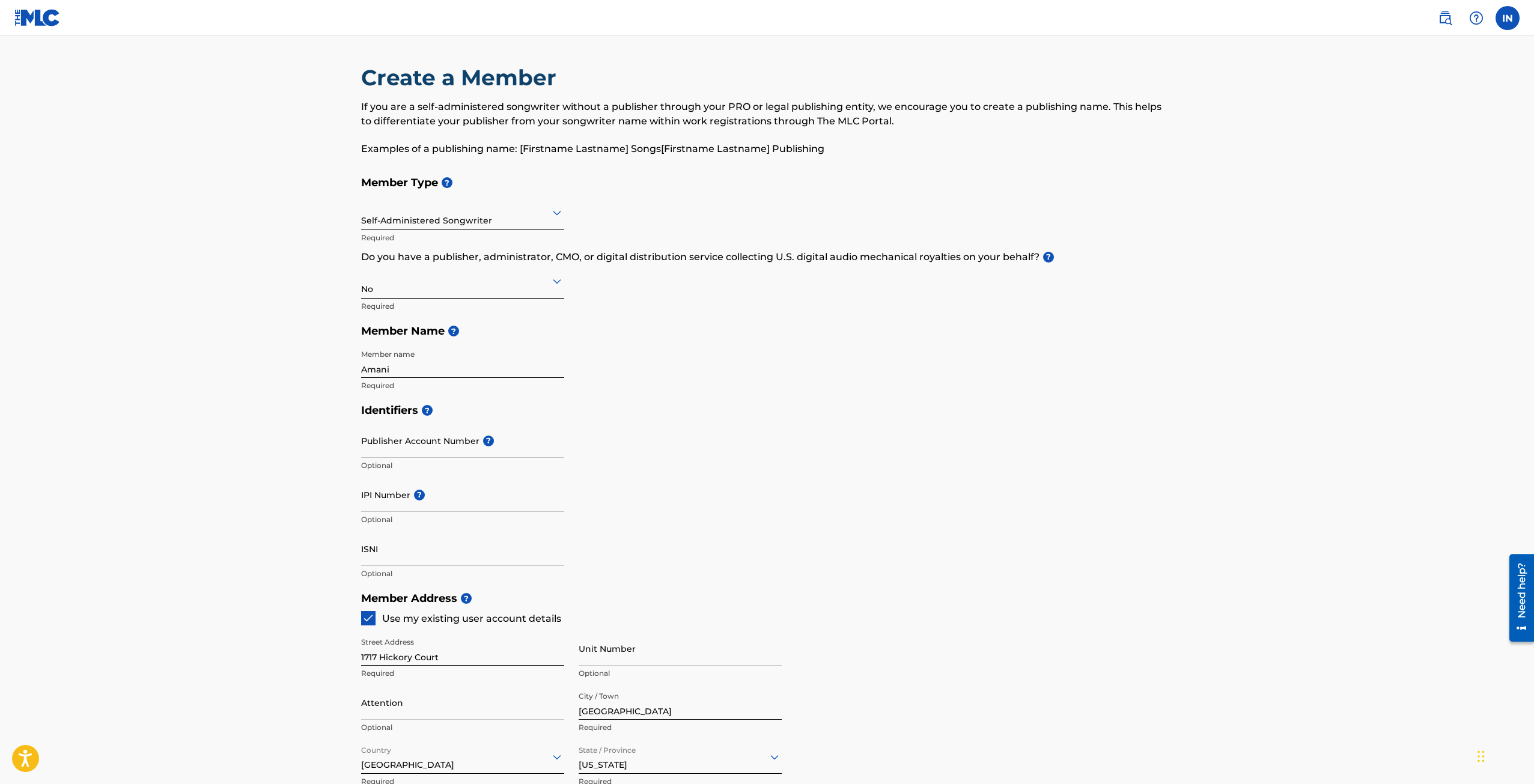
scroll to position [0, 0]
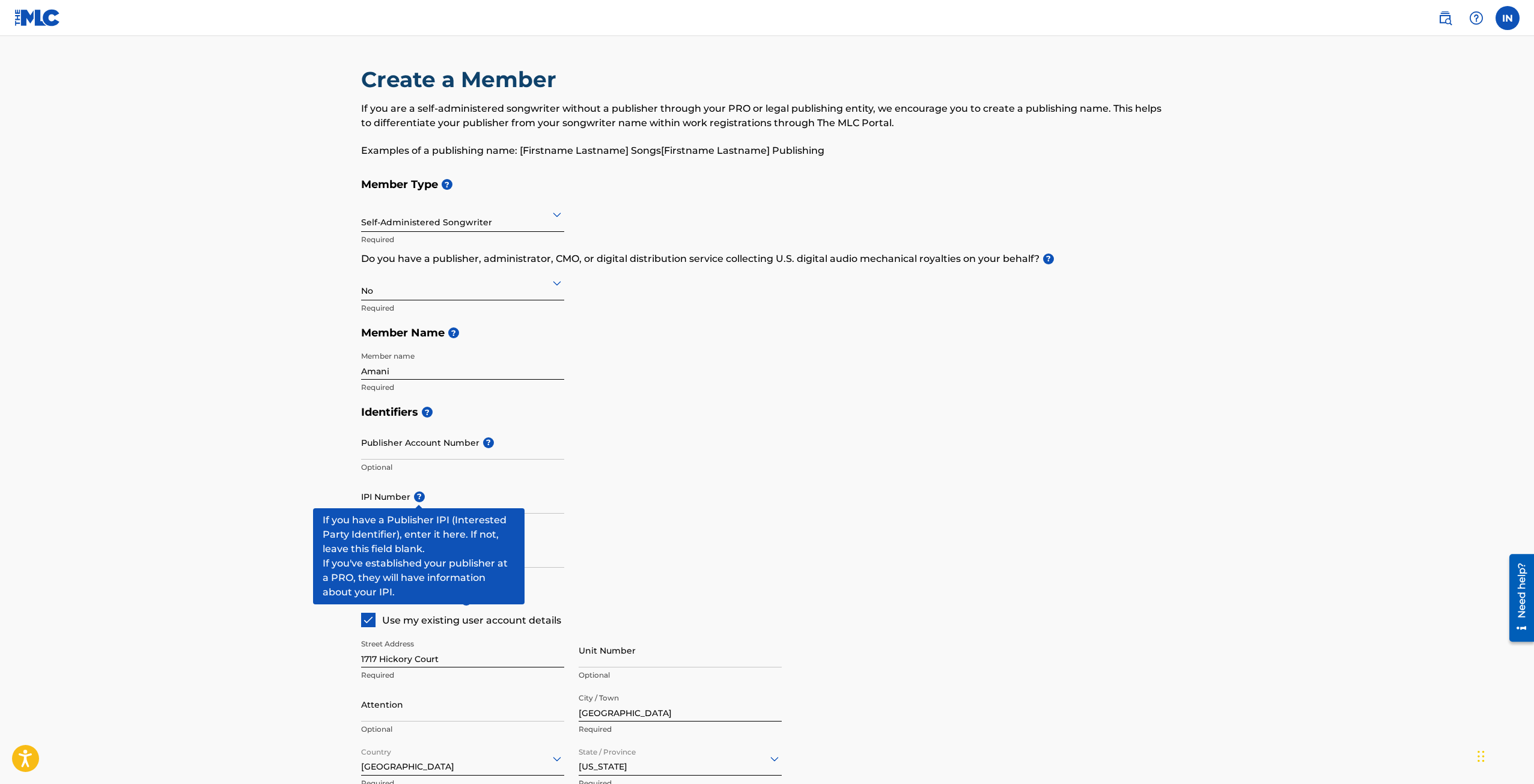
click at [394, 507] on input "IPI Number ?" at bounding box center [462, 496] width 203 height 34
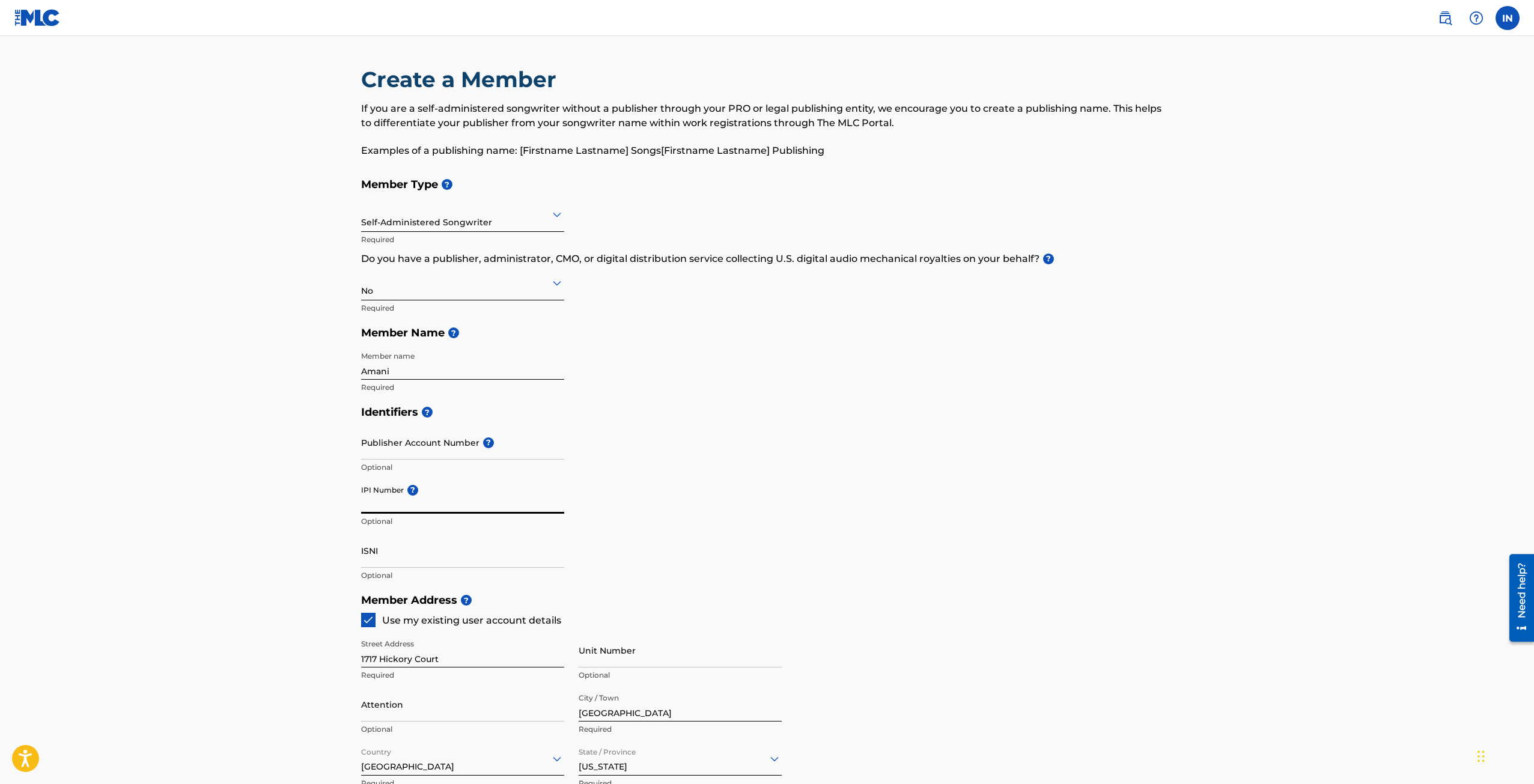
paste input "01124341110"
click at [431, 444] on input "Publisher Account Number ?" at bounding box center [462, 442] width 203 height 34
click at [380, 506] on input "01124341110" at bounding box center [462, 496] width 203 height 34
type input "01124341110"
click at [731, 461] on div "Identifiers ? Publisher Account Number ? Optional IPI Number ? 01124341110 Opti…" at bounding box center [767, 494] width 812 height 188
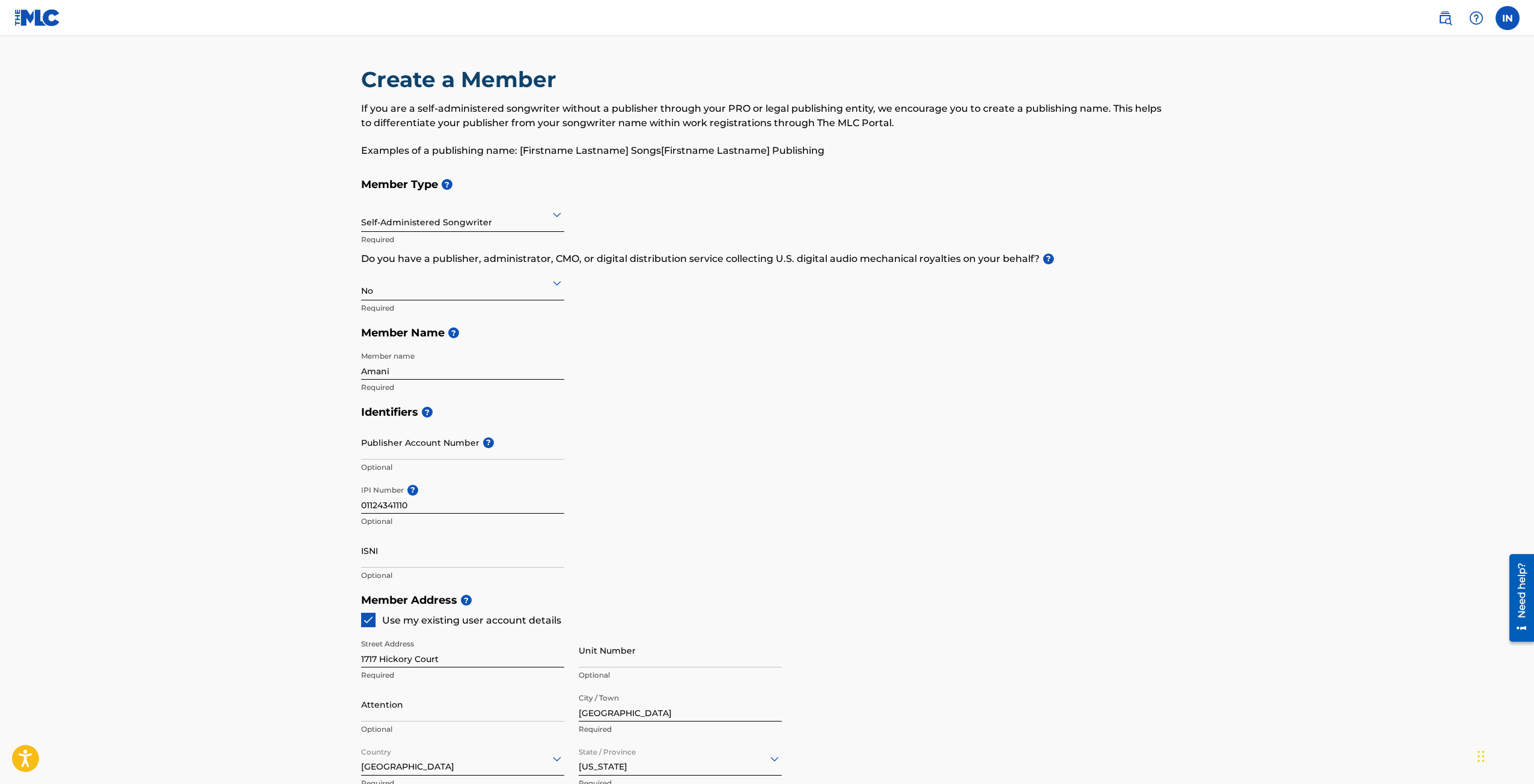
click at [326, 451] on main "Create a Member If you are a self-administered songwriter without a publisher t…" at bounding box center [767, 576] width 1534 height 1079
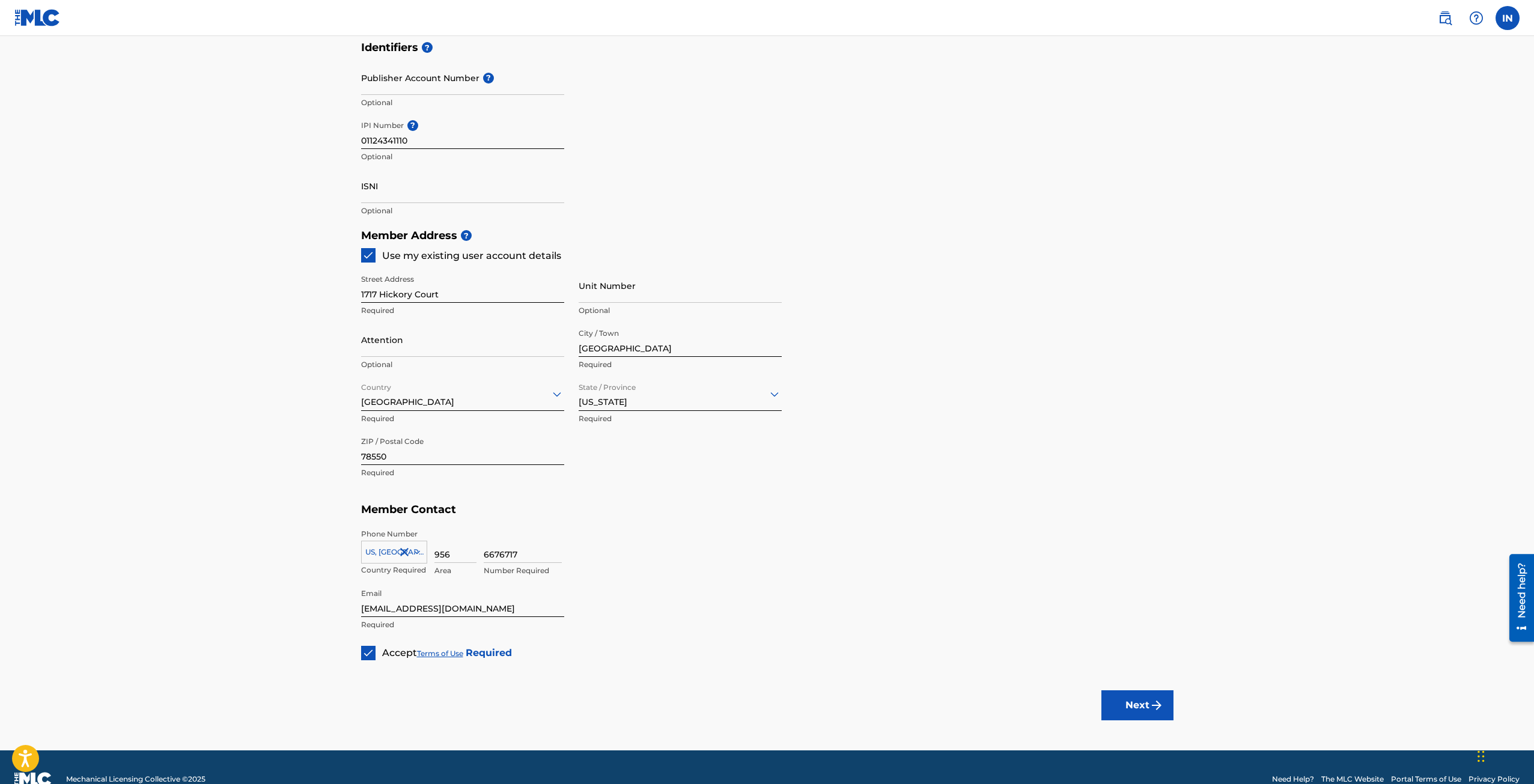
scroll to position [388, 0]
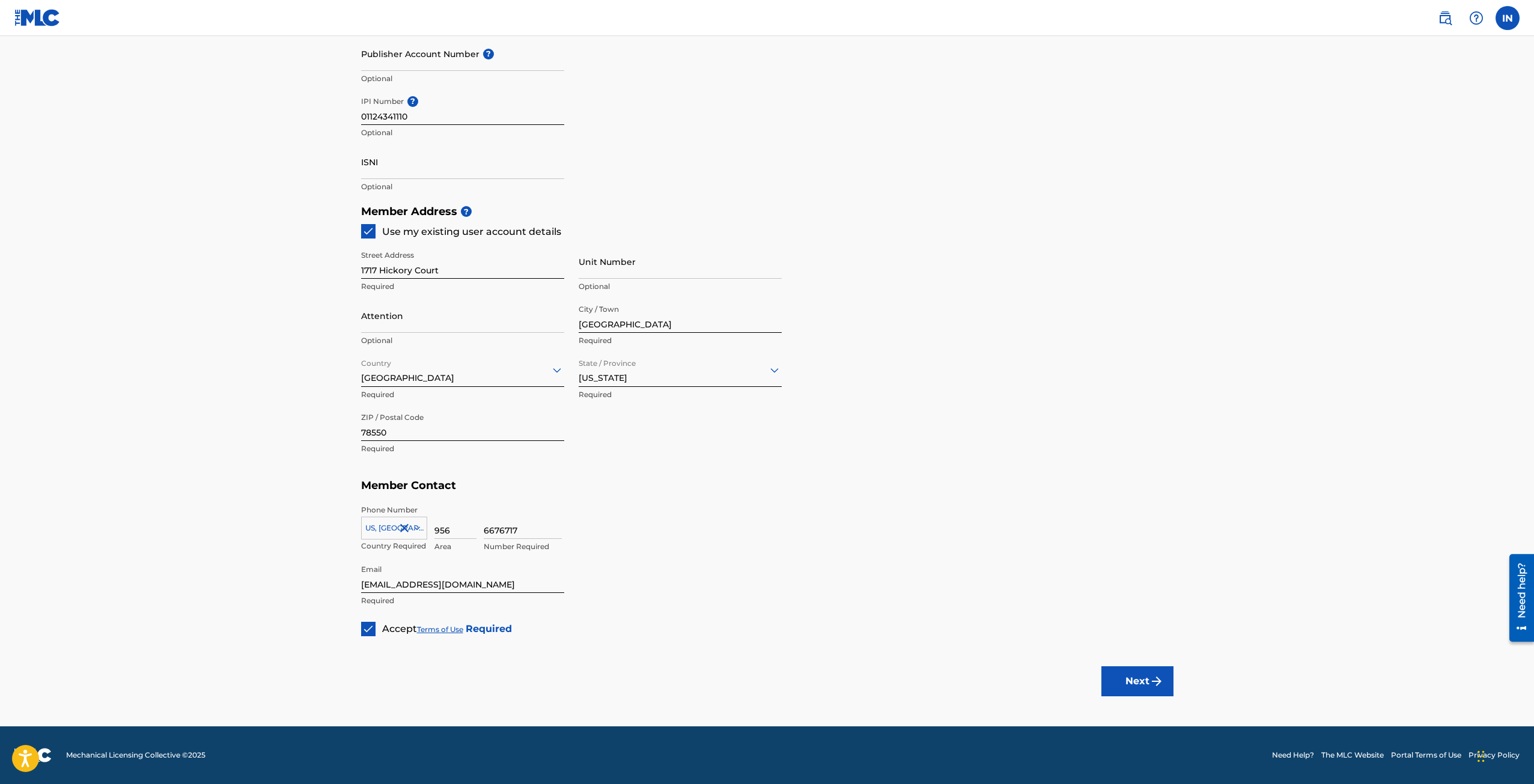
click at [1123, 681] on button "Next" at bounding box center [1137, 681] width 72 height 30
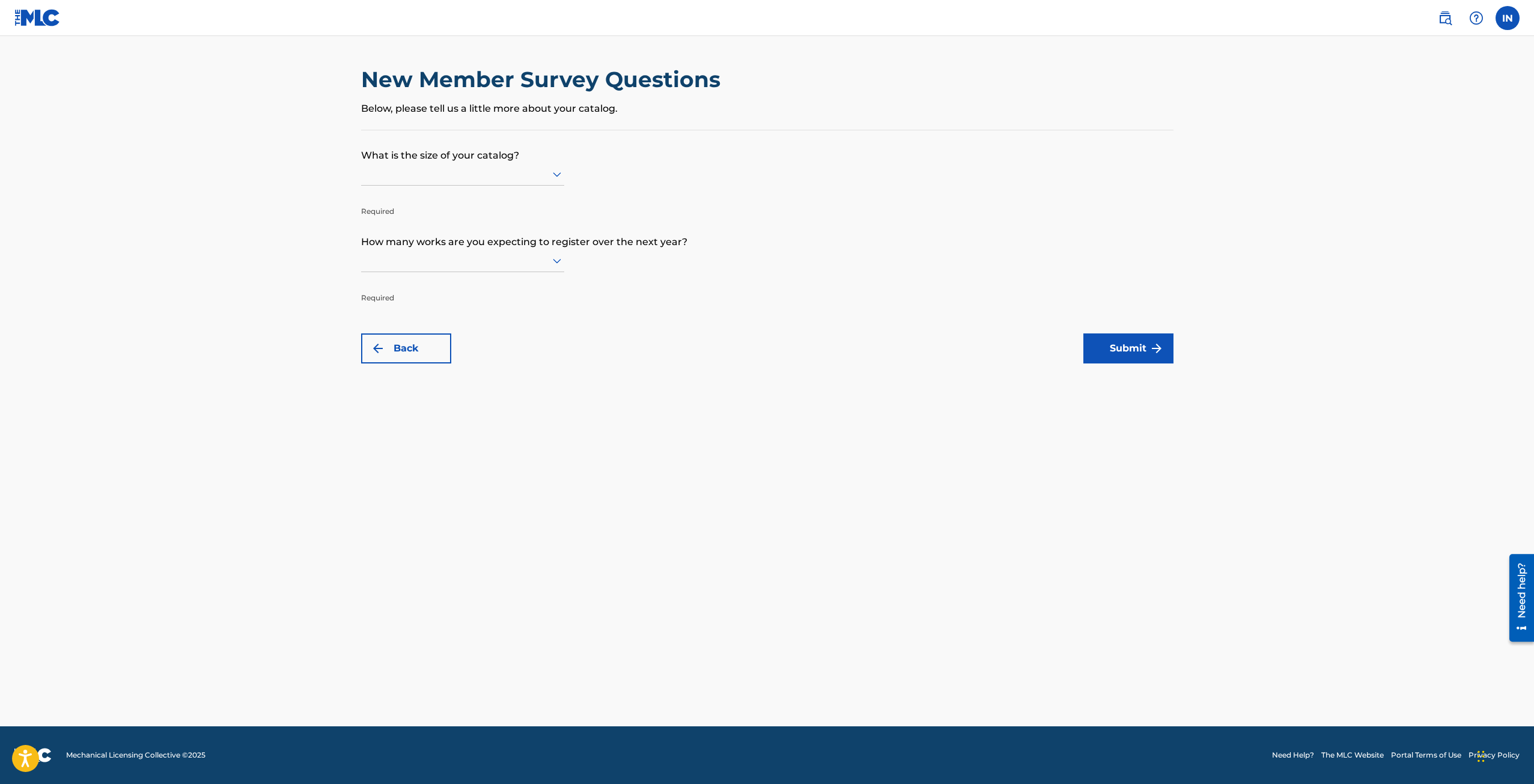
click at [429, 171] on div at bounding box center [462, 174] width 203 height 15
click at [431, 204] on div "Up to 100" at bounding box center [462, 199] width 202 height 27
click at [445, 173] on div at bounding box center [462, 177] width 203 height 15
click at [419, 190] on div "Up to 100" at bounding box center [462, 177] width 203 height 30
click at [460, 273] on div "Required" at bounding box center [462, 276] width 203 height 54
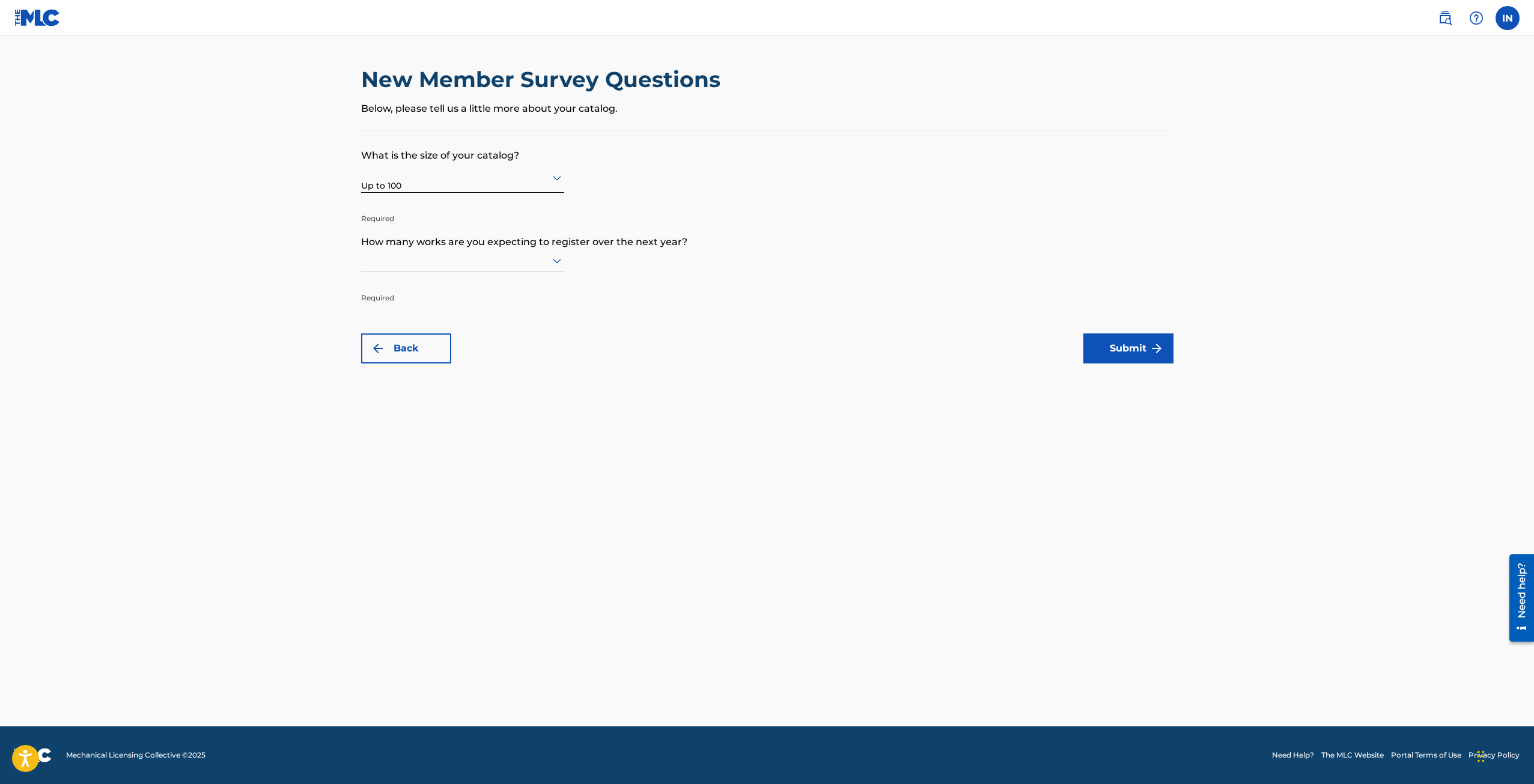
click at [430, 255] on div at bounding box center [462, 260] width 203 height 15
click at [421, 285] on div "Up to 100" at bounding box center [462, 286] width 202 height 27
drag, startPoint x: 585, startPoint y: 371, endPoint x: 594, endPoint y: 368, distance: 9.5
click at [585, 371] on main "New Member Survey Questions Below, please tell us a little more about your cata…" at bounding box center [767, 381] width 1534 height 690
click at [1140, 341] on button "Submit" at bounding box center [1128, 348] width 90 height 30
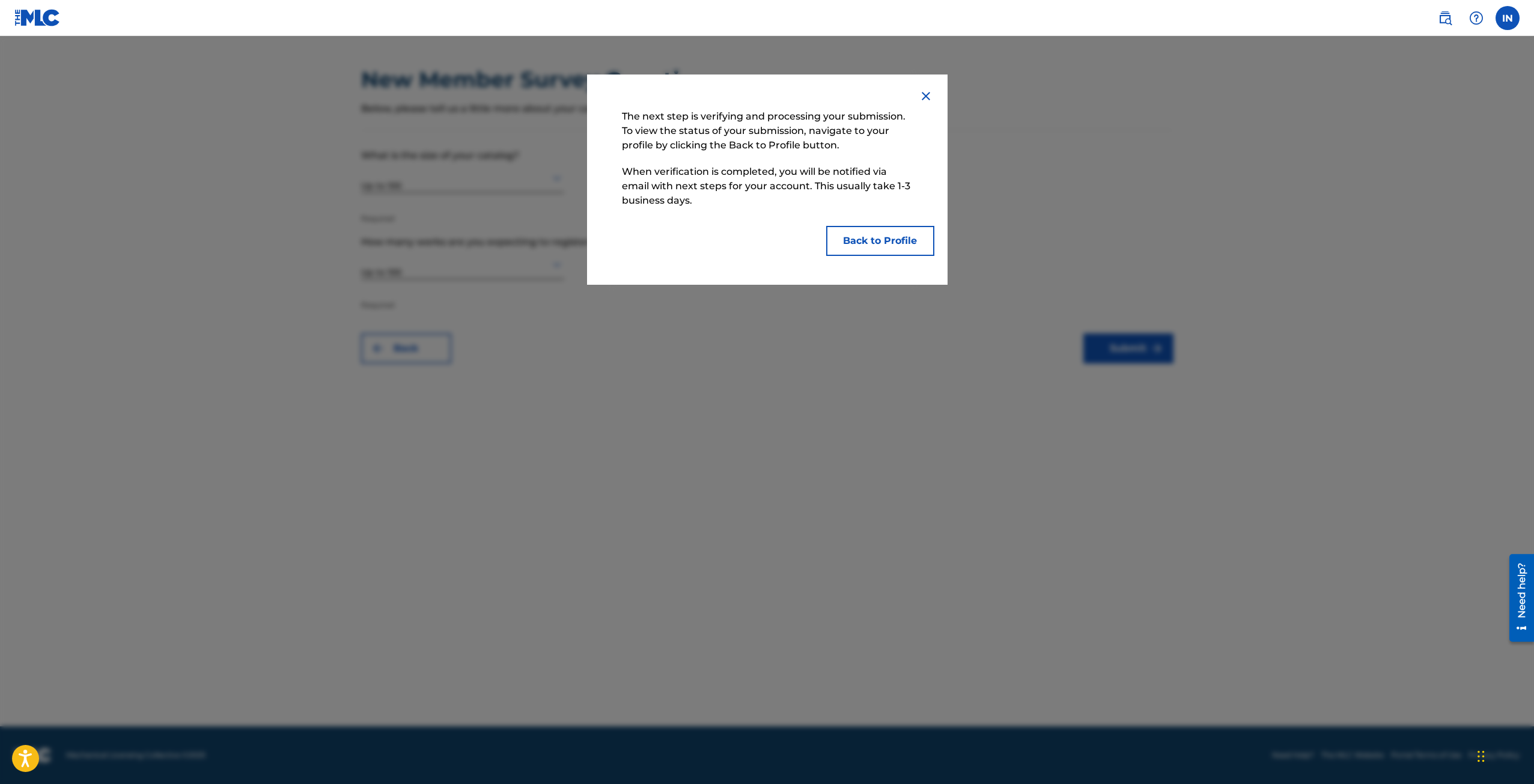
click at [894, 243] on button "Back to Profile" at bounding box center [880, 241] width 108 height 30
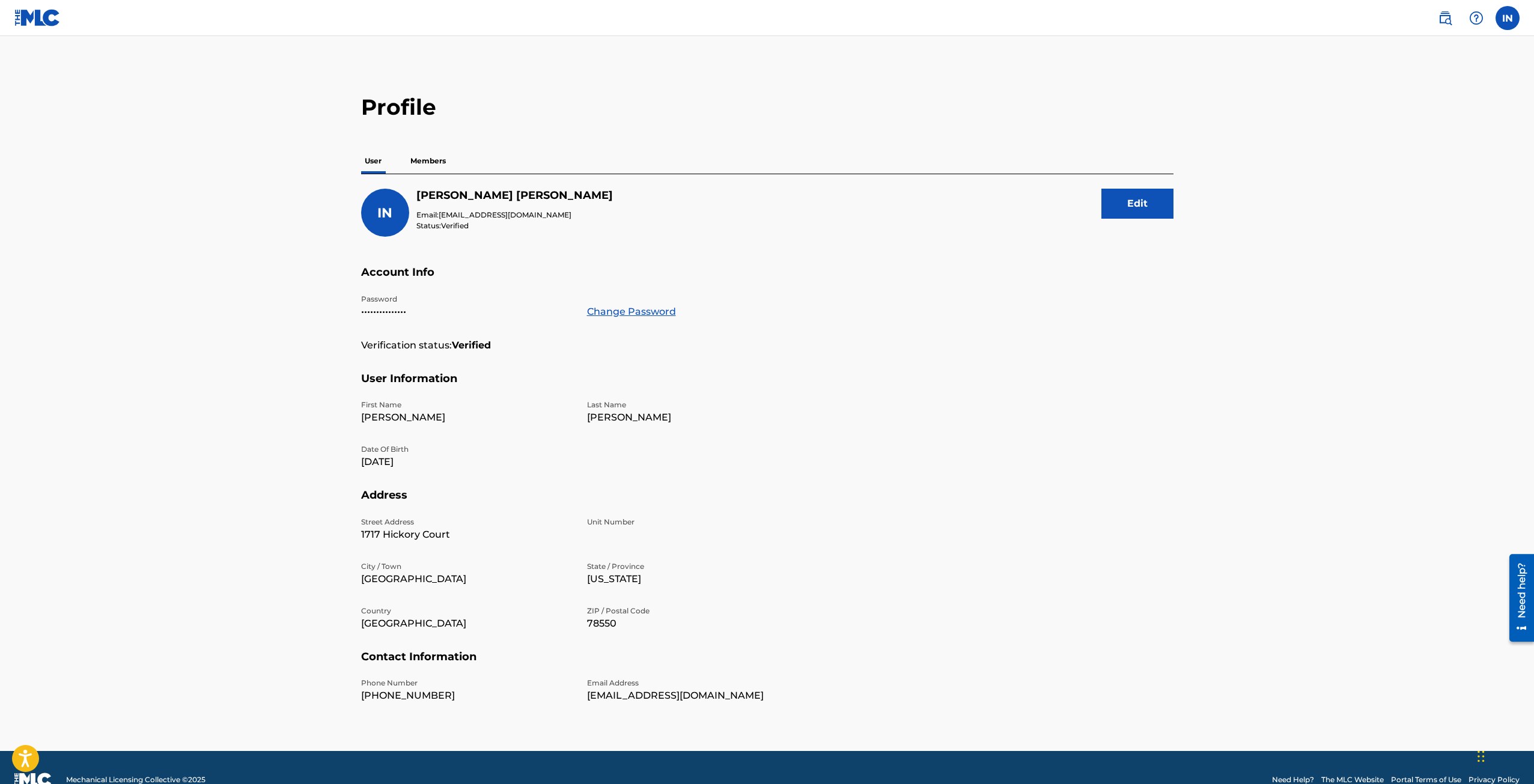
click at [441, 155] on p "Members" at bounding box center [427, 161] width 42 height 26
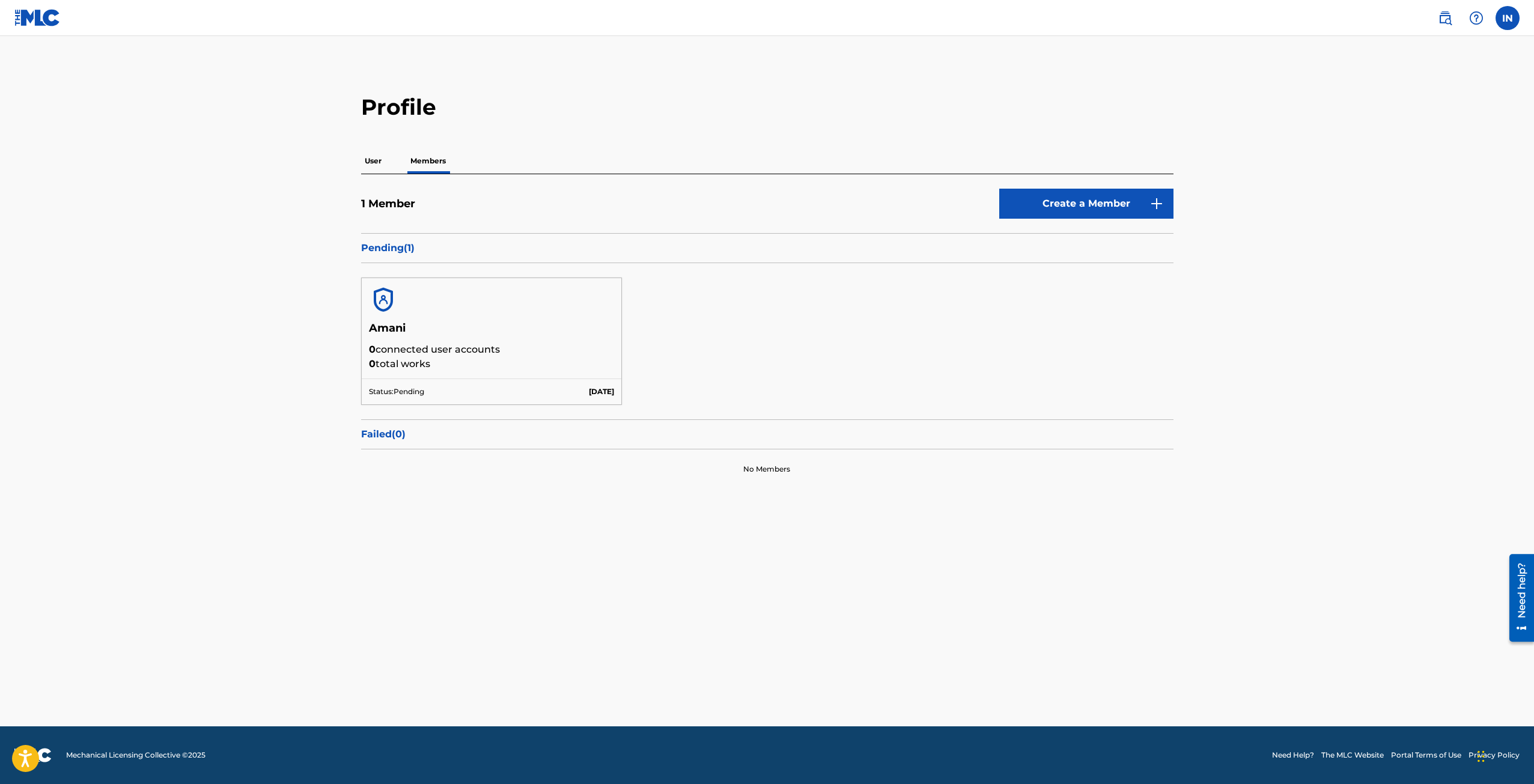
click at [369, 159] on p "User" at bounding box center [373, 161] width 24 height 26
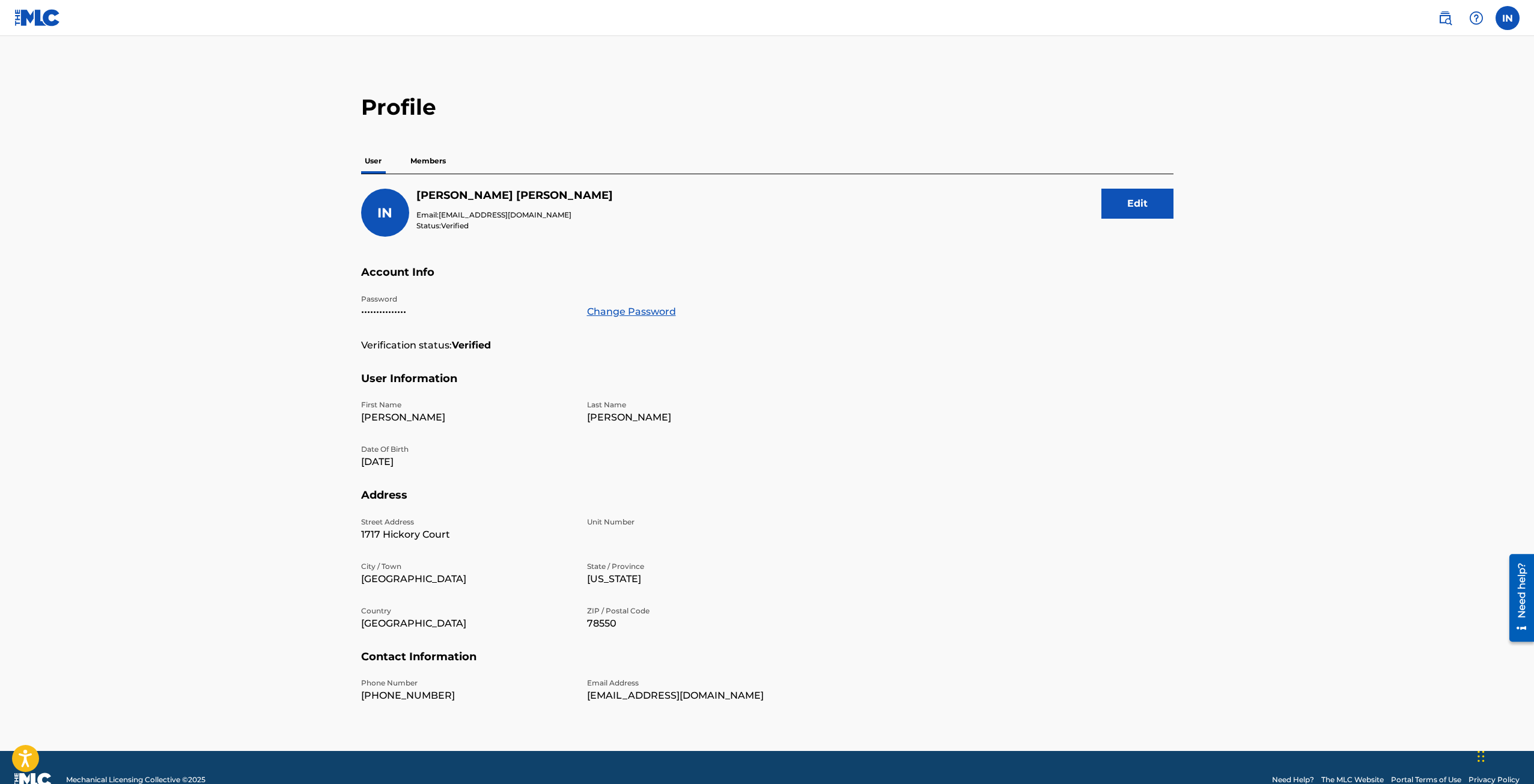
click at [423, 159] on p "Members" at bounding box center [427, 161] width 42 height 26
